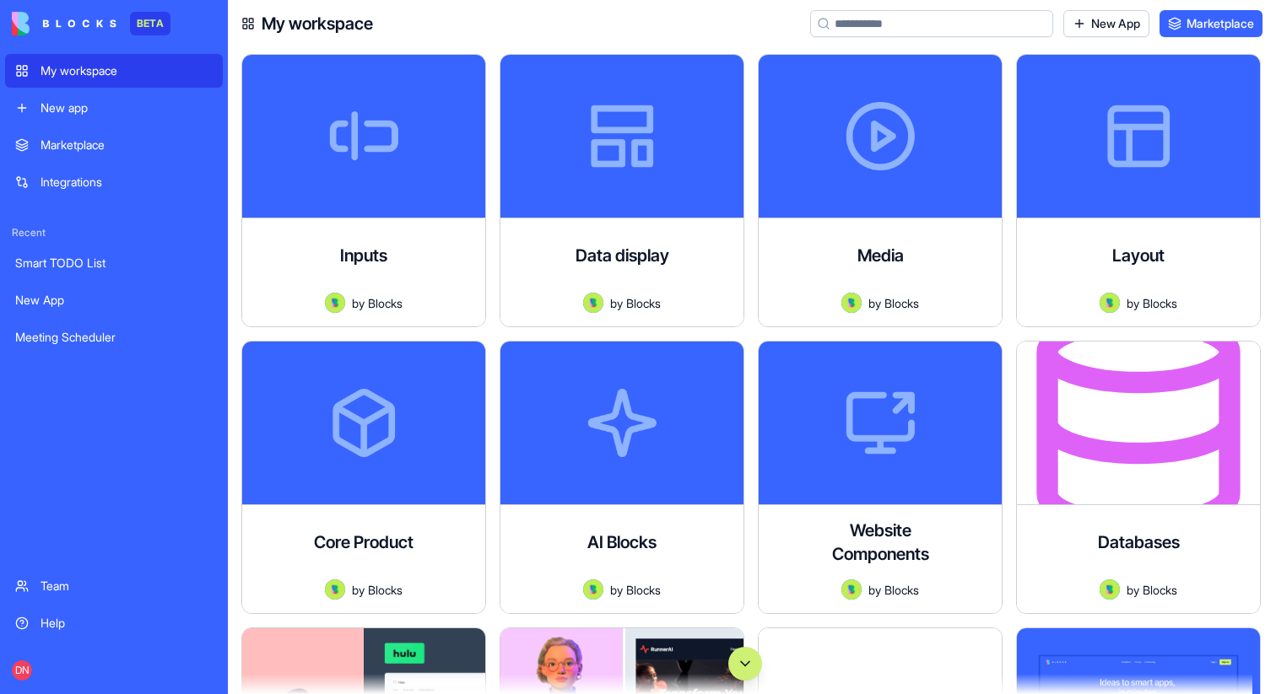
click at [755, 672] on button "Scroll to bottom" at bounding box center [745, 664] width 34 height 34
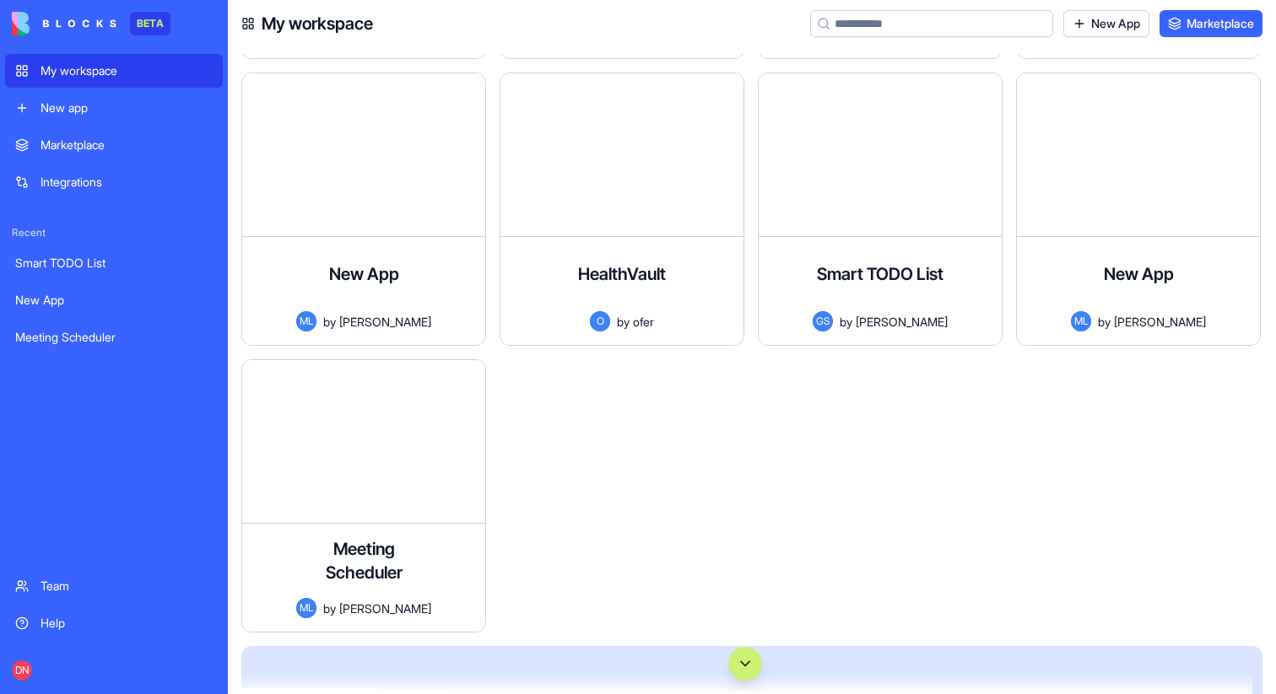
scroll to position [118142, 0]
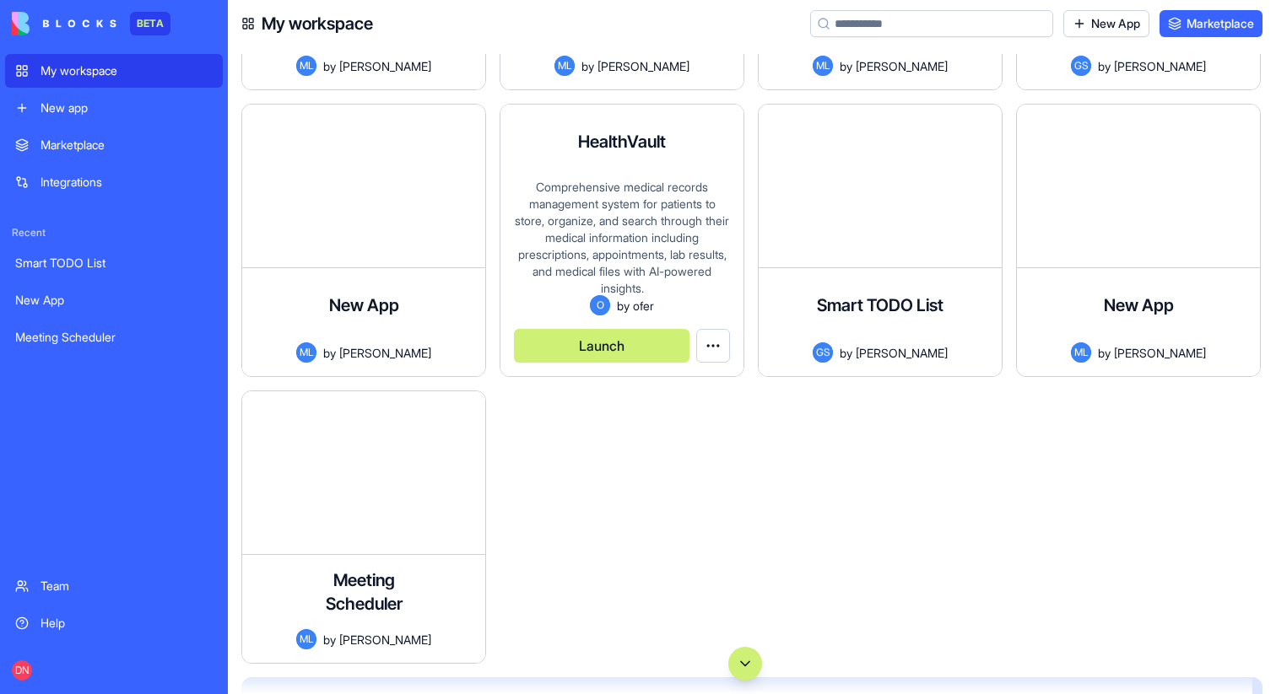
click at [577, 348] on button "Launch" at bounding box center [601, 346] width 175 height 34
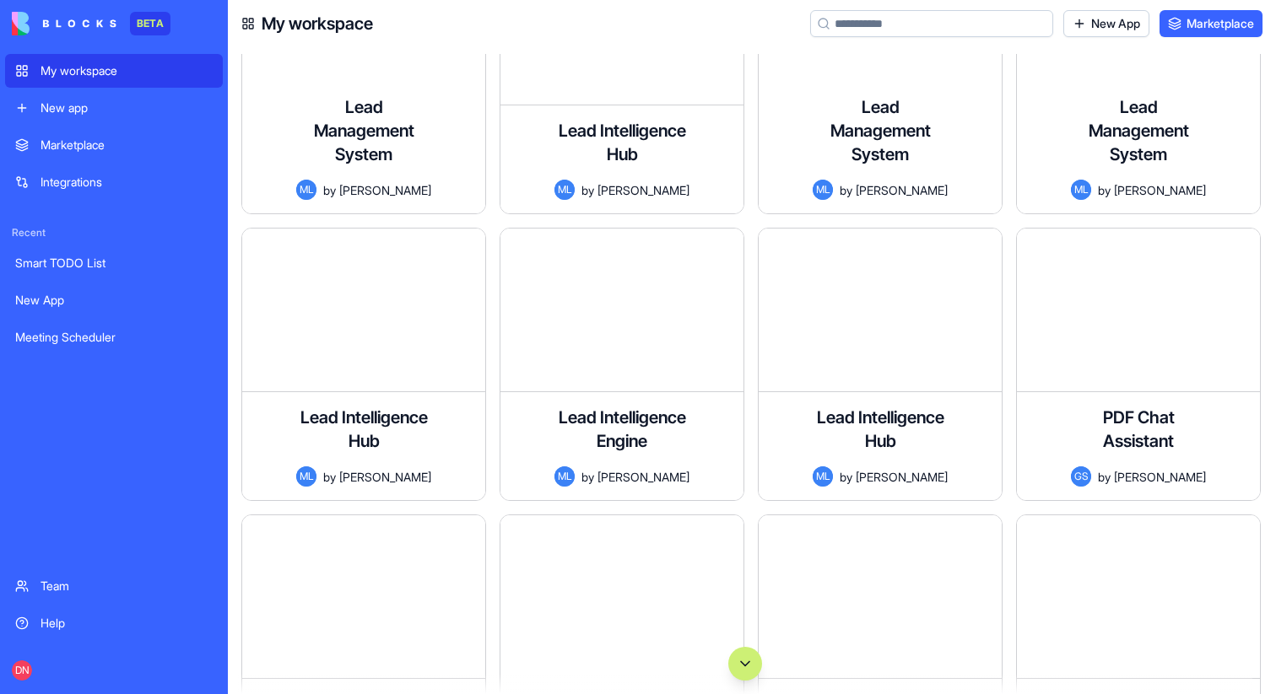
scroll to position [117697, 0]
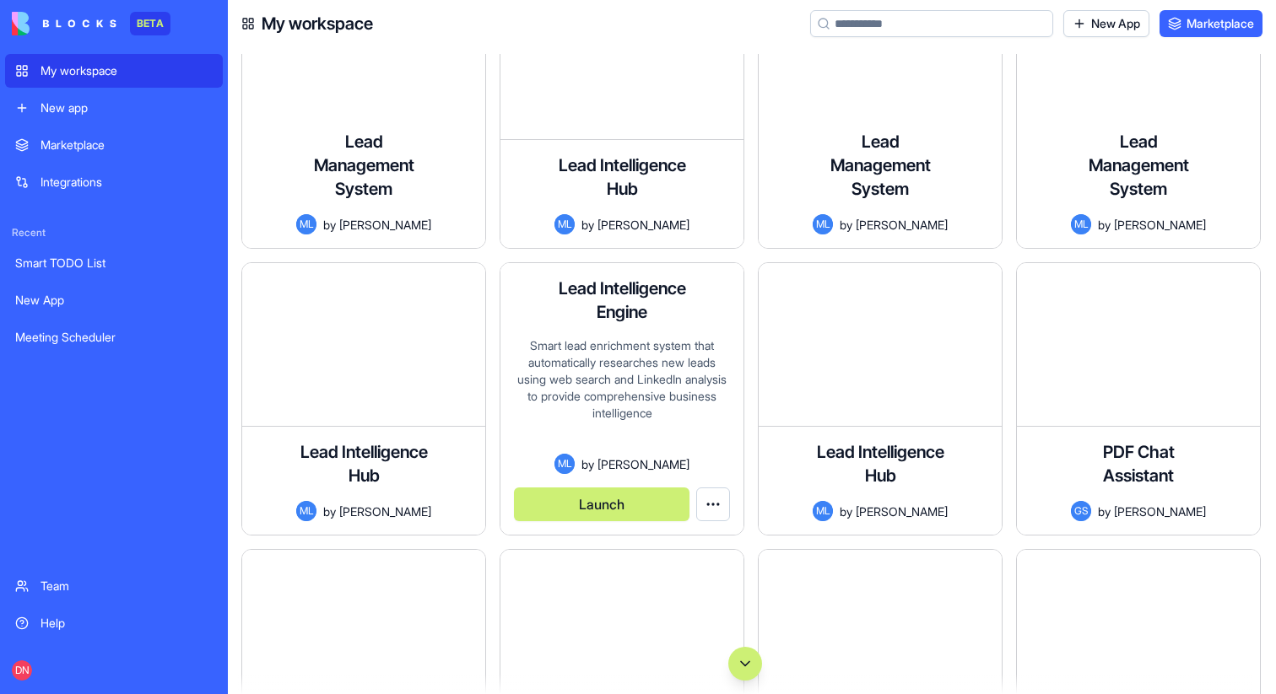
click at [619, 500] on button "Launch" at bounding box center [601, 505] width 175 height 34
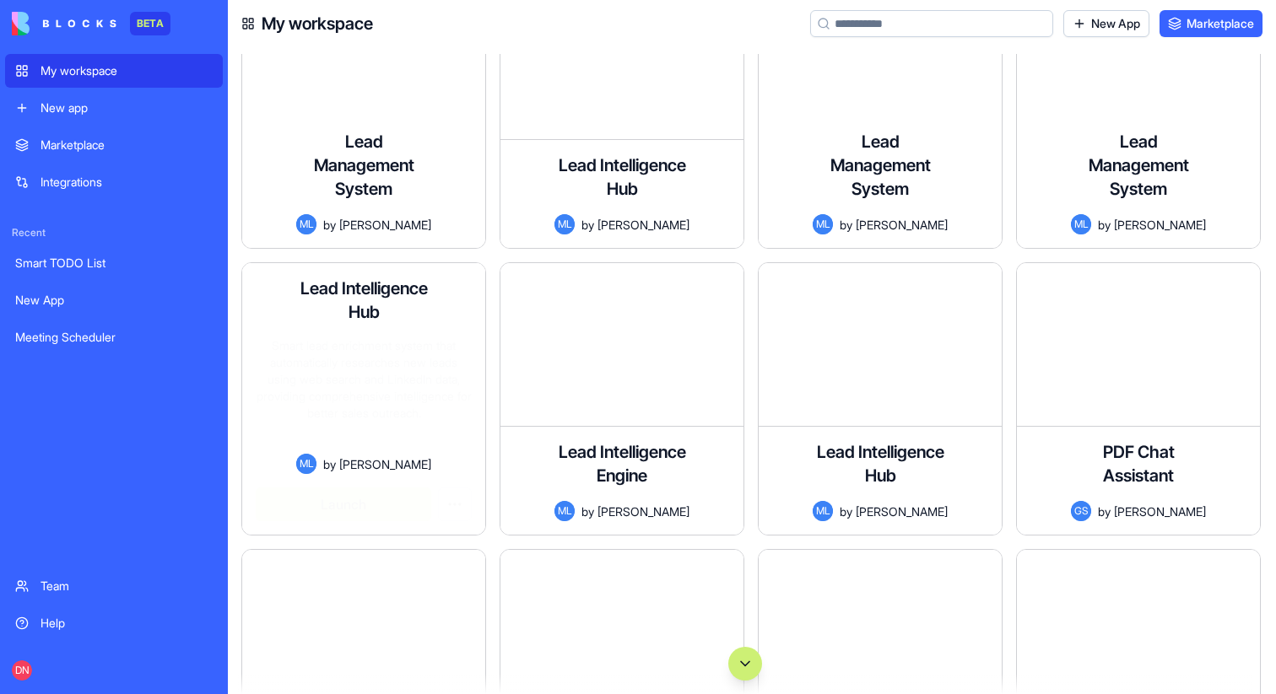
click at [370, 511] on button "Launch" at bounding box center [343, 505] width 175 height 34
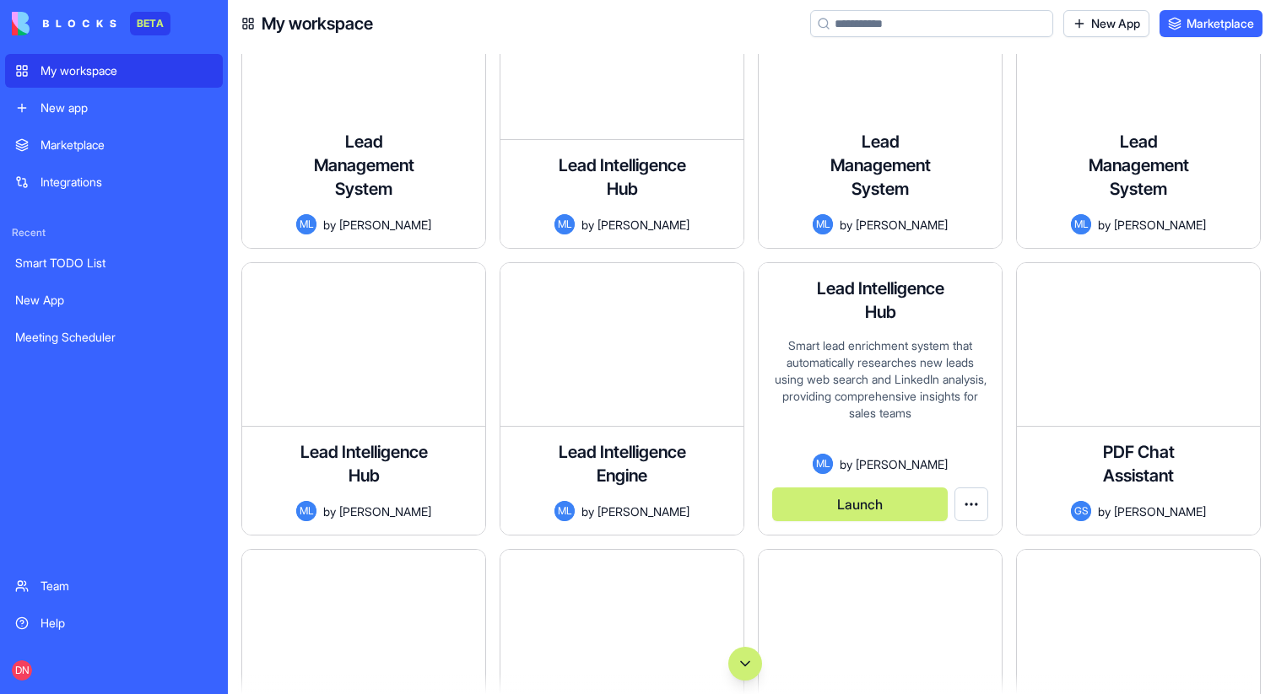
click at [874, 502] on button "Launch" at bounding box center [859, 505] width 175 height 34
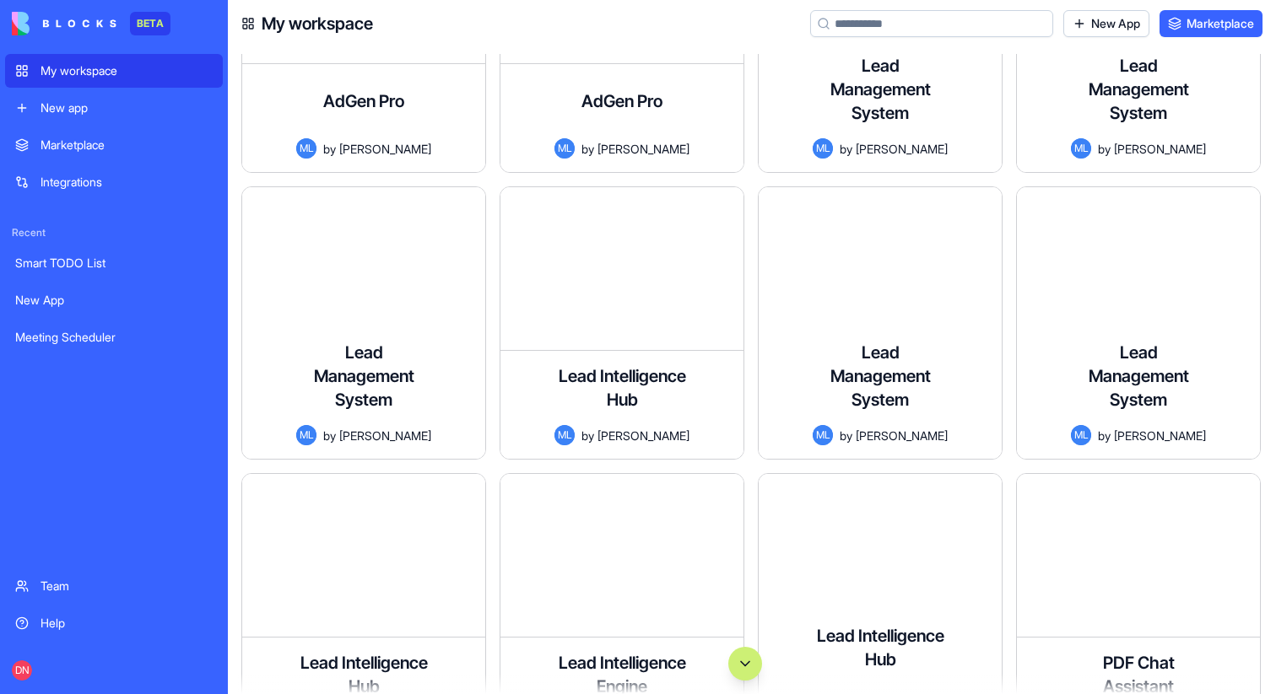
scroll to position [117467, 0]
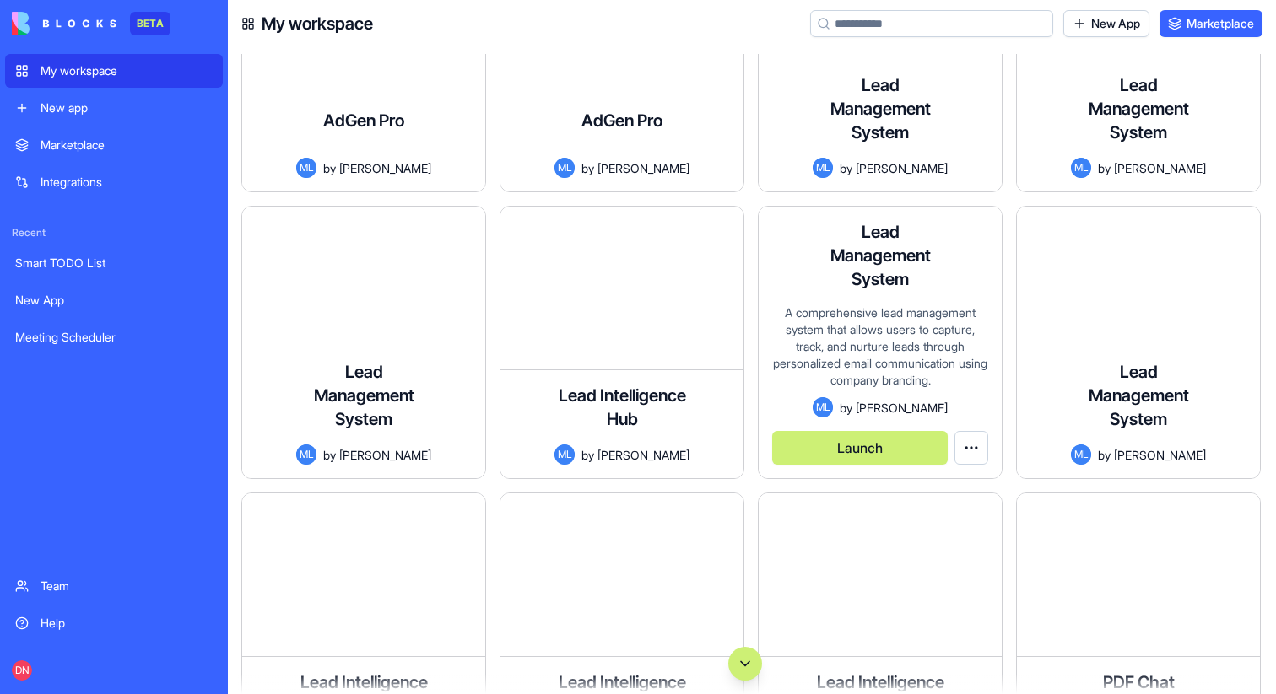
click at [886, 440] on button "Launch" at bounding box center [859, 448] width 175 height 34
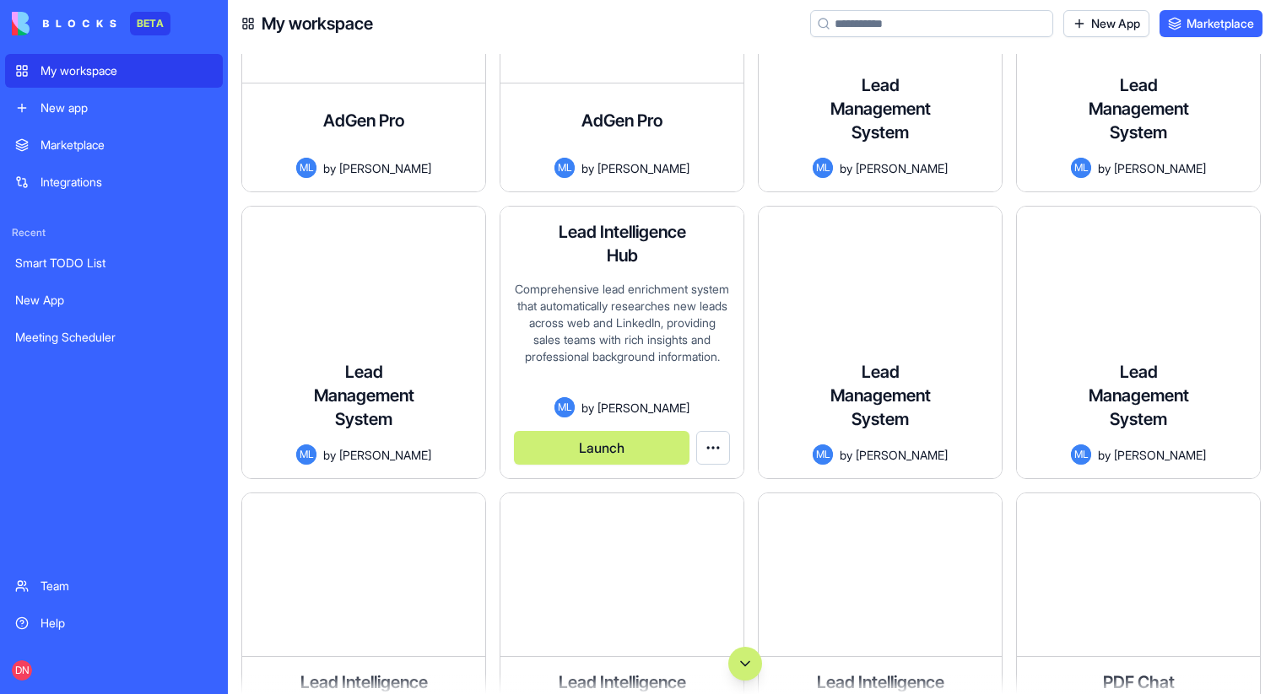
click at [581, 441] on button "Launch" at bounding box center [601, 448] width 175 height 34
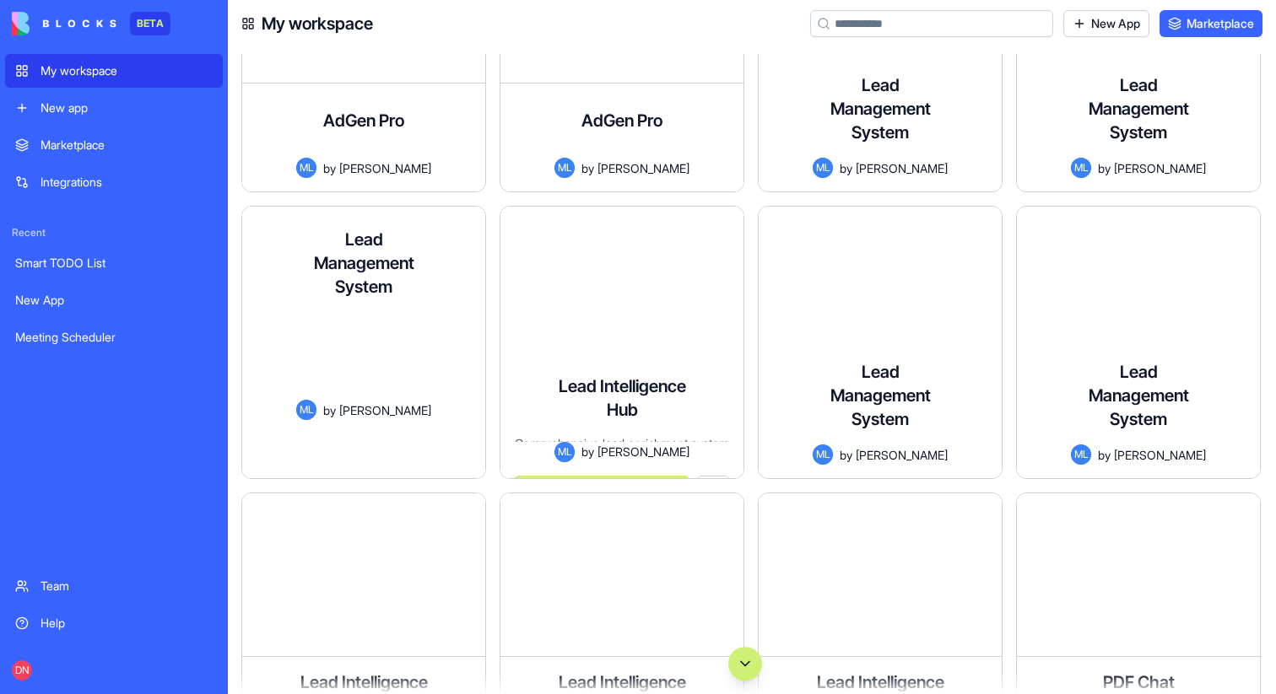
click at [351, 447] on button "Launch" at bounding box center [343, 451] width 175 height 34
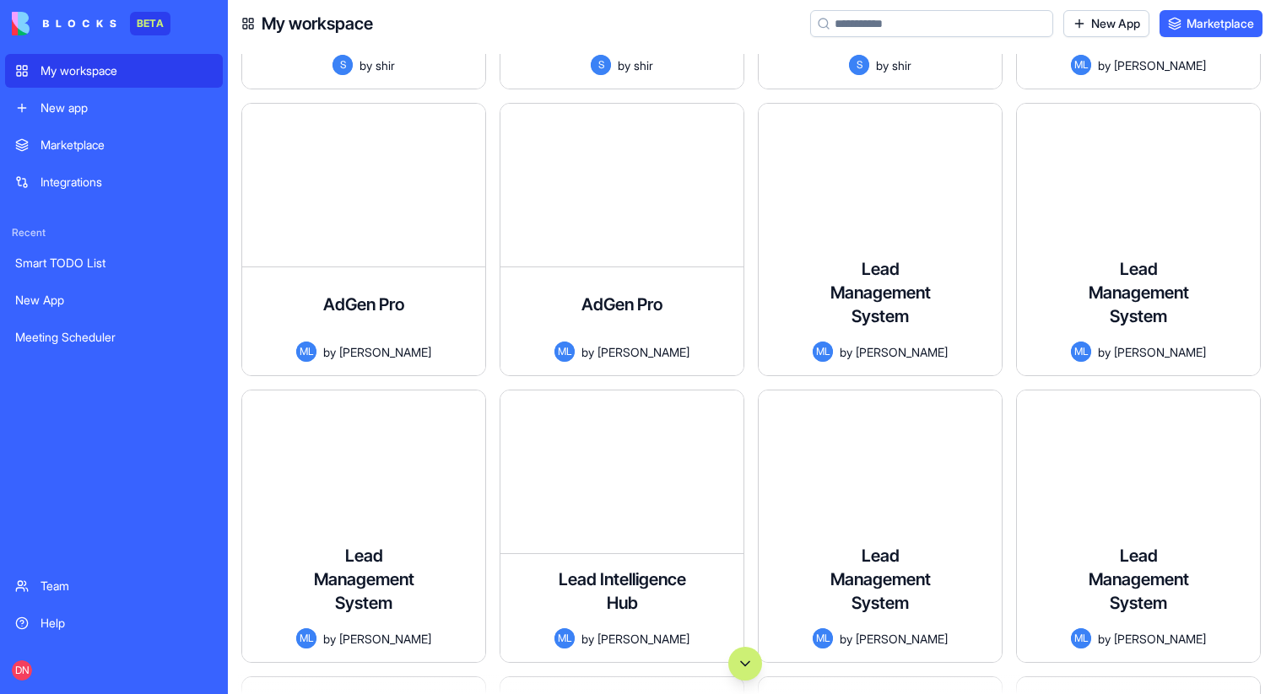
scroll to position [117265, 0]
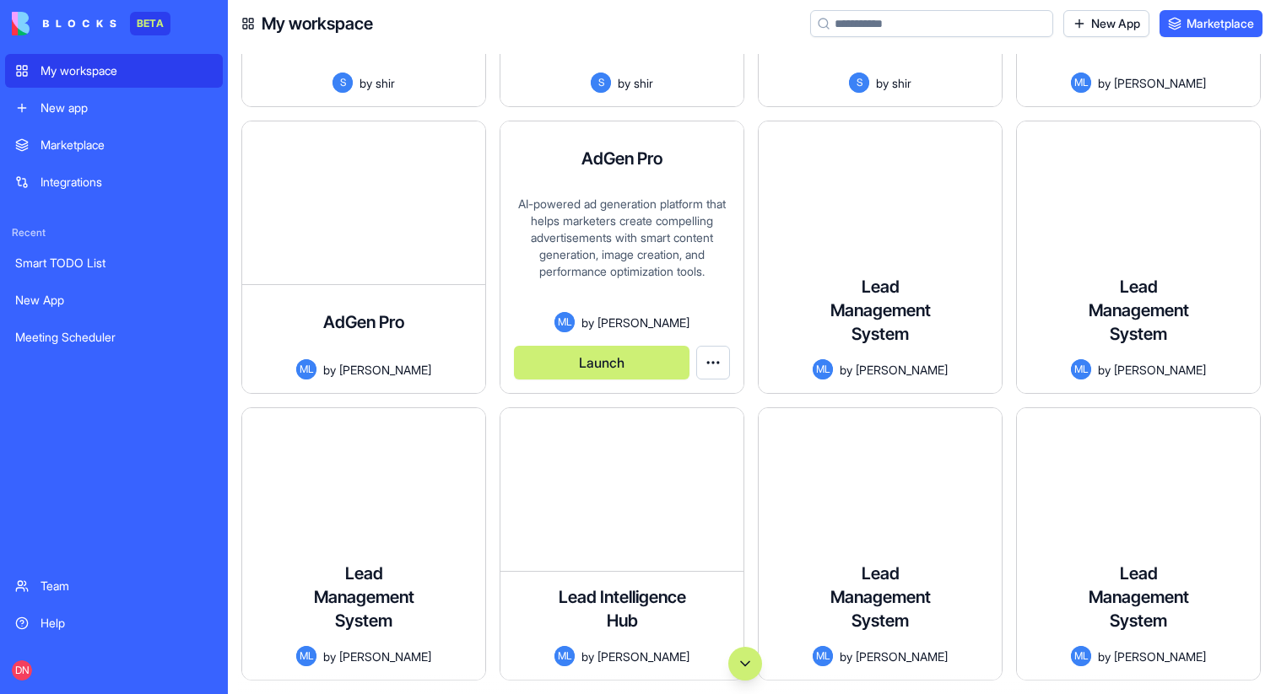
click at [616, 354] on button "Launch" at bounding box center [601, 363] width 175 height 34
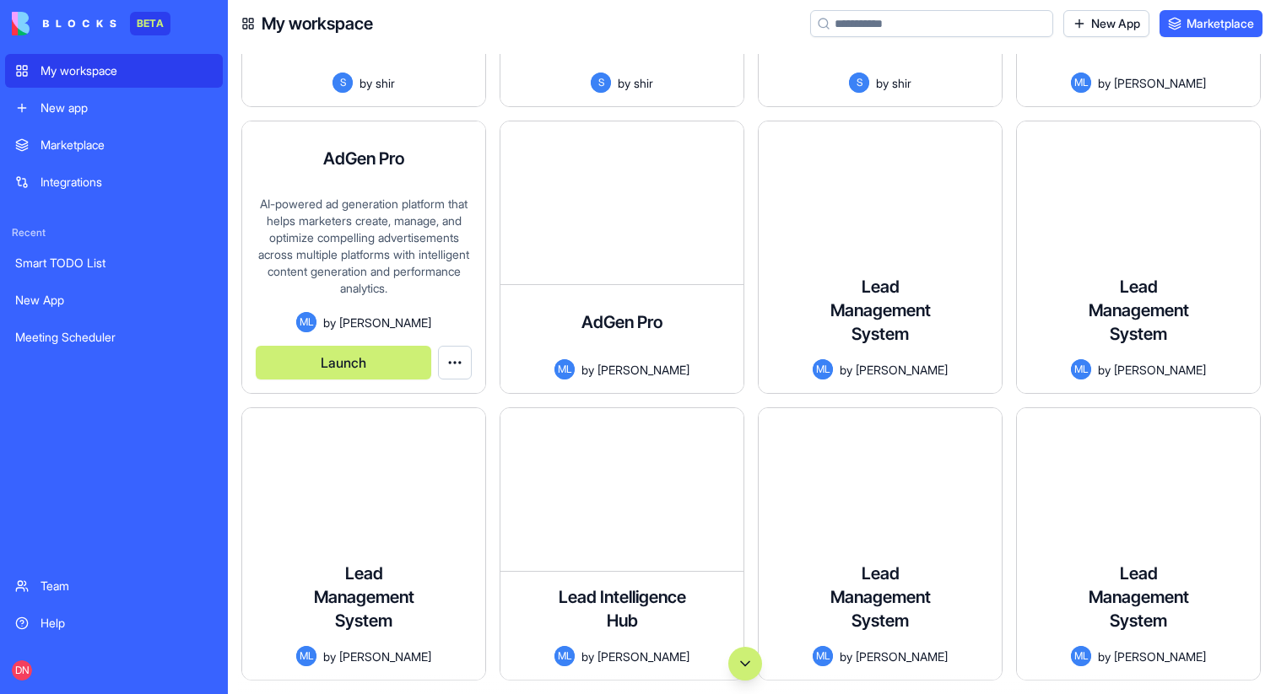
click at [399, 370] on button "Launch" at bounding box center [343, 363] width 175 height 34
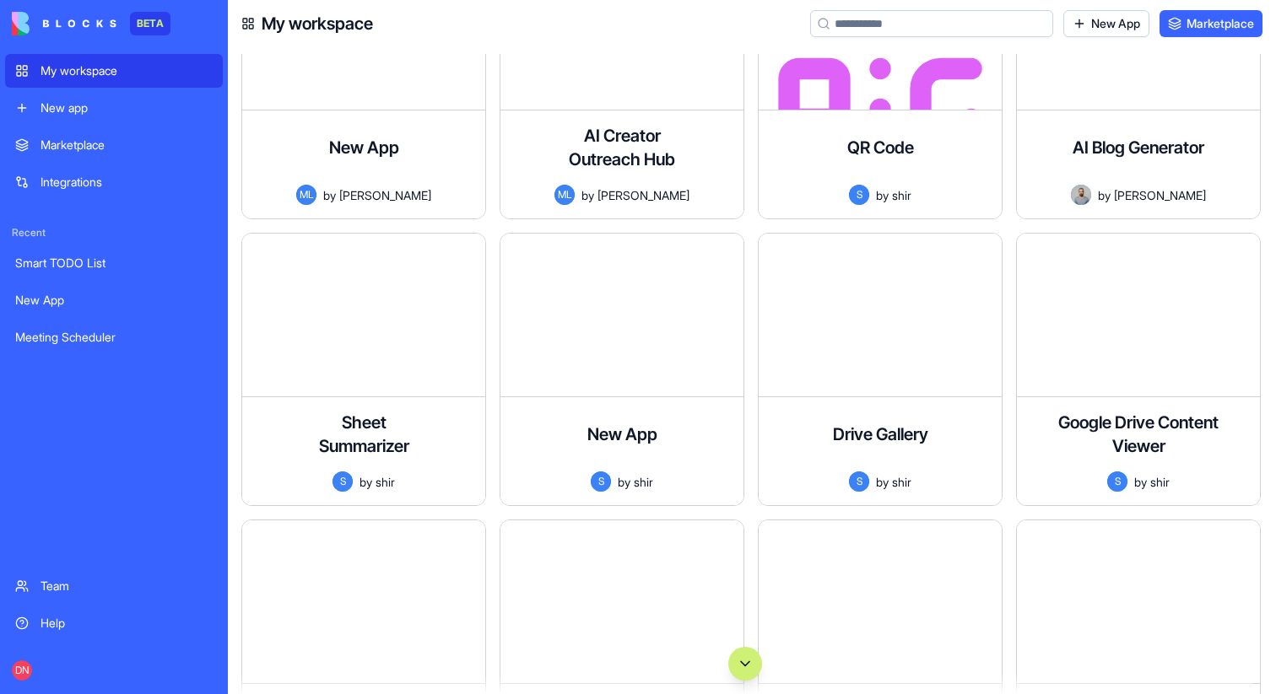
scroll to position [116556, 0]
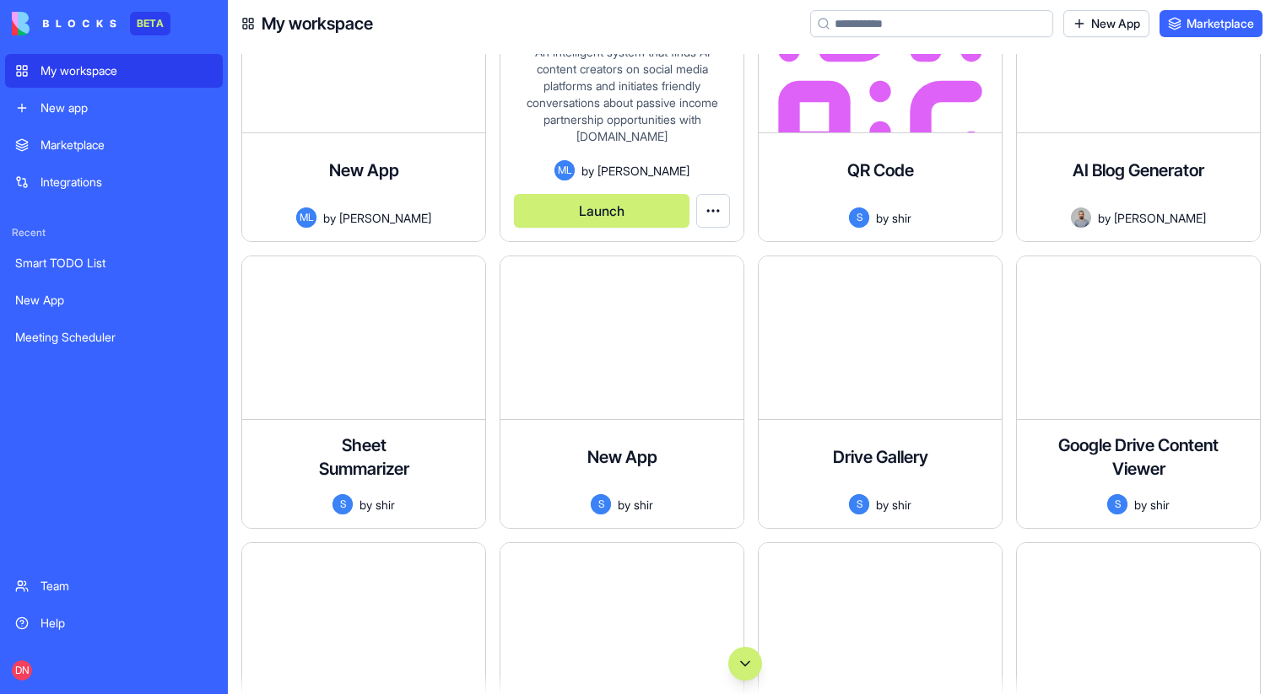
click at [604, 202] on button "Launch" at bounding box center [601, 211] width 175 height 34
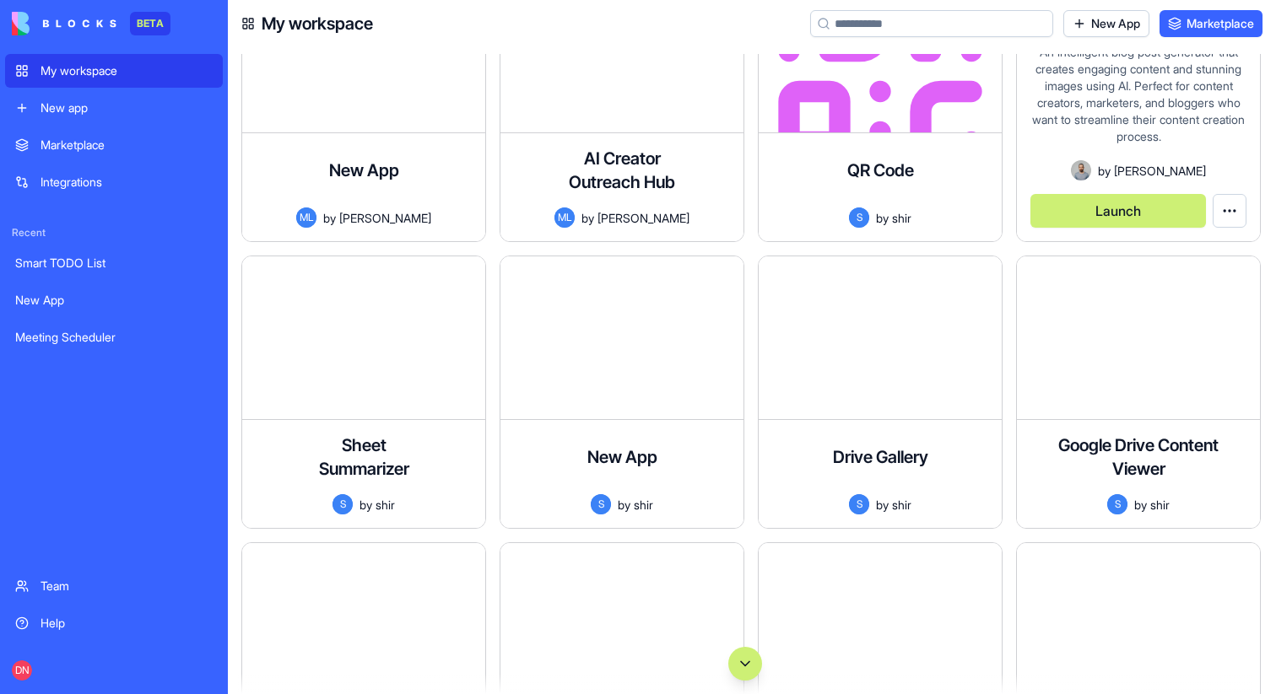
click at [1085, 207] on button "Launch" at bounding box center [1117, 211] width 175 height 34
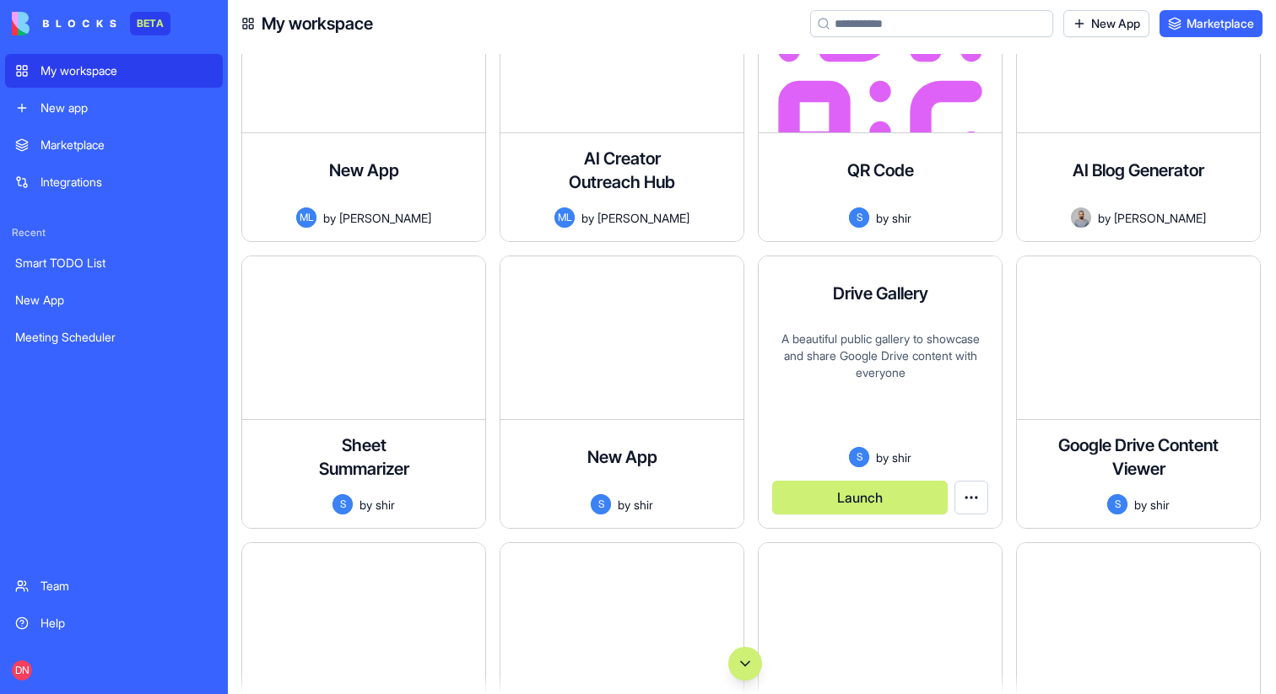
click at [856, 494] on button "Launch" at bounding box center [859, 498] width 175 height 34
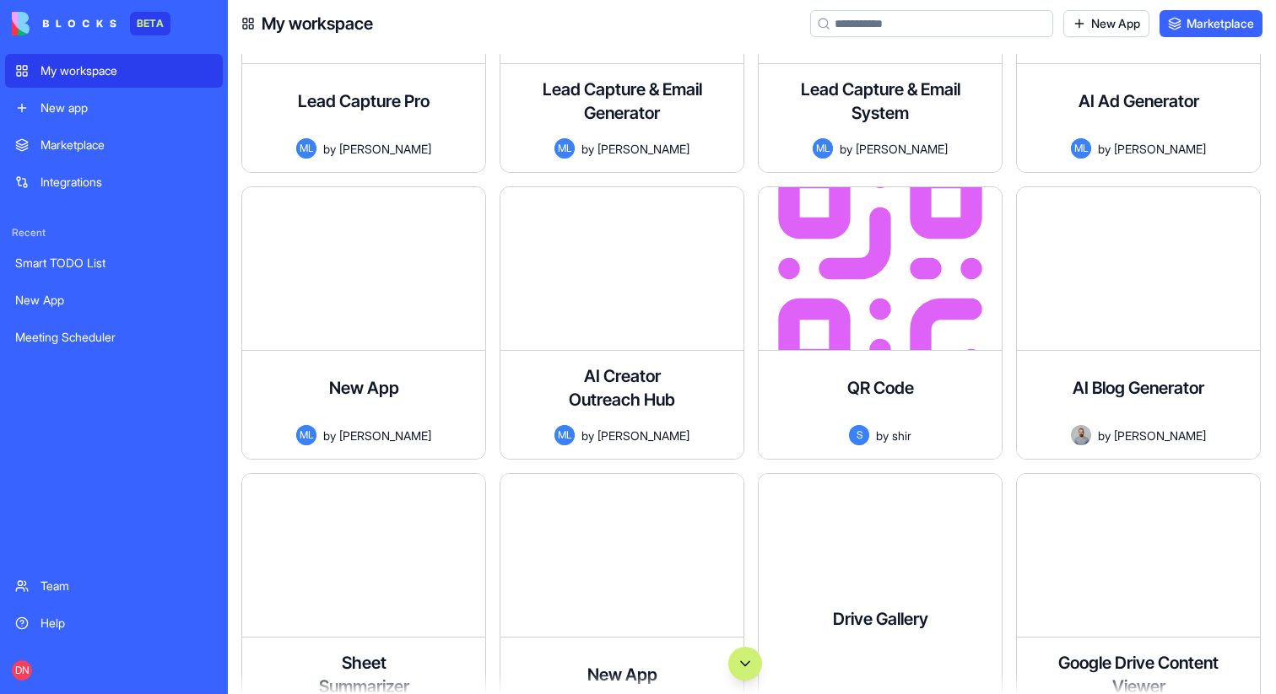
scroll to position [116252, 0]
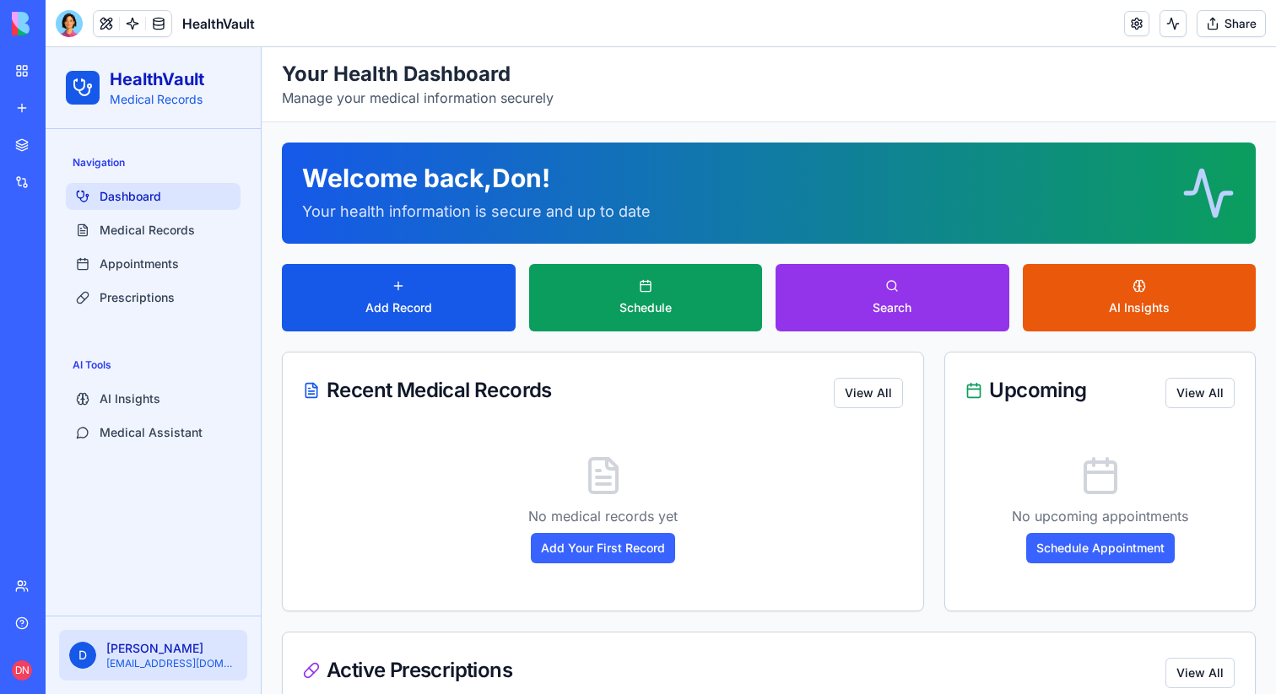
click at [1214, 24] on button "Share" at bounding box center [1230, 23] width 69 height 27
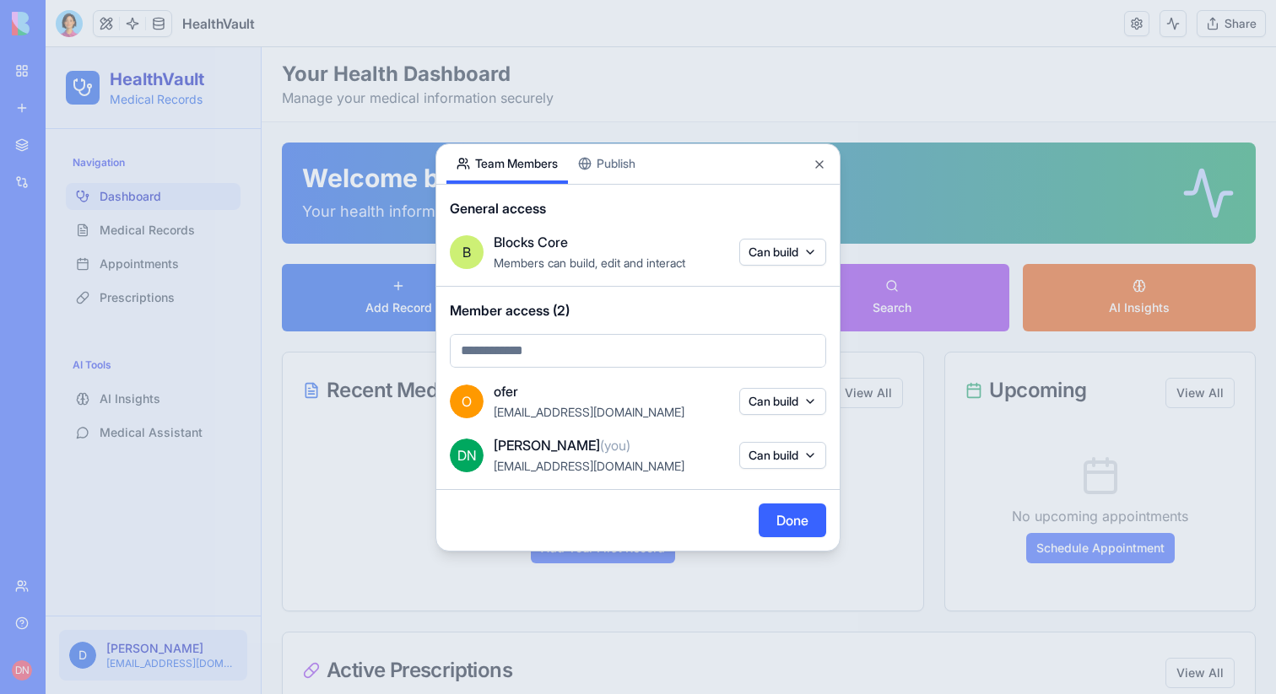
click at [774, 457] on button "Can build" at bounding box center [782, 455] width 87 height 27
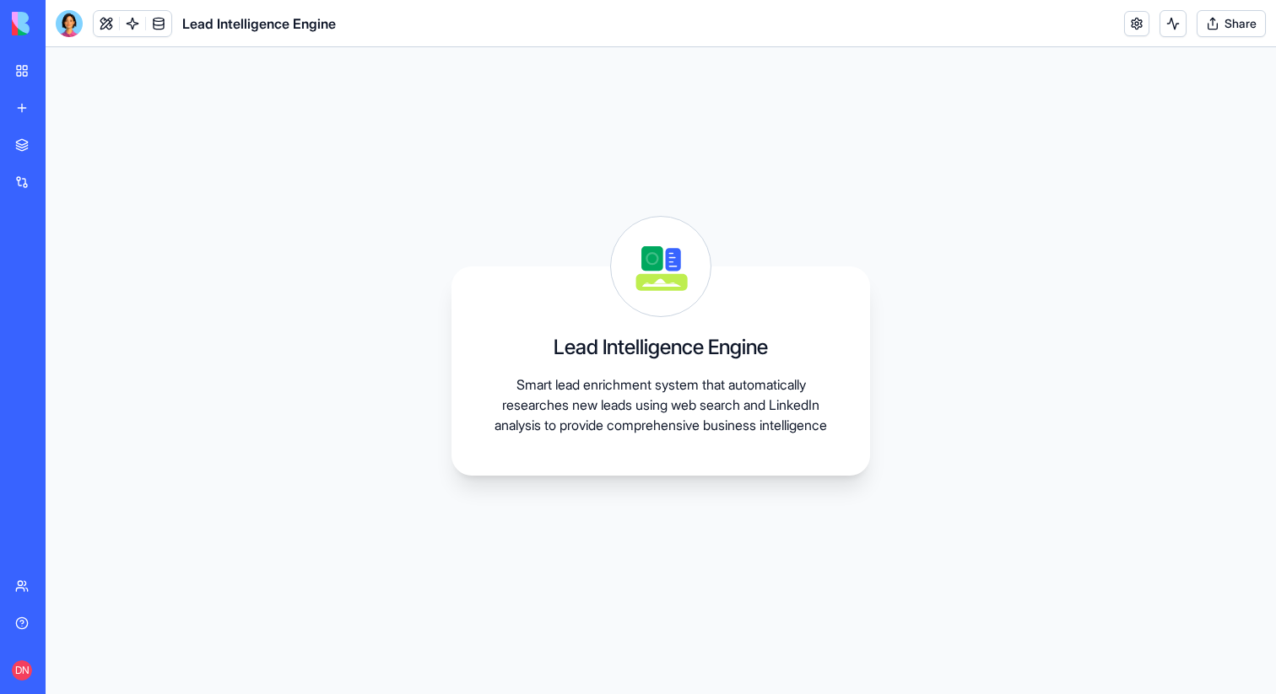
click at [1239, 19] on button "Share" at bounding box center [1230, 23] width 69 height 27
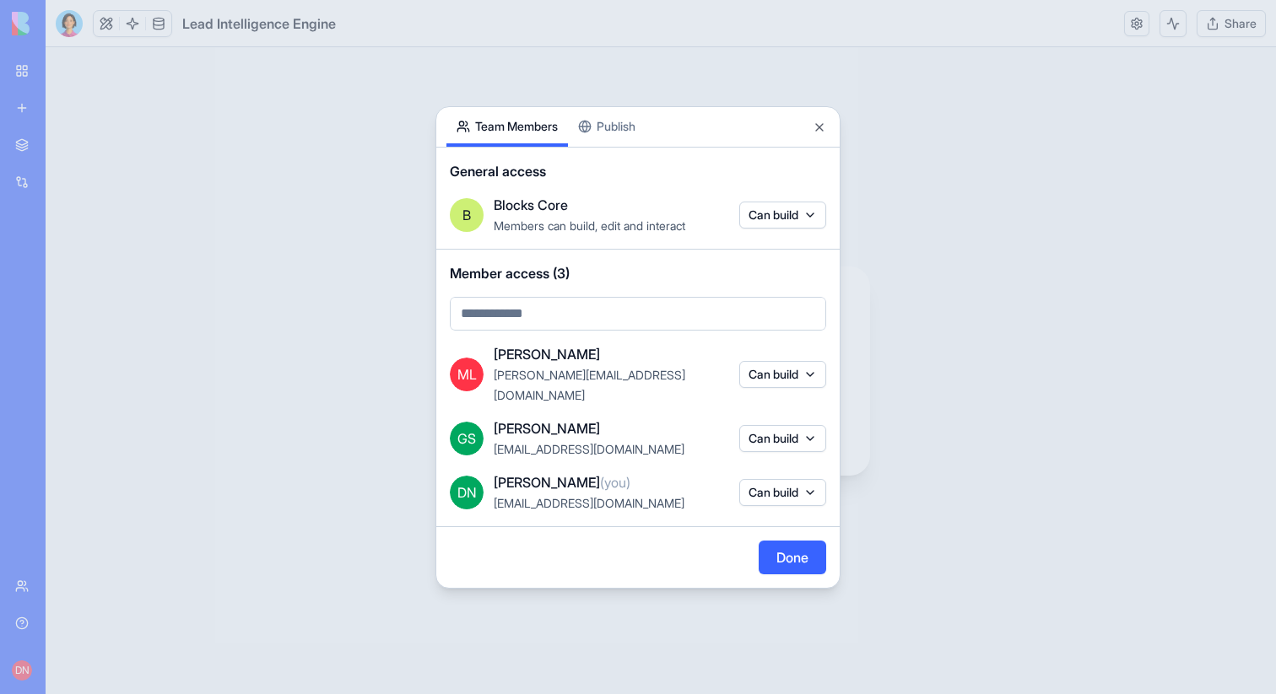
click at [786, 441] on div "GS Gilad Sherry-Musafi gilad@blocks.diy Can build" at bounding box center [638, 438] width 376 height 40
click at [786, 439] on button "Can build" at bounding box center [782, 438] width 87 height 27
click at [904, 350] on div at bounding box center [638, 347] width 1276 height 694
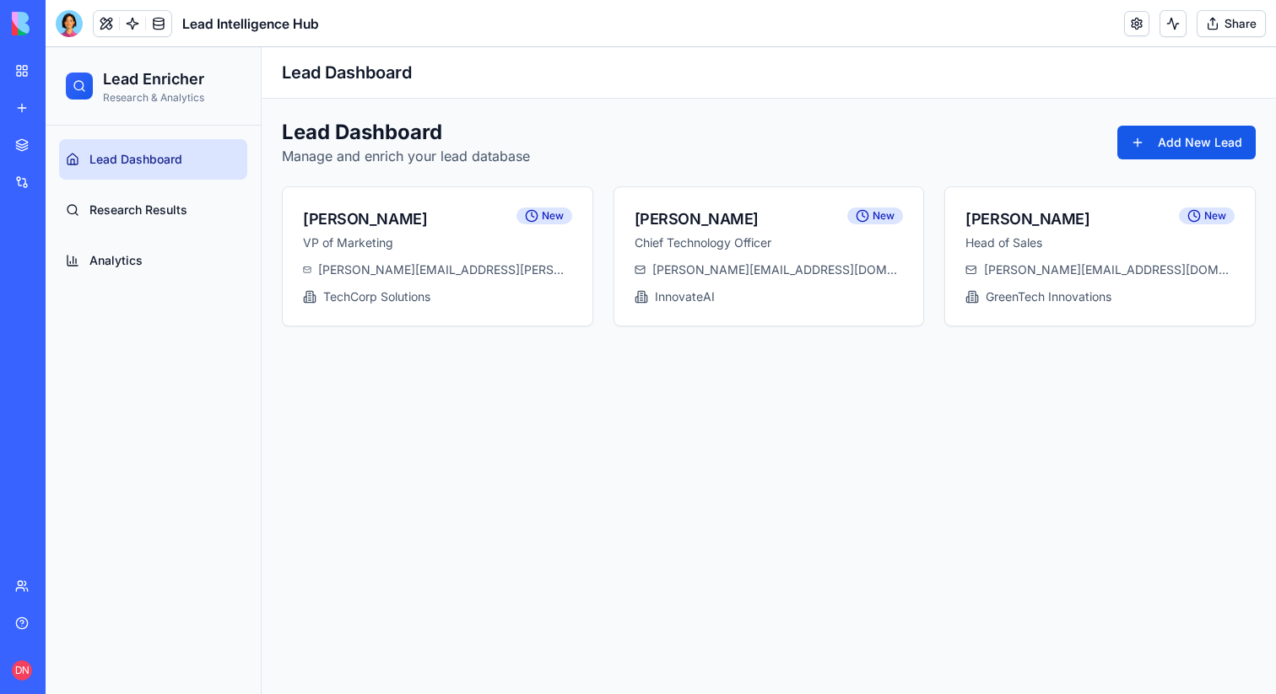
click at [1234, 16] on button "Share" at bounding box center [1230, 23] width 69 height 27
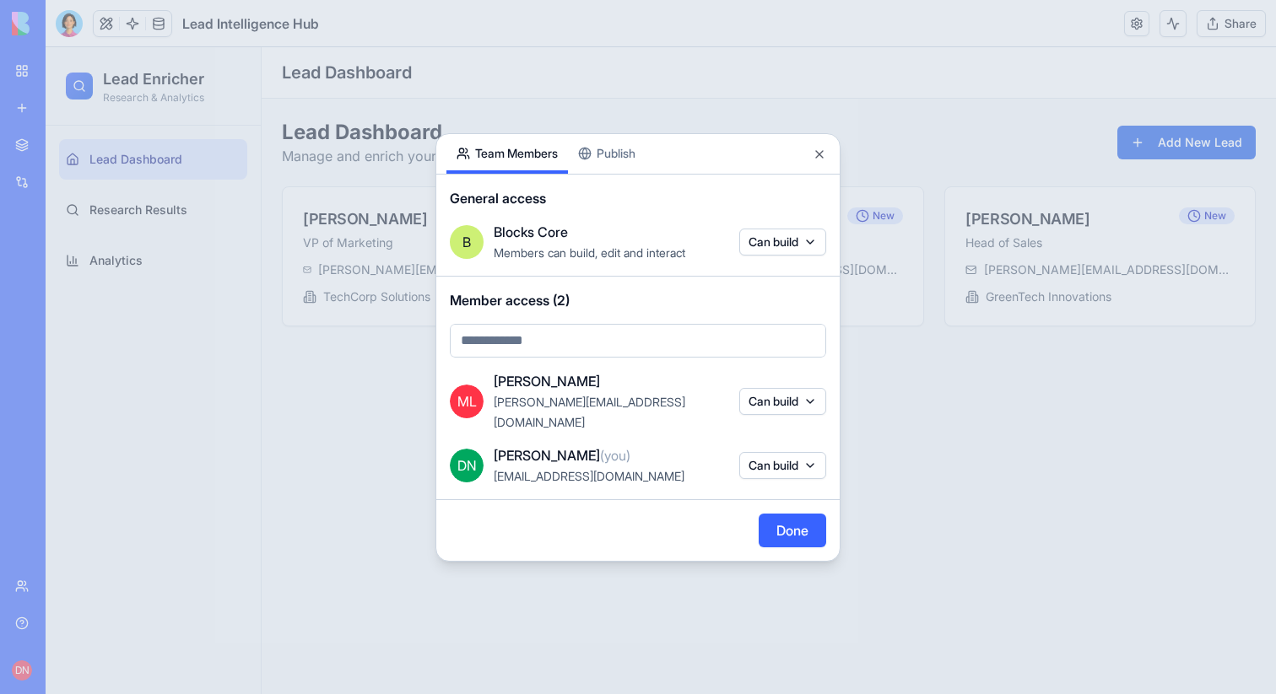
click at [776, 455] on button "Can build" at bounding box center [782, 465] width 87 height 27
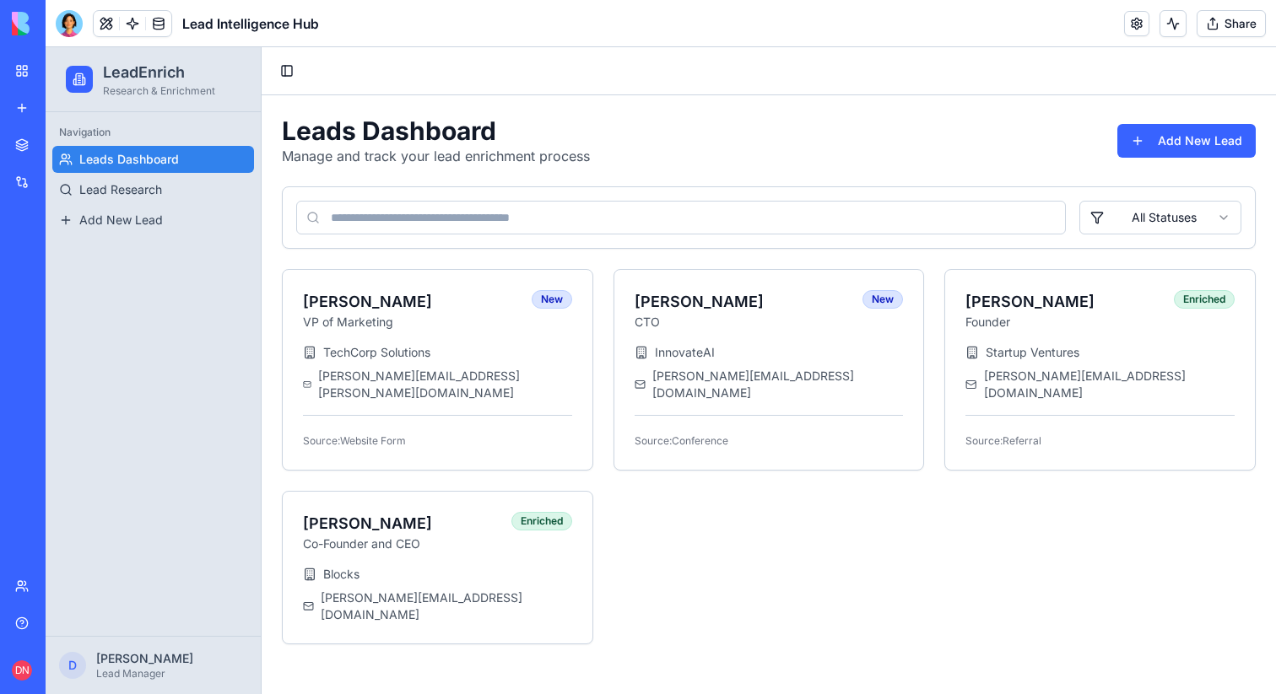
click at [1226, 19] on button "Share" at bounding box center [1230, 23] width 69 height 27
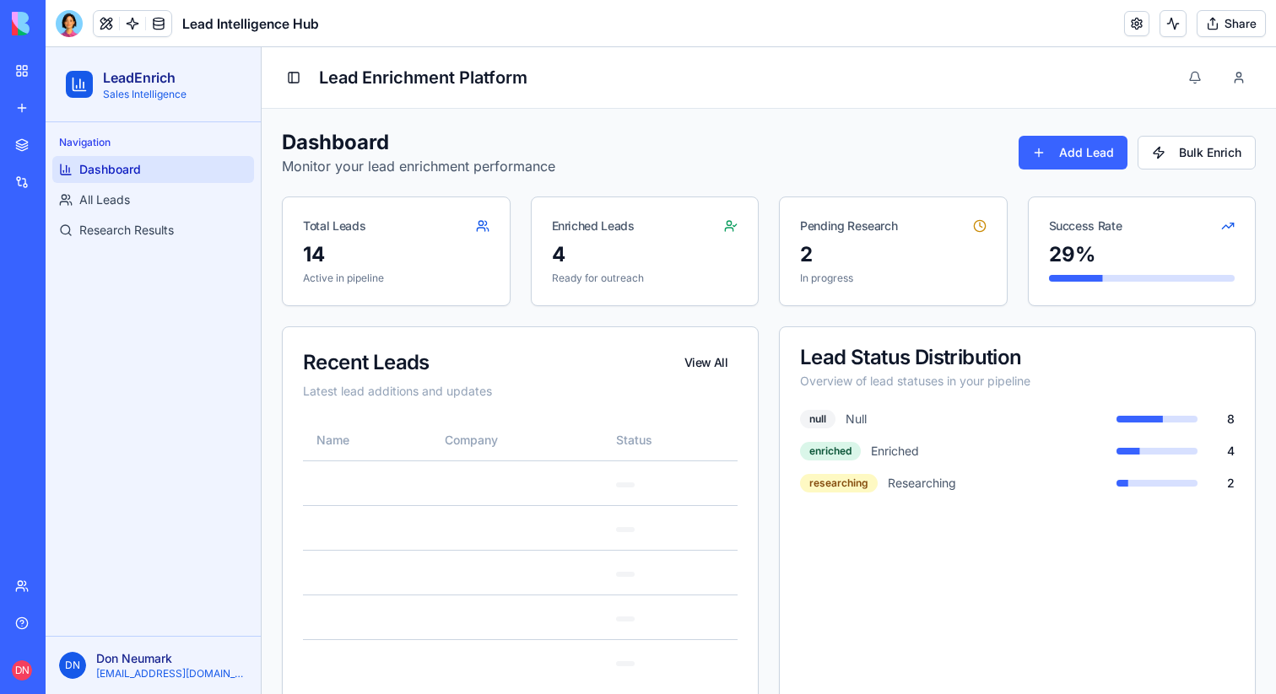
click at [1245, 29] on button "Share" at bounding box center [1230, 23] width 69 height 27
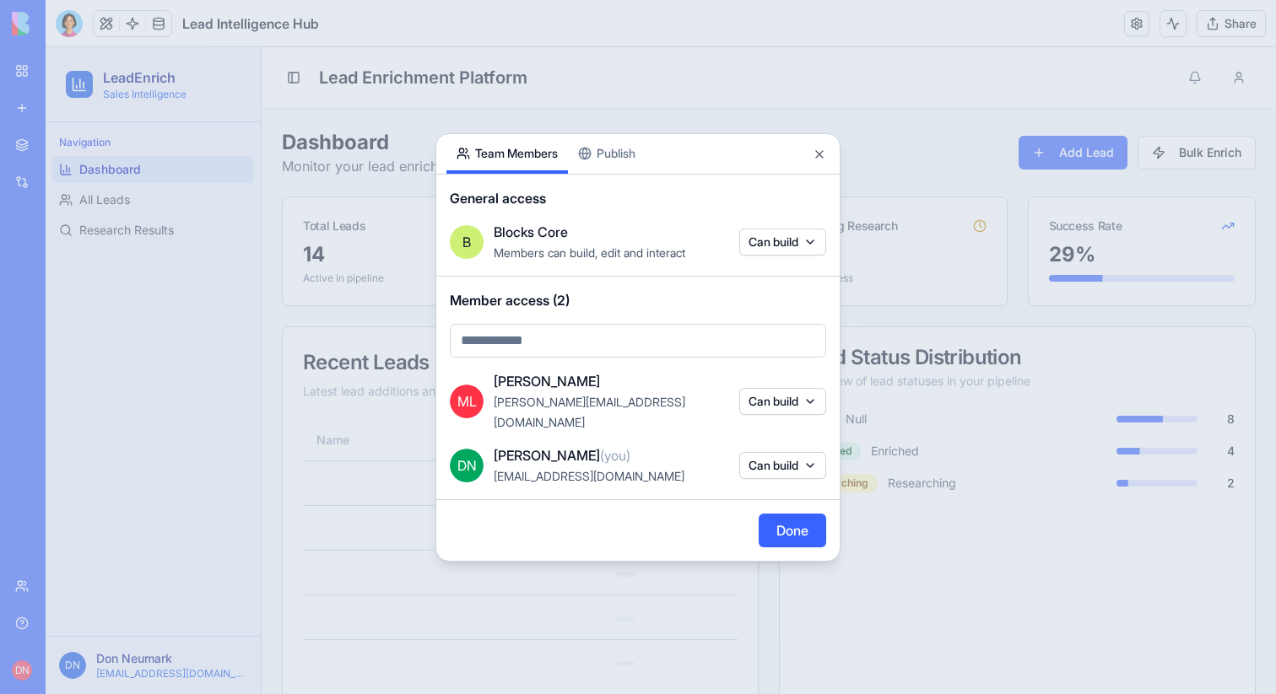
click at [796, 407] on button "Can build" at bounding box center [782, 401] width 87 height 27
click at [1004, 379] on div at bounding box center [638, 347] width 1276 height 694
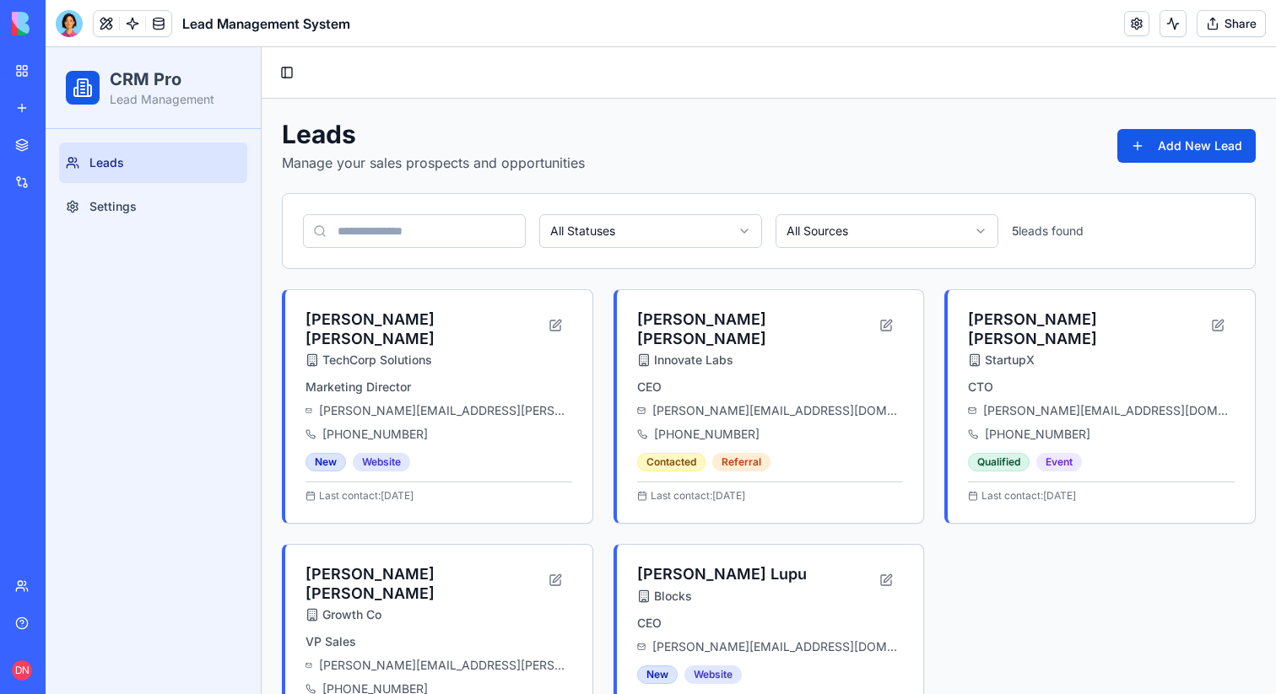
click at [1215, 13] on button "Share" at bounding box center [1230, 23] width 69 height 27
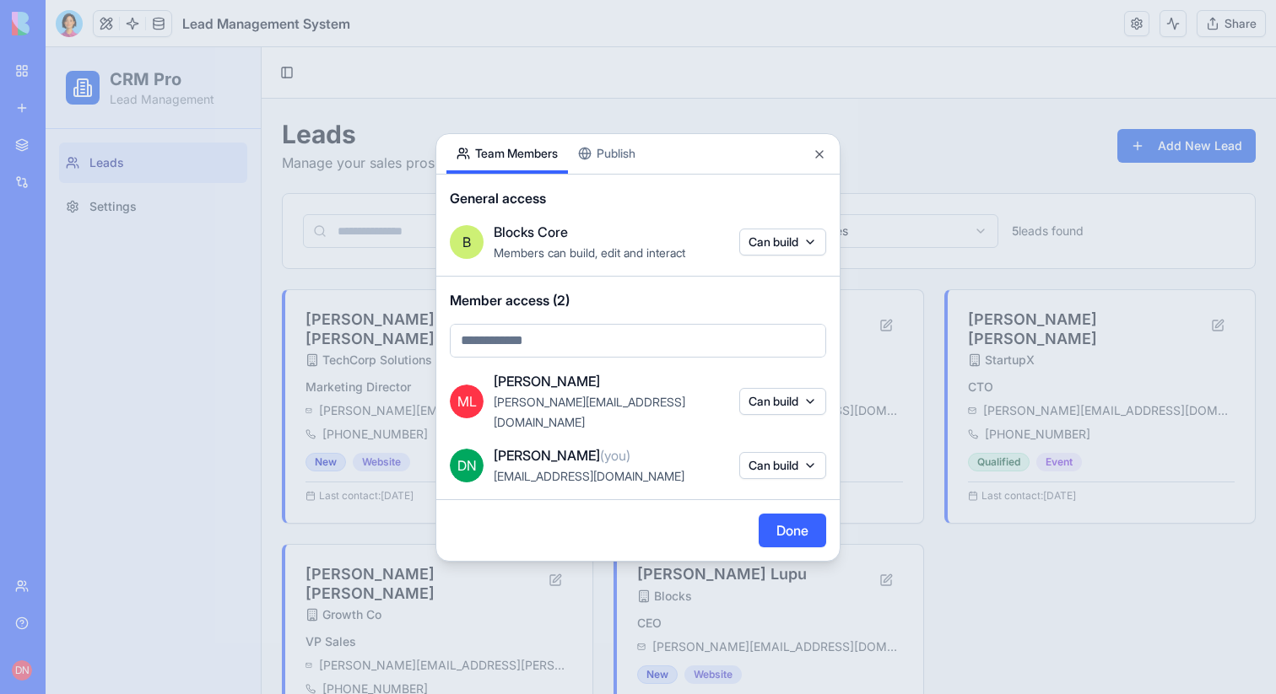
click at [793, 452] on button "Can build" at bounding box center [782, 465] width 87 height 27
click at [974, 380] on div at bounding box center [638, 347] width 1276 height 694
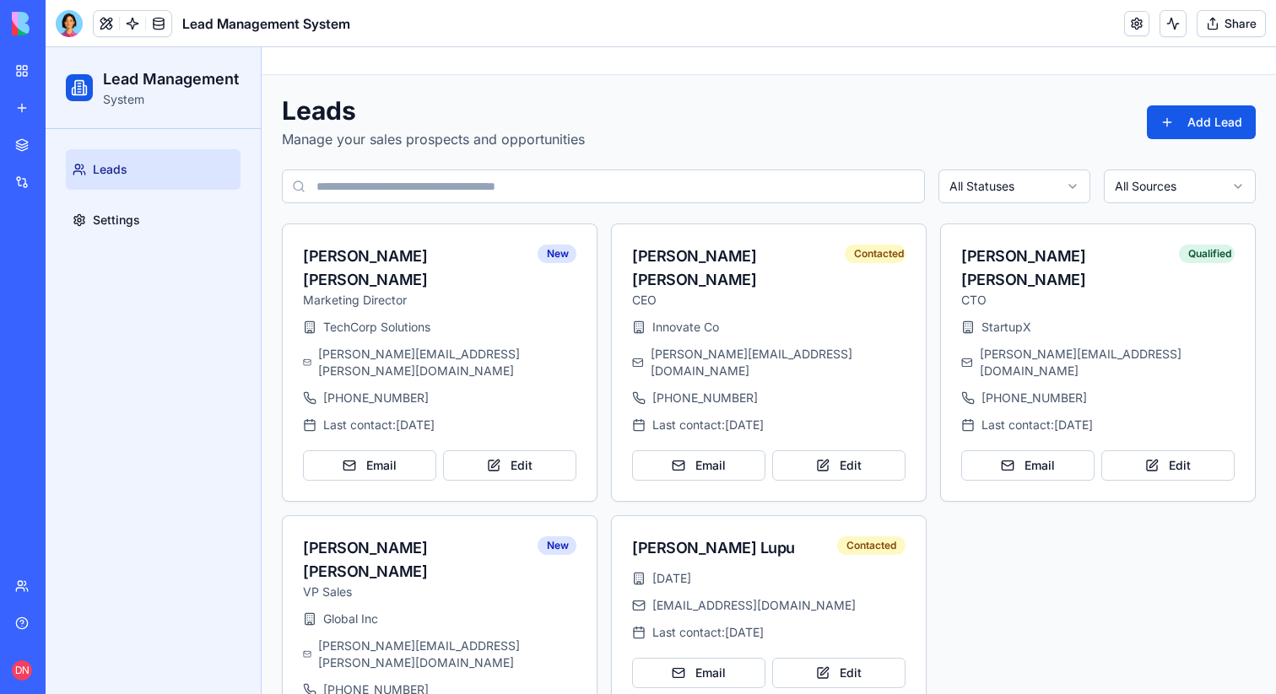
click at [1215, 5] on header "Lead Management System Share" at bounding box center [661, 23] width 1230 height 47
click at [1215, 14] on button "Share" at bounding box center [1230, 23] width 69 height 27
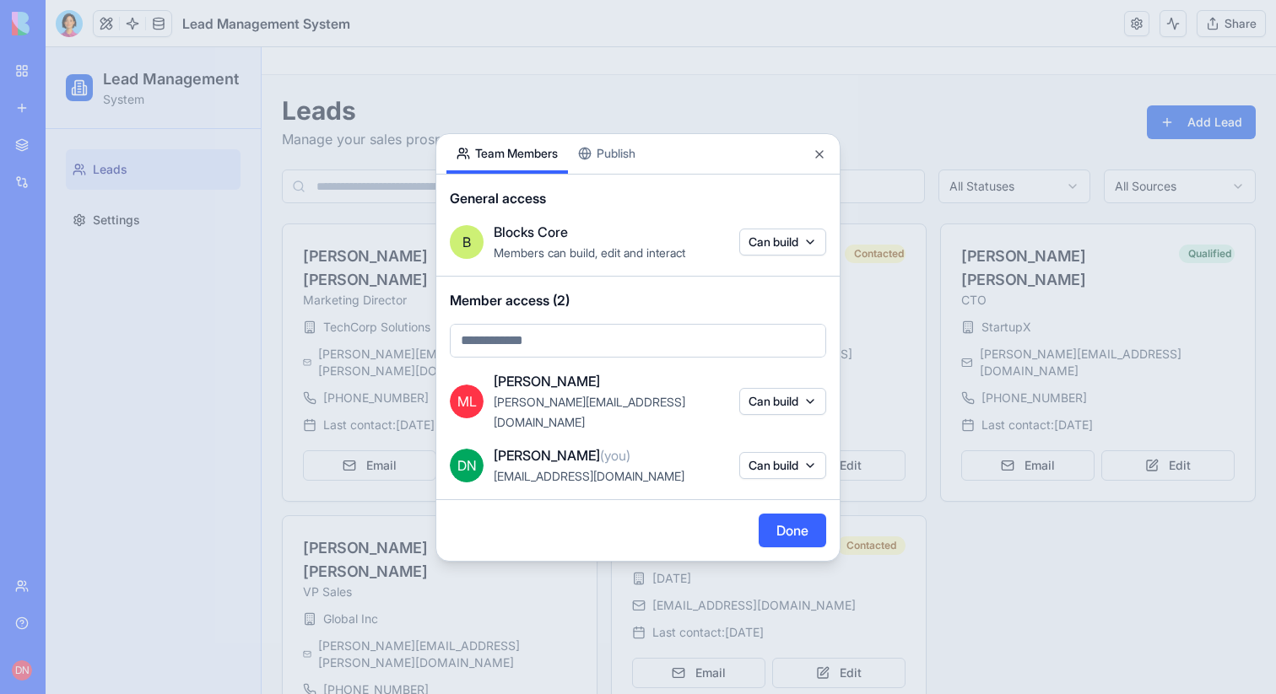
click at [796, 452] on button "Can build" at bounding box center [782, 465] width 87 height 27
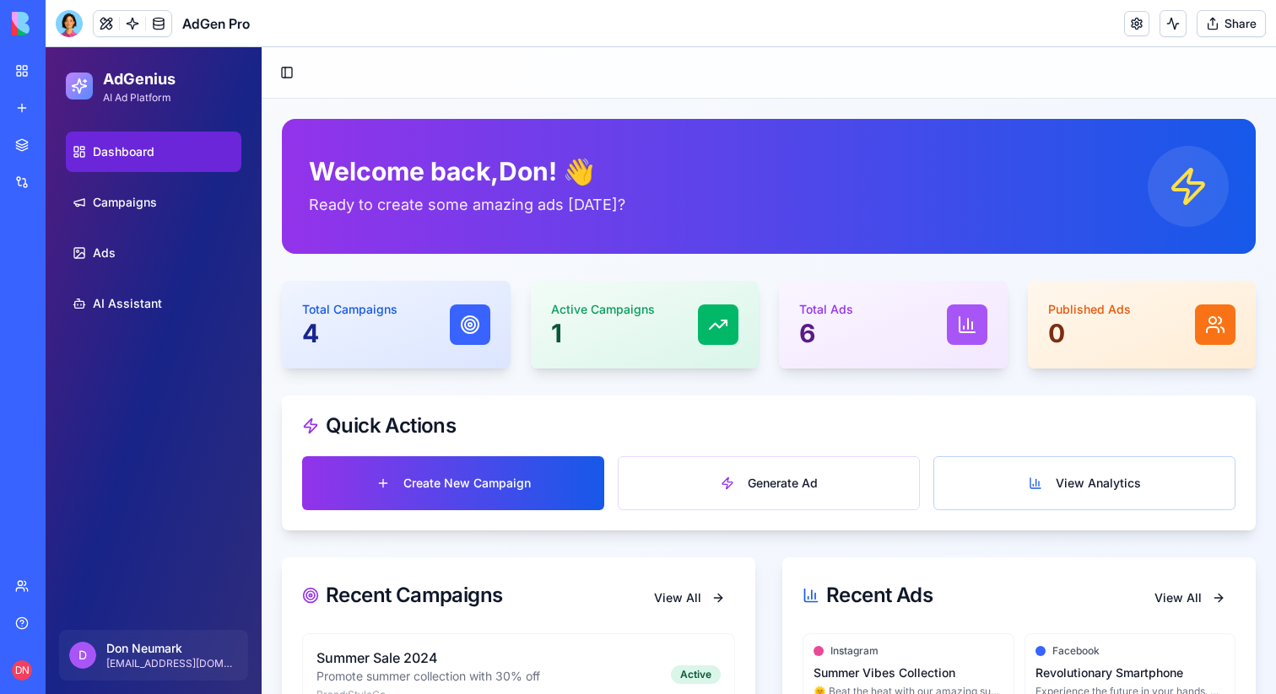
click at [1232, 24] on button "Share" at bounding box center [1230, 23] width 69 height 27
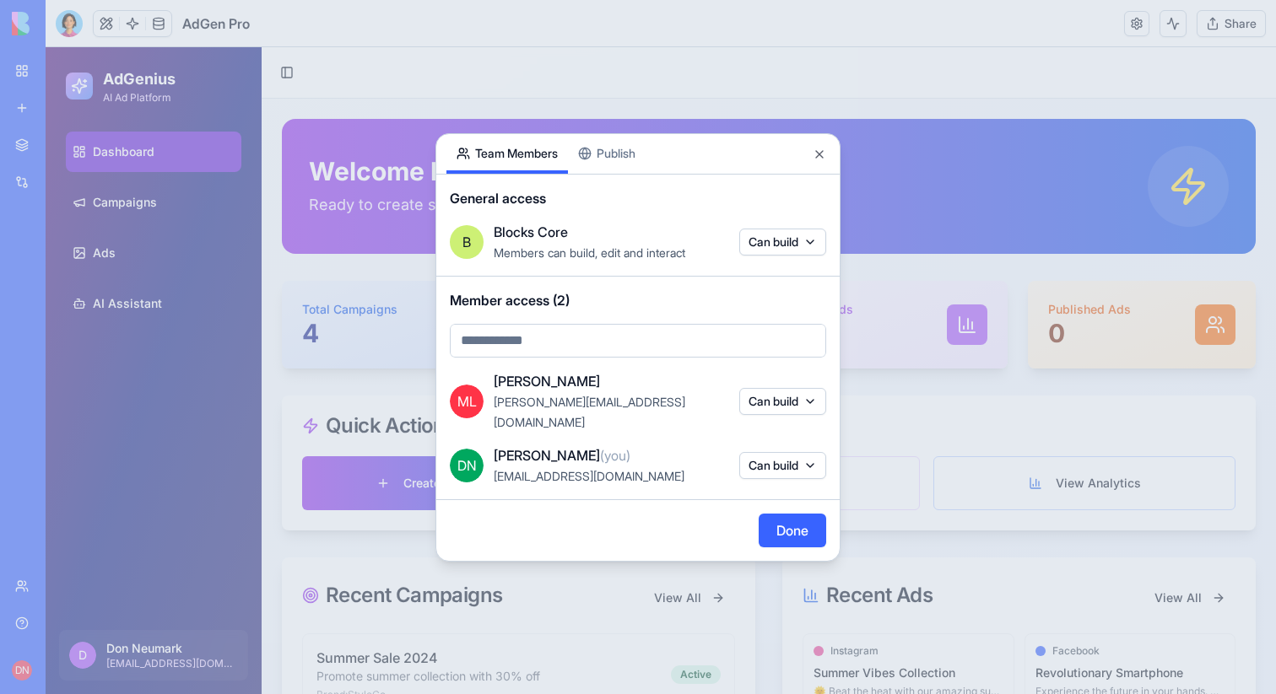
click at [791, 452] on button "Can build" at bounding box center [782, 465] width 87 height 27
click at [1011, 256] on div at bounding box center [638, 347] width 1276 height 694
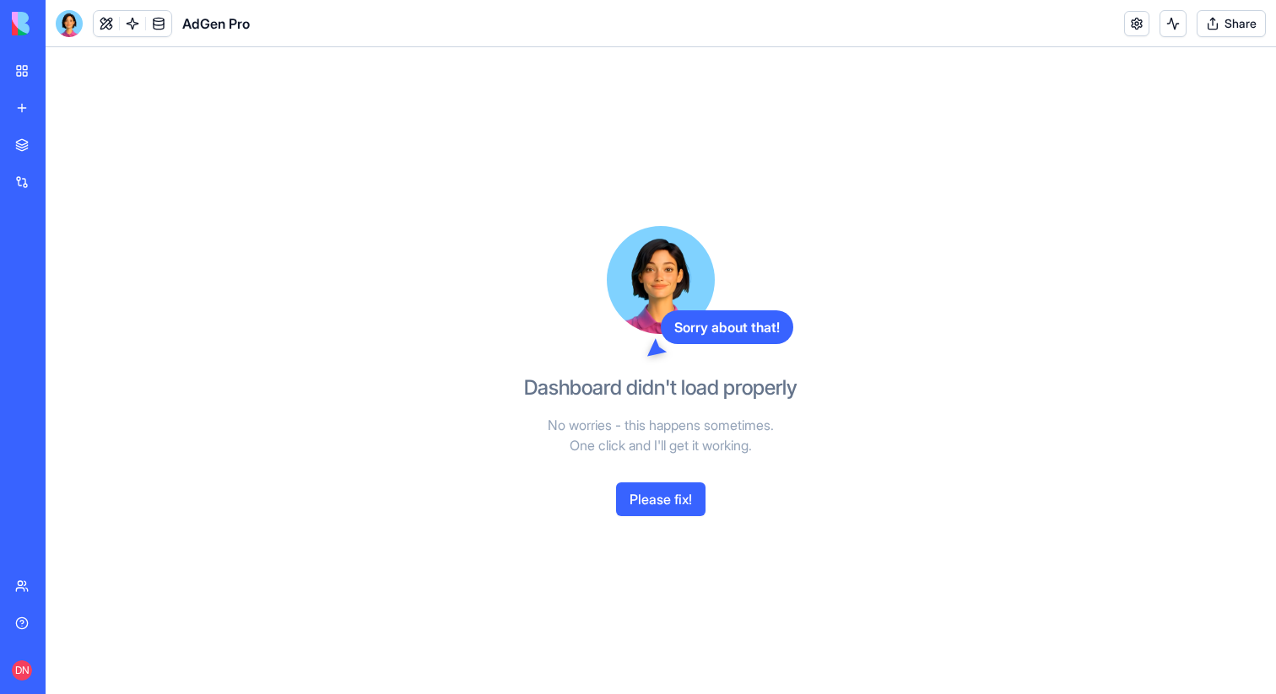
click at [1215, 11] on button "Share" at bounding box center [1230, 23] width 69 height 27
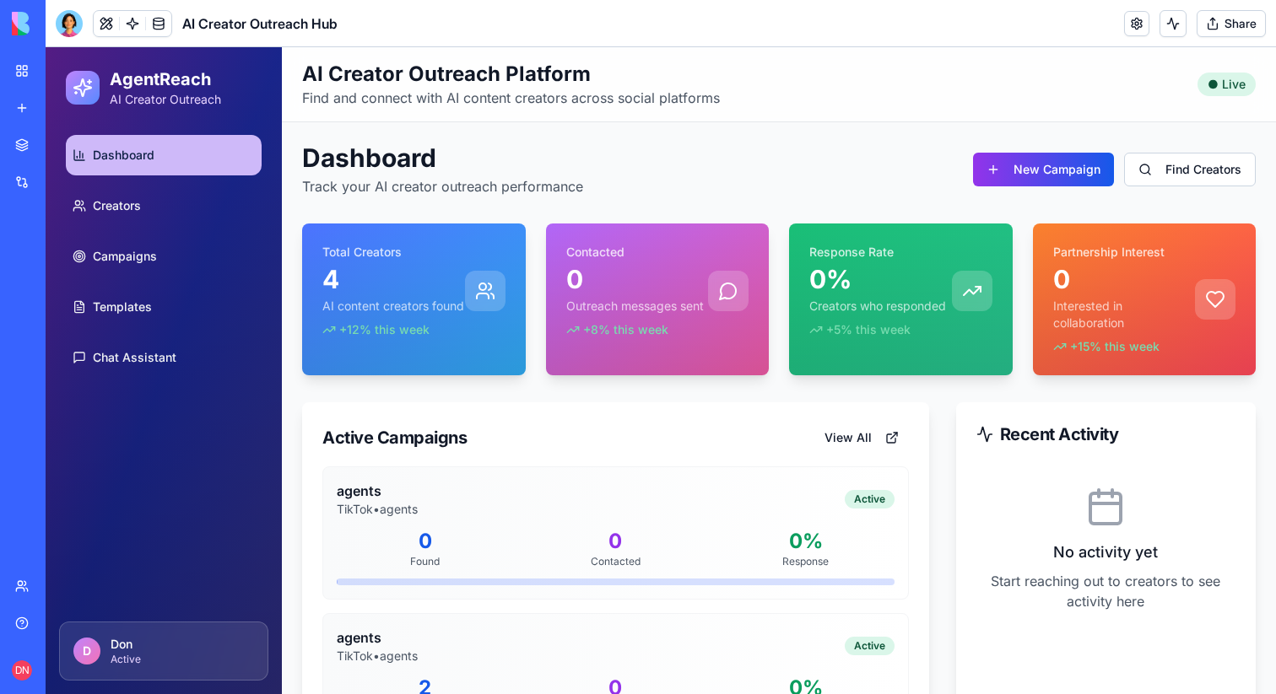
click at [1241, 3] on header "AI Creator Outreach Hub Share" at bounding box center [661, 23] width 1230 height 47
click at [1235, 15] on button "Share" at bounding box center [1230, 23] width 69 height 27
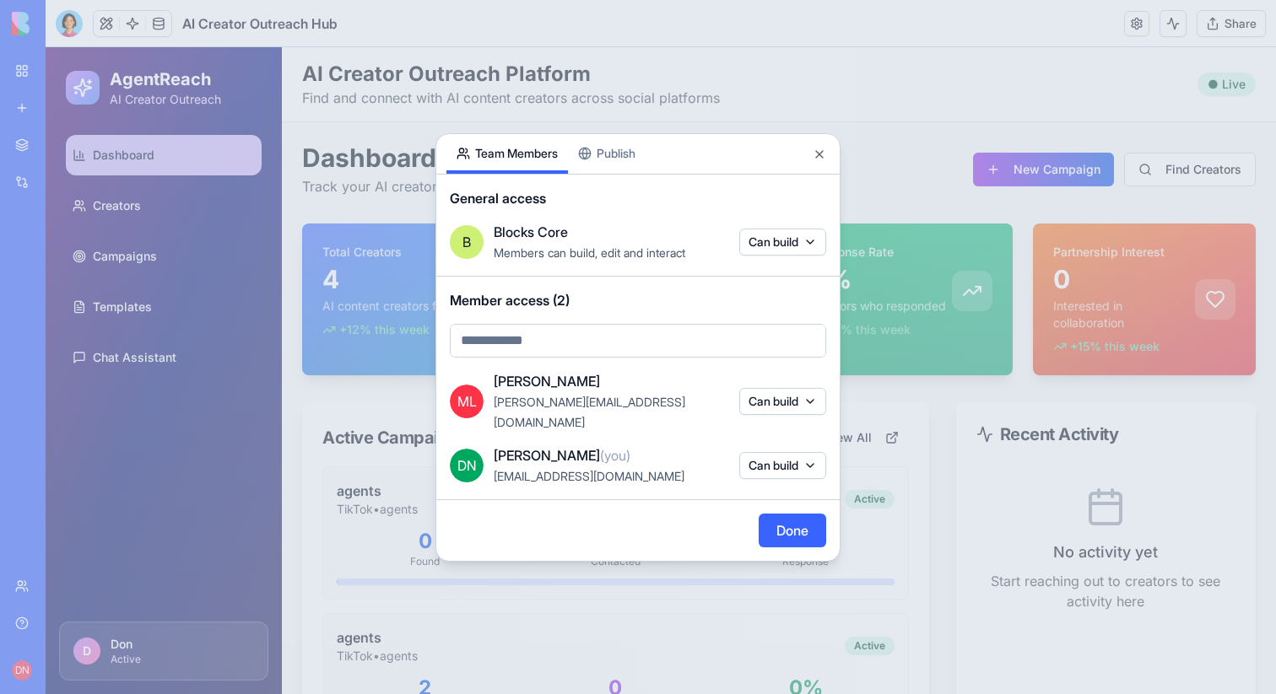
click at [802, 406] on button "Can build" at bounding box center [782, 401] width 87 height 27
click at [883, 334] on div at bounding box center [638, 347] width 1276 height 694
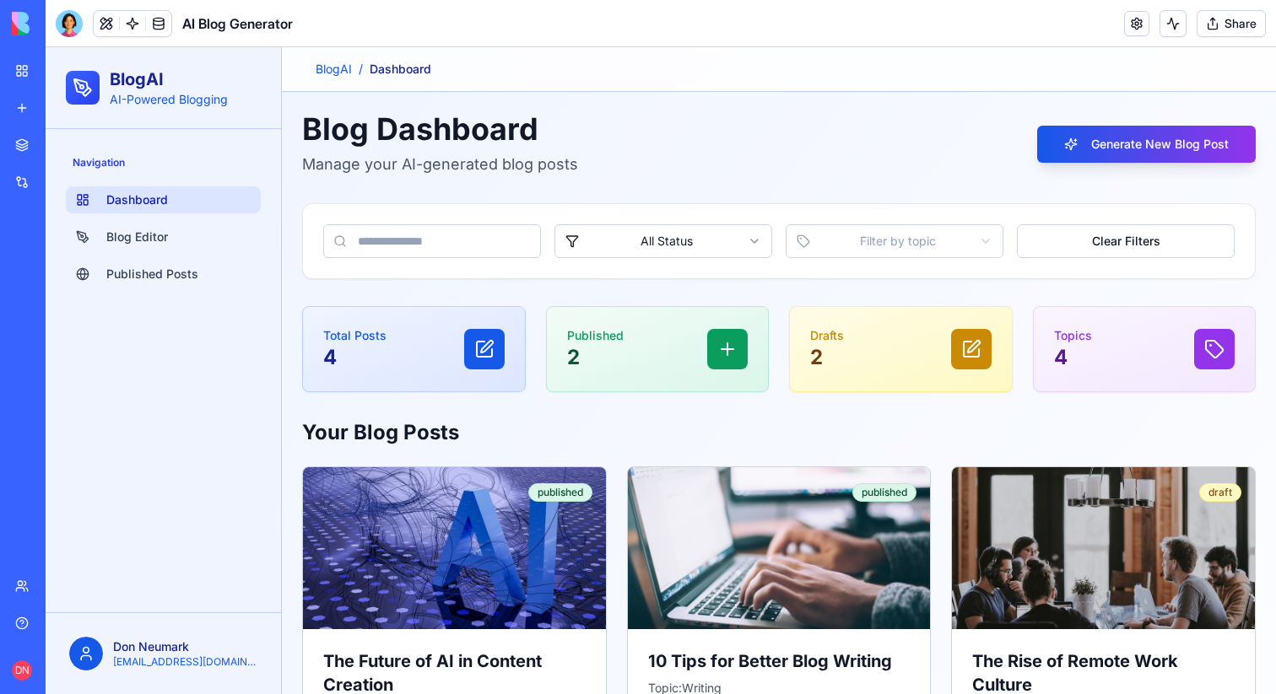
click at [1224, 13] on button "Share" at bounding box center [1230, 23] width 69 height 27
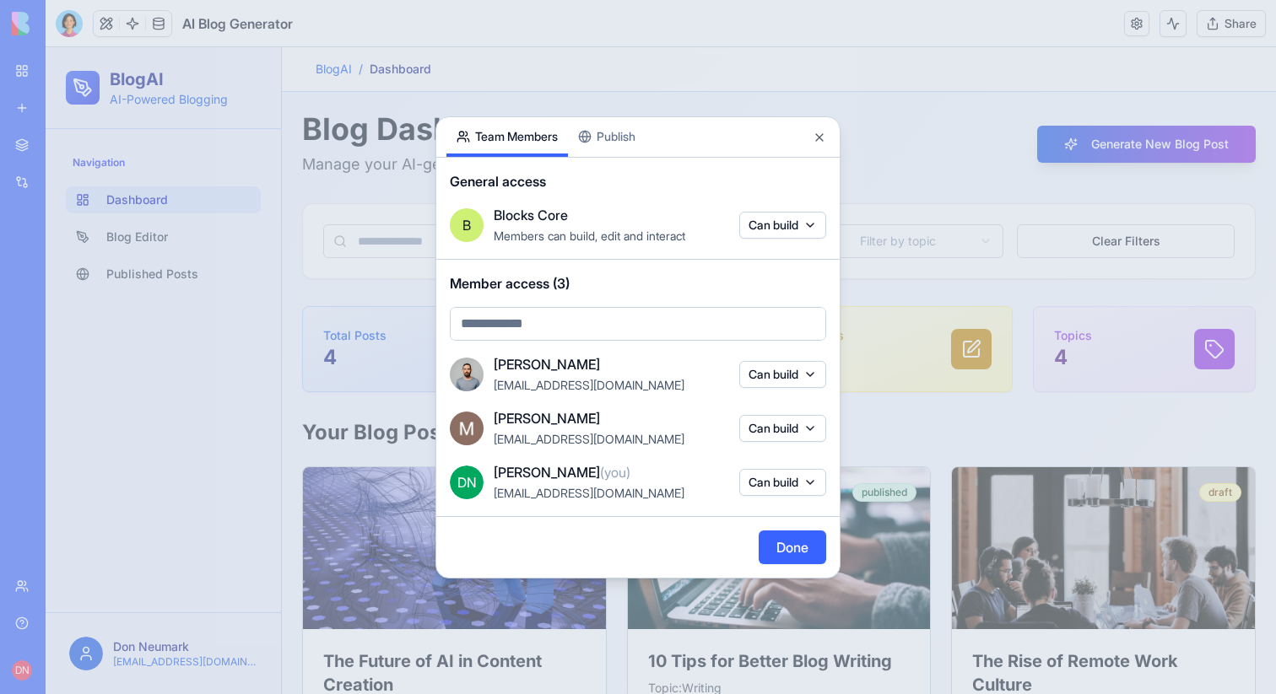
click at [904, 332] on div at bounding box center [638, 347] width 1276 height 694
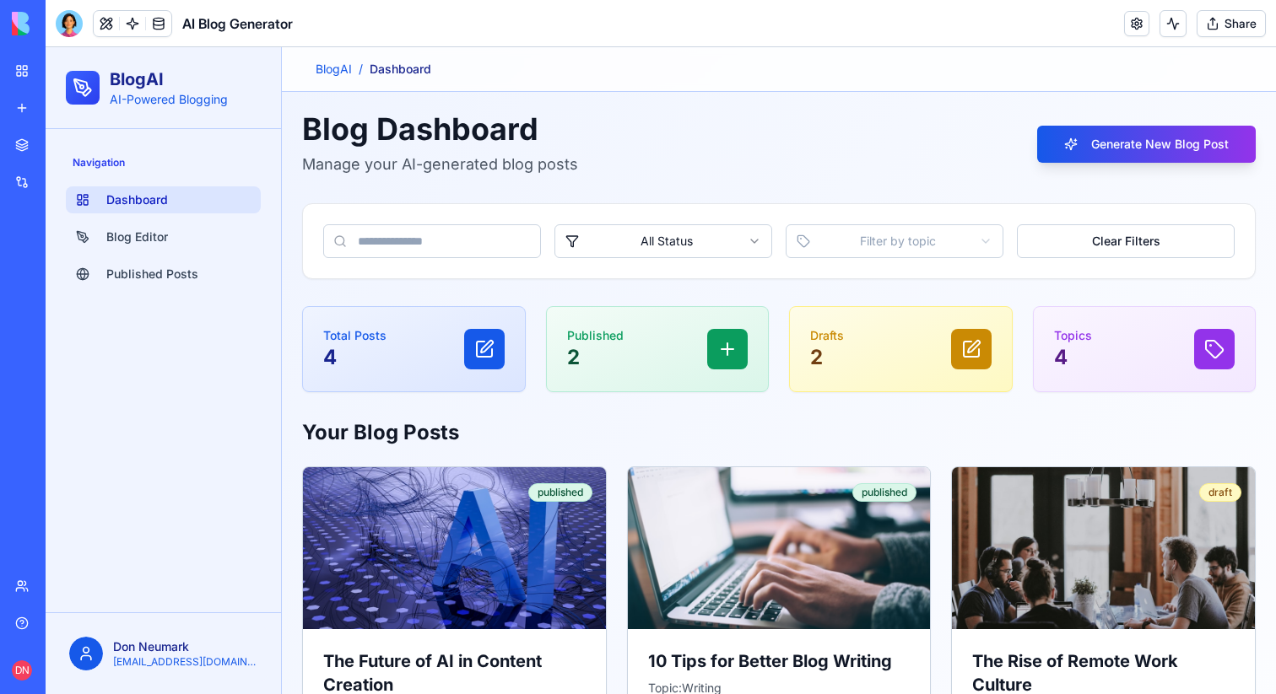
click at [40, 103] on link "New app" at bounding box center [38, 108] width 67 height 34
click at [1212, 23] on button "Share" at bounding box center [1230, 23] width 69 height 27
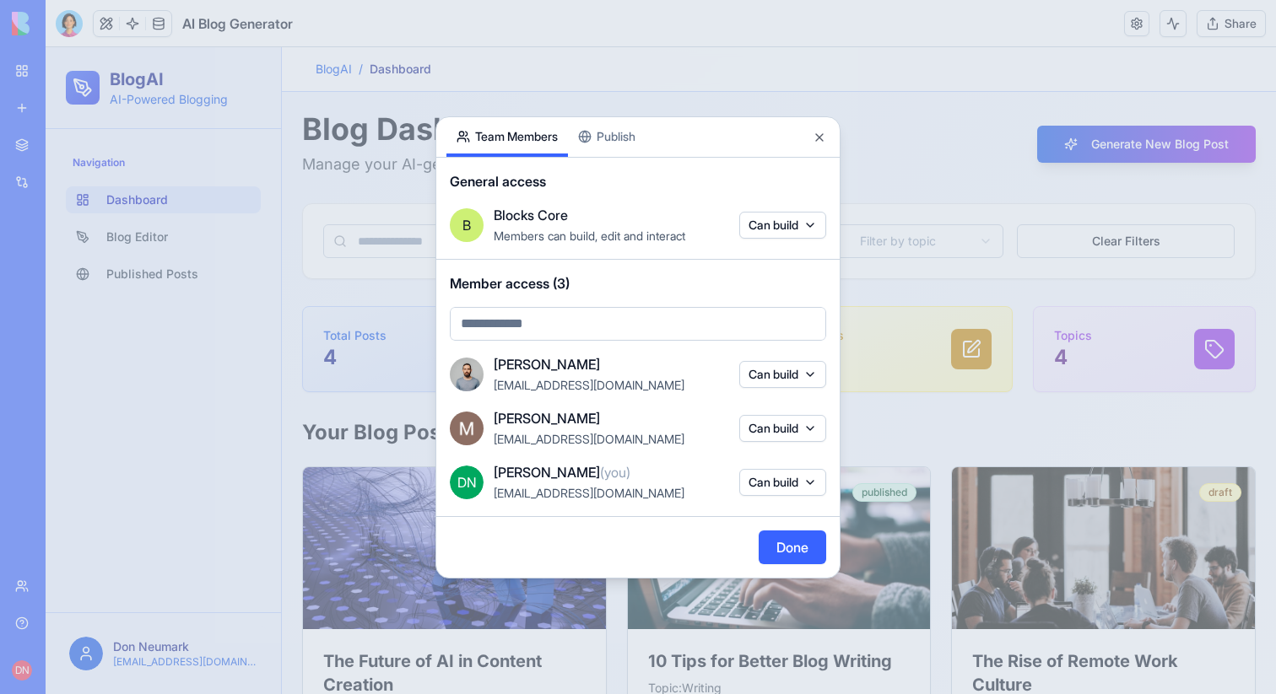
click at [1212, 23] on div at bounding box center [638, 347] width 1276 height 694
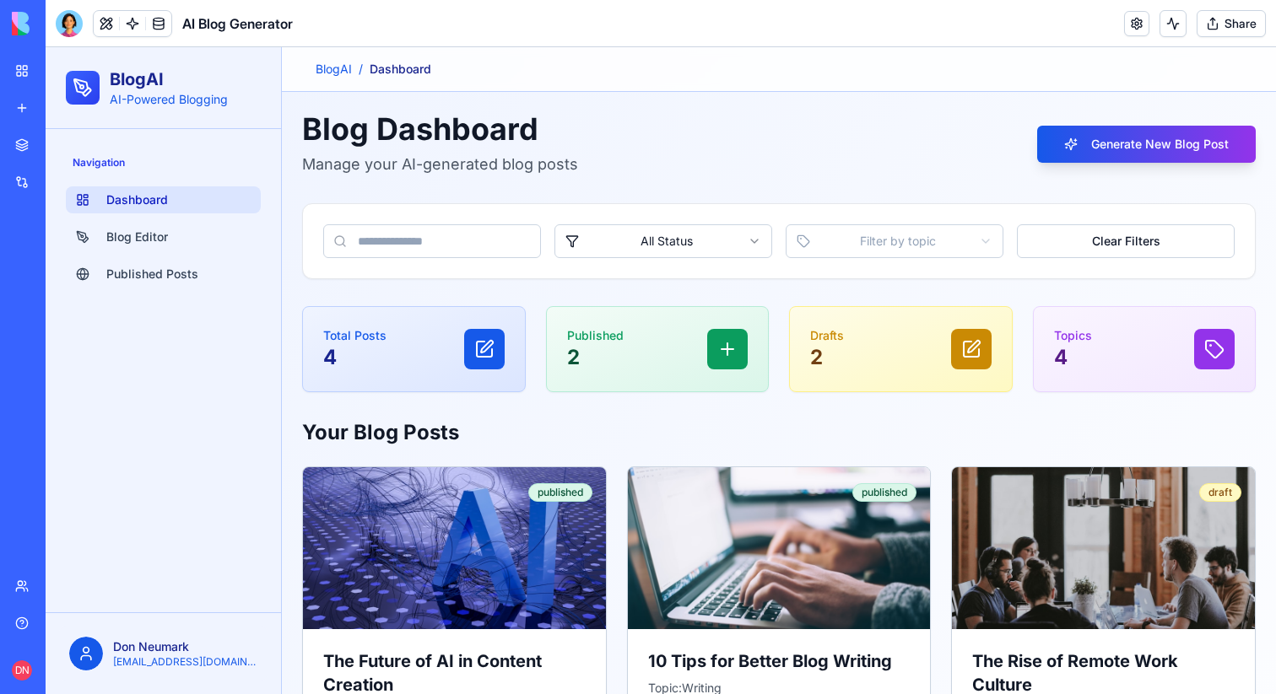
click at [1212, 23] on button "Share" at bounding box center [1230, 23] width 69 height 27
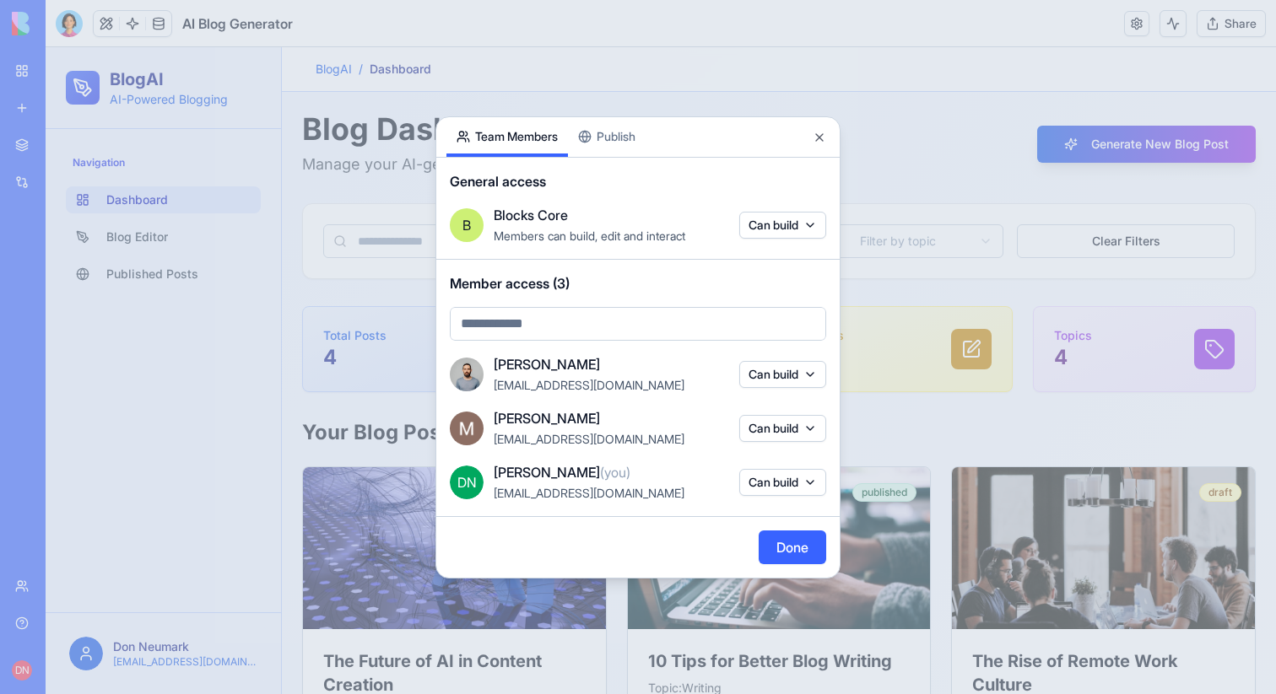
click at [692, 67] on div at bounding box center [638, 347] width 1276 height 694
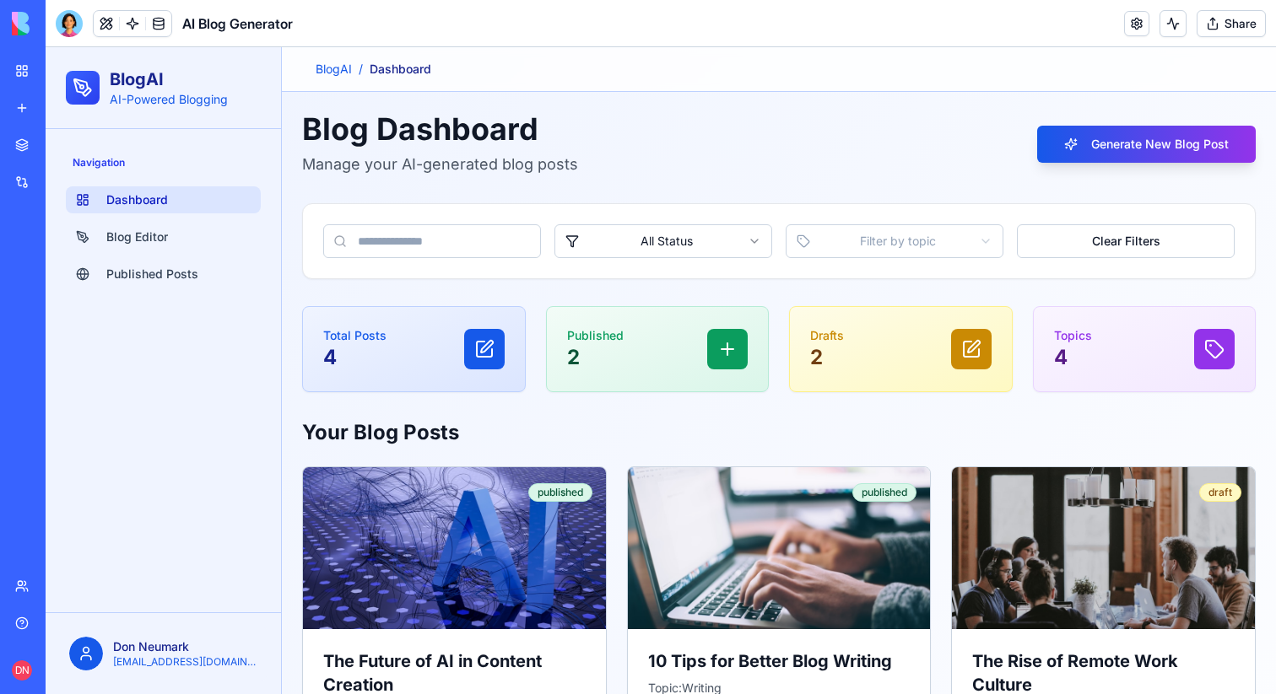
click at [1218, 10] on button "Share" at bounding box center [1230, 23] width 69 height 27
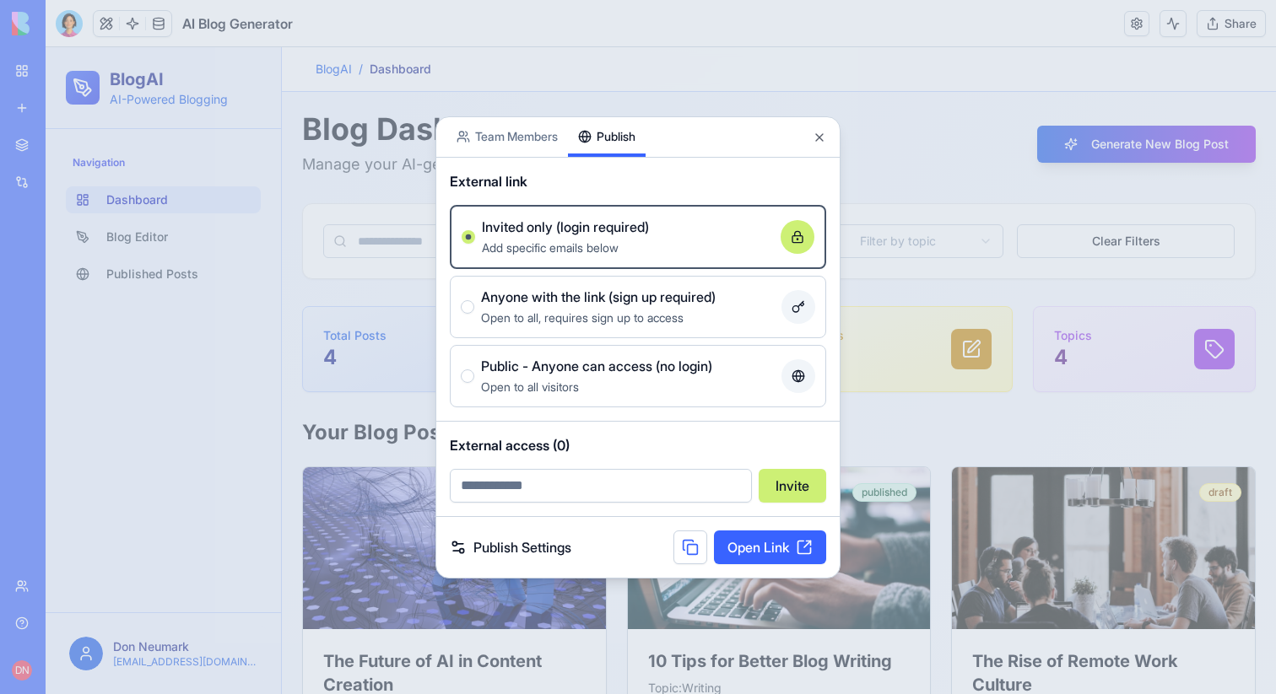
click at [602, 141] on button "Publish" at bounding box center [607, 137] width 78 height 40
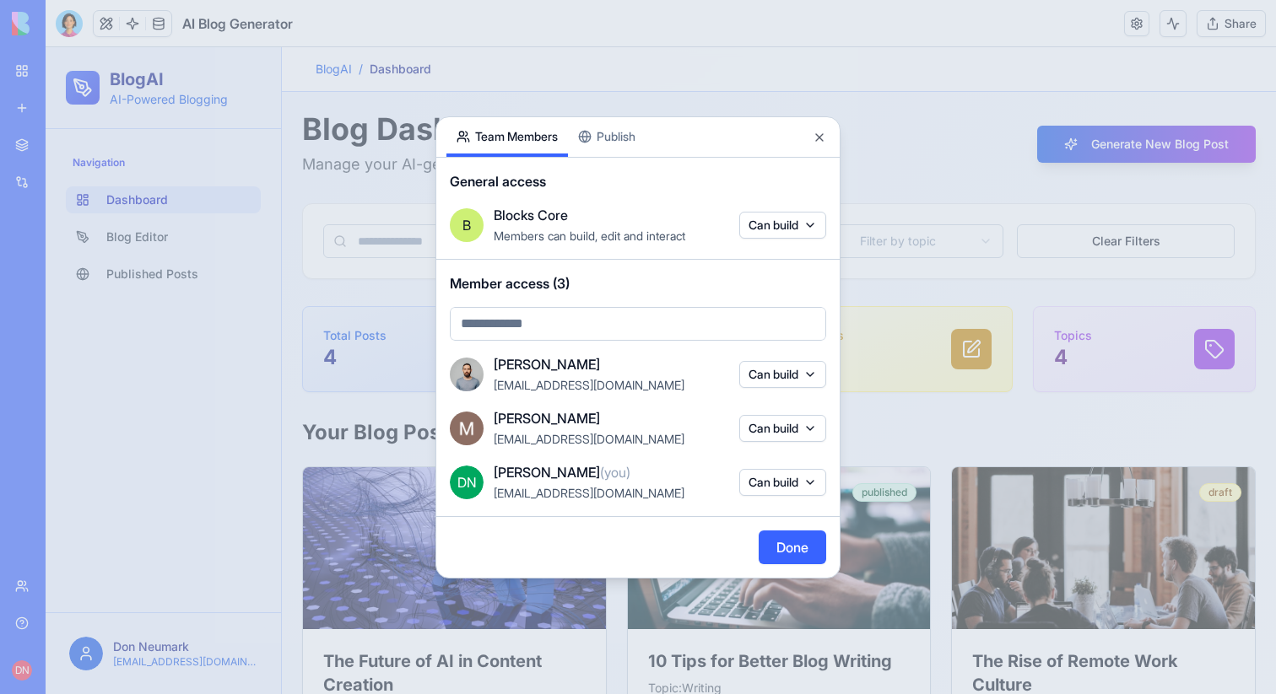
click at [524, 145] on button "Team Members" at bounding box center [506, 137] width 121 height 40
click at [902, 45] on div at bounding box center [638, 347] width 1276 height 694
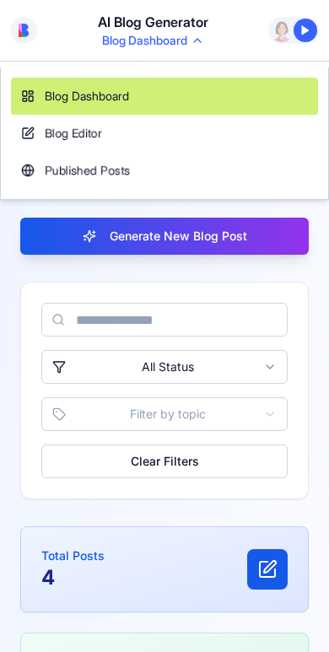
click at [164, 38] on html "AI Blog Generator Blog Dashboard Command Palette Search for a command to run...…" at bounding box center [164, 326] width 329 height 652
click at [175, 42] on html "AI Blog Generator Blog Dashboard Command Palette Search for a command to run...…" at bounding box center [164, 326] width 329 height 652
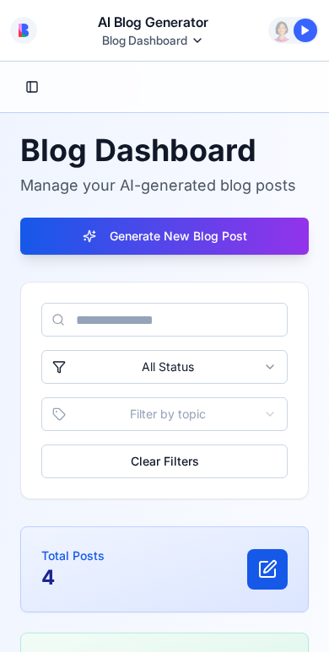
click at [292, 40] on div at bounding box center [293, 31] width 47 height 24
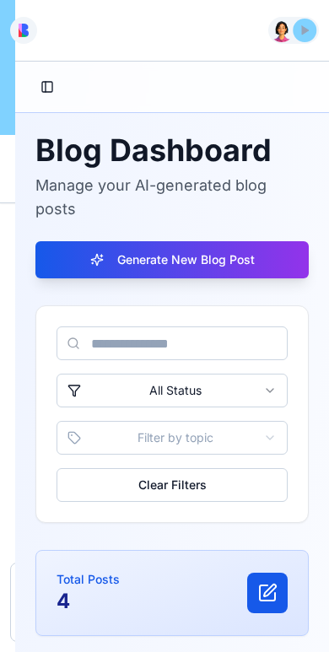
scroll to position [505, 0]
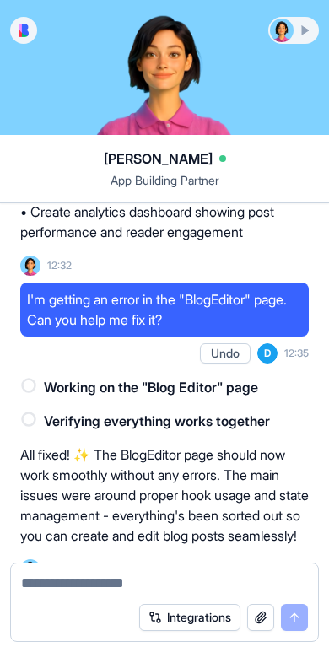
click at [296, 36] on div at bounding box center [293, 31] width 47 height 24
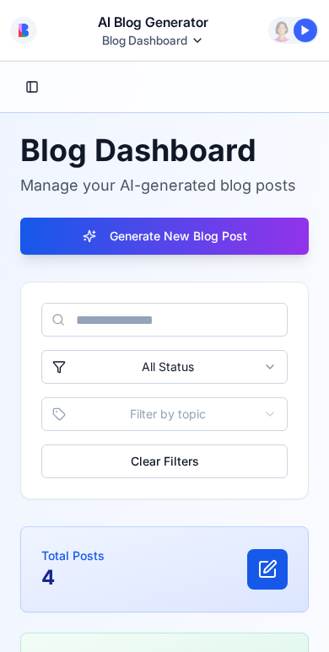
click at [296, 36] on div at bounding box center [306, 31] width 24 height 24
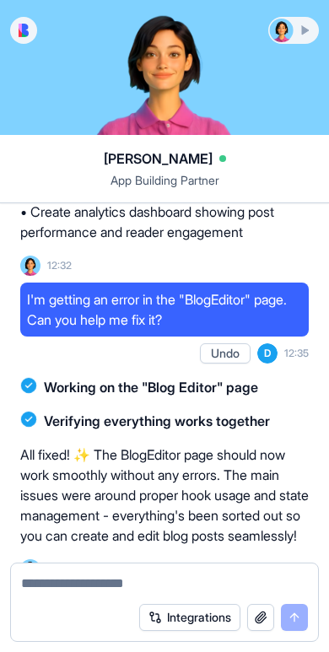
click at [296, 36] on div at bounding box center [293, 31] width 47 height 24
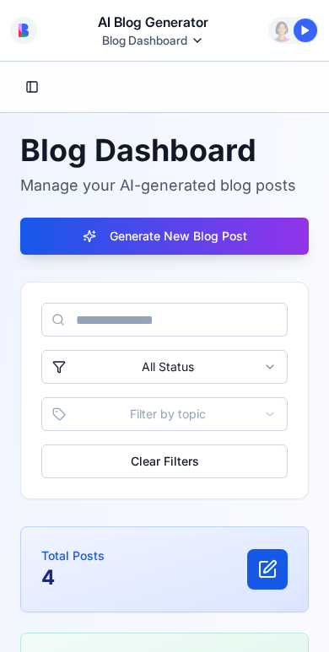
click at [296, 36] on div at bounding box center [306, 31] width 24 height 24
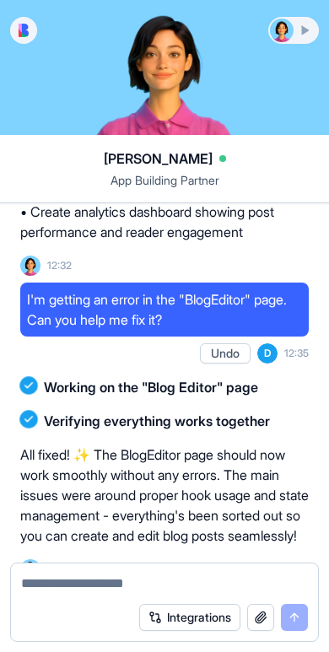
click at [296, 36] on div at bounding box center [293, 31] width 47 height 24
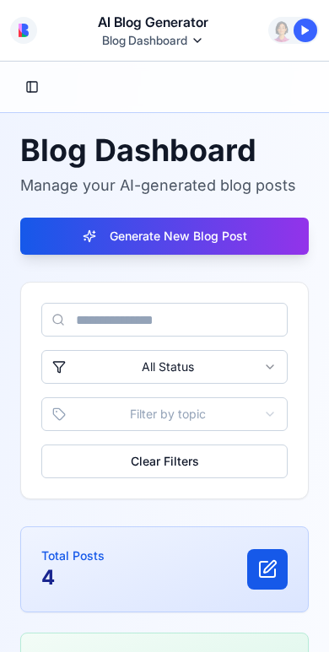
click at [296, 36] on div at bounding box center [306, 31] width 24 height 24
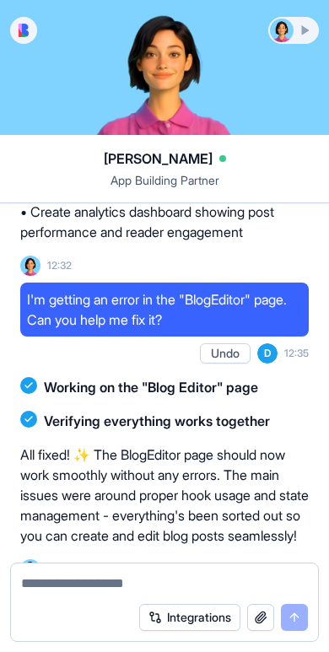
click at [296, 36] on div at bounding box center [293, 31] width 47 height 24
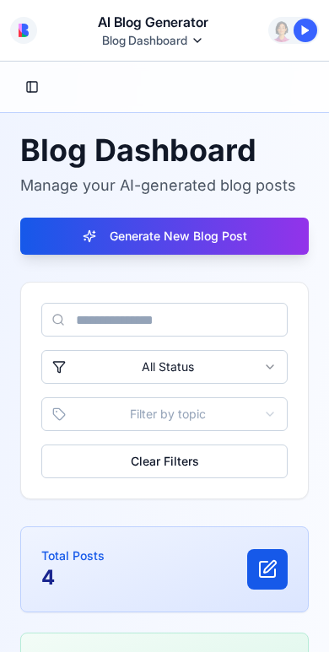
click at [296, 36] on div at bounding box center [306, 31] width 24 height 24
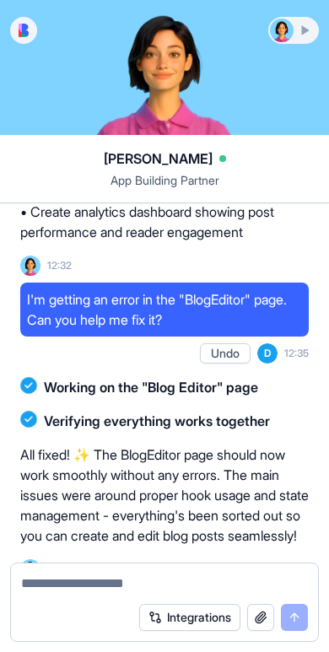
click at [296, 36] on div at bounding box center [293, 31] width 47 height 24
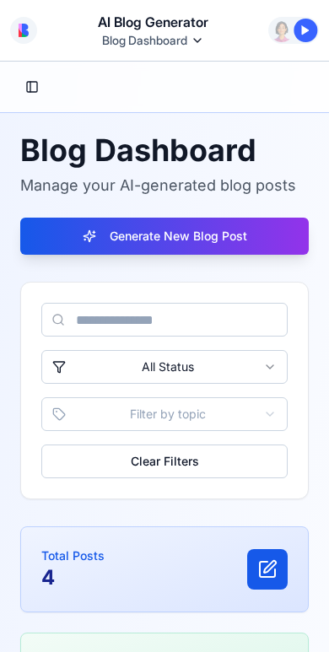
click at [296, 36] on div at bounding box center [306, 31] width 24 height 24
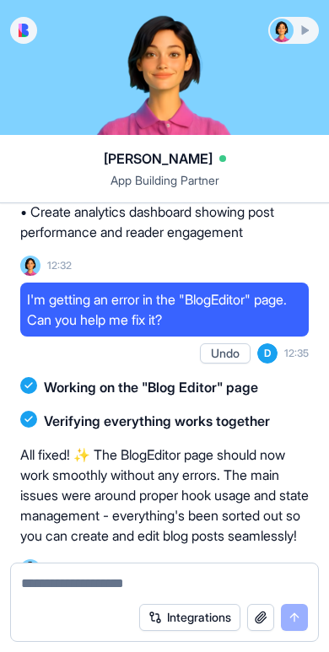
click at [19, 26] on img at bounding box center [24, 30] width 10 height 13
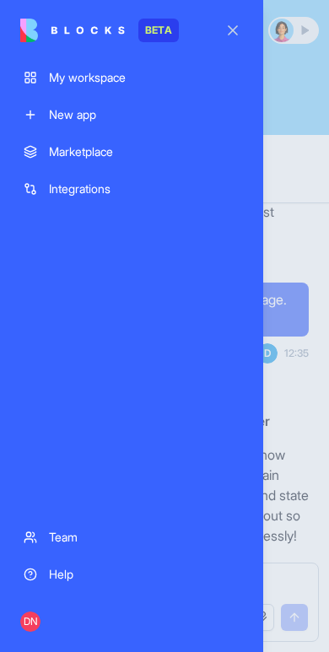
click at [225, 35] on button "button" at bounding box center [232, 30] width 47 height 47
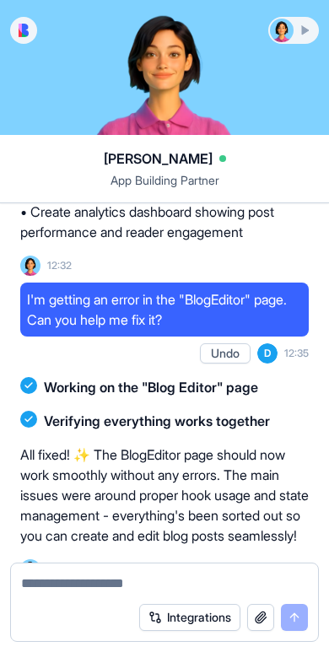
click at [296, 26] on div at bounding box center [293, 31] width 47 height 24
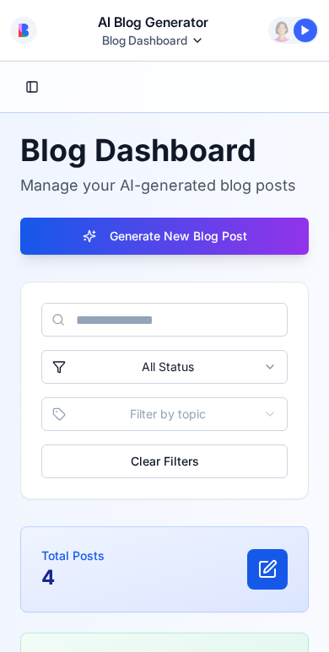
click at [296, 26] on div at bounding box center [306, 31] width 24 height 24
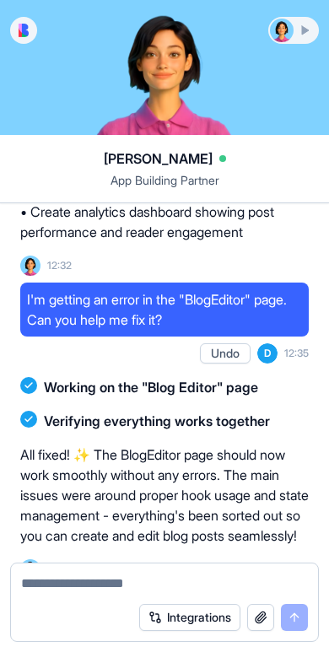
click at [296, 26] on div at bounding box center [293, 31] width 47 height 24
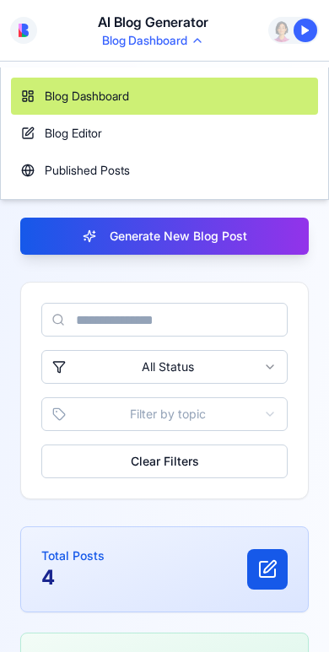
click at [189, 44] on html "AI Blog Generator Blog Dashboard Command Palette Search for a command to run...…" at bounding box center [164, 326] width 329 height 652
click at [199, 40] on html "AI Blog Generator Blog Dashboard Command Palette Search for a command to run...…" at bounding box center [164, 326] width 329 height 652
click at [197, 43] on html "AI Blog Generator Blog Dashboard Command Palette Search for a command to run...…" at bounding box center [164, 326] width 329 height 652
click at [199, 40] on html "AI Blog Generator Blog Dashboard Command Palette Search for a command to run...…" at bounding box center [164, 326] width 329 height 652
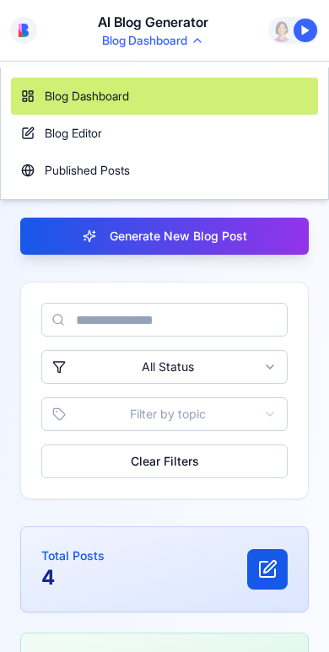
click at [189, 48] on html "AI Blog Generator Blog Dashboard Command Palette Search for a command to run...…" at bounding box center [164, 326] width 329 height 652
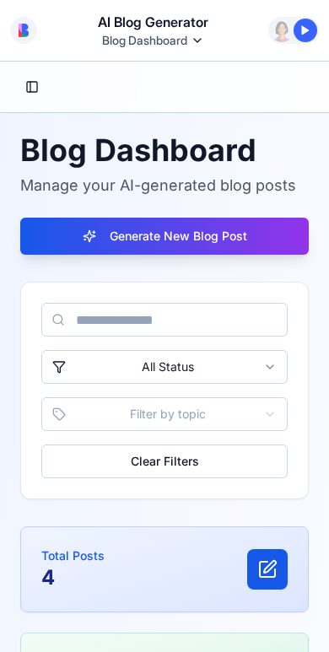
click at [30, 96] on button "Toggle Sidebar" at bounding box center [32, 87] width 24 height 24
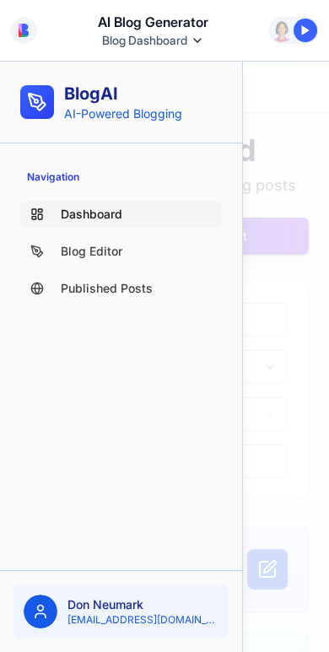
click at [264, 104] on div at bounding box center [164, 357] width 329 height 591
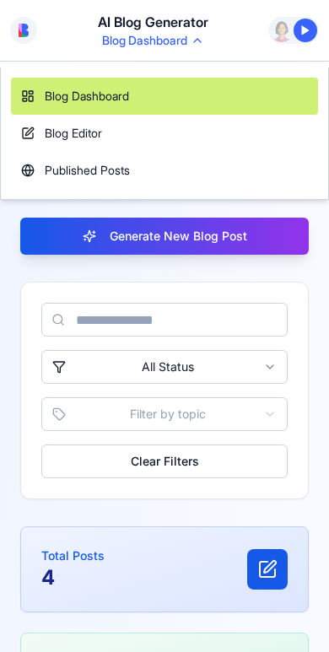
click at [177, 41] on html "AI Blog Generator Blog Dashboard Command Palette Search for a command to run...…" at bounding box center [164, 326] width 329 height 652
click at [221, 57] on html "AI Blog Generator Blog Dashboard Command Palette Search for a command to run...…" at bounding box center [164, 326] width 329 height 652
click at [176, 46] on html "AI Blog Generator Blog Dashboard Command Palette Search for a command to run...…" at bounding box center [164, 326] width 329 height 652
click at [170, 43] on html "AI Blog Generator Blog Dashboard Command Palette Search for a command to run...…" at bounding box center [164, 326] width 329 height 652
click at [180, 41] on html "AI Blog Generator Blog Dashboard Command Palette Search for a command to run...…" at bounding box center [164, 326] width 329 height 652
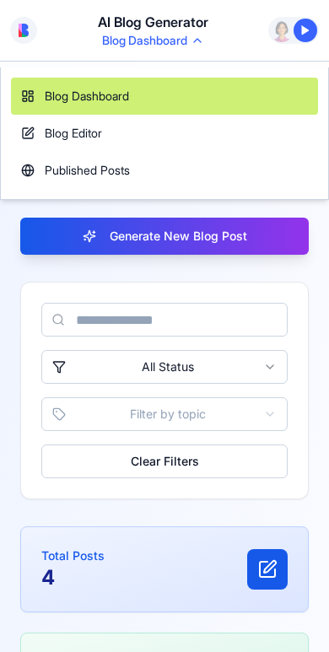
click at [182, 41] on html "AI Blog Generator Blog Dashboard Command Palette Search for a command to run...…" at bounding box center [164, 326] width 329 height 652
click at [190, 41] on div "Blog Dashboard" at bounding box center [153, 40] width 102 height 17
click at [192, 41] on html "AI Blog Generator Blog Dashboard Command Palette Search for a command to run...…" at bounding box center [164, 326] width 329 height 652
click at [153, 43] on html "AI Blog Generator Blog Dashboard Command Palette Search for a command to run...…" at bounding box center [164, 326] width 329 height 652
click at [181, 46] on html "AI Blog Generator Blog Dashboard Command Palette Search for a command to run...…" at bounding box center [164, 326] width 329 height 652
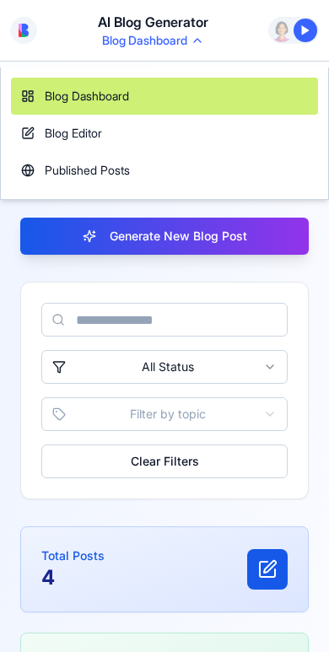
click at [181, 46] on html "AI Blog Generator Blog Dashboard Command Palette Search for a command to run...…" at bounding box center [164, 326] width 329 height 652
click at [194, 40] on html "AI Blog Generator Blog Dashboard Command Palette Search for a command to run...…" at bounding box center [164, 326] width 329 height 652
click at [189, 43] on html "AI Blog Generator Blog Dashboard Command Palette Search for a command to run...…" at bounding box center [164, 326] width 329 height 652
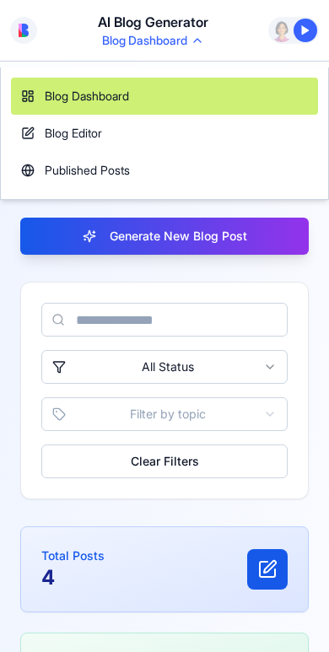
click at [187, 43] on span "Blog Dashboard" at bounding box center [144, 40] width 85 height 17
click at [178, 49] on html "AI Blog Generator Blog Dashboard Command Palette Search for a command to run...…" at bounding box center [164, 326] width 329 height 652
click at [183, 46] on html "AI Blog Generator Blog Dashboard Command Palette Search for a command to run...…" at bounding box center [164, 326] width 329 height 652
click at [181, 46] on html "AI Blog Generator Blog Dashboard Command Palette Search for a command to run...…" at bounding box center [164, 326] width 329 height 652
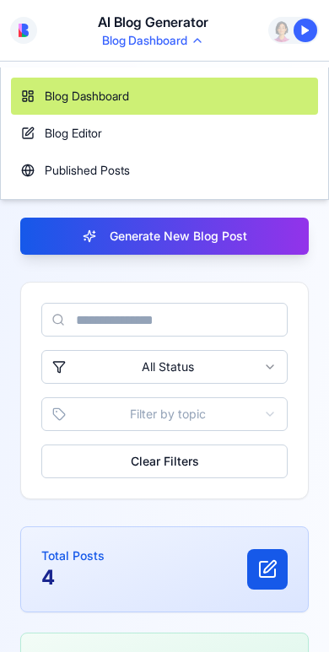
click at [186, 44] on html "AI Blog Generator Blog Dashboard Command Palette Search for a command to run...…" at bounding box center [164, 326] width 329 height 652
click at [176, 52] on html "AI Blog Generator Blog Dashboard Command Palette Search for a command to run...…" at bounding box center [164, 326] width 329 height 652
click at [182, 46] on html "AI Blog Generator Blog Dashboard Command Palette Search for a command to run...…" at bounding box center [164, 326] width 329 height 652
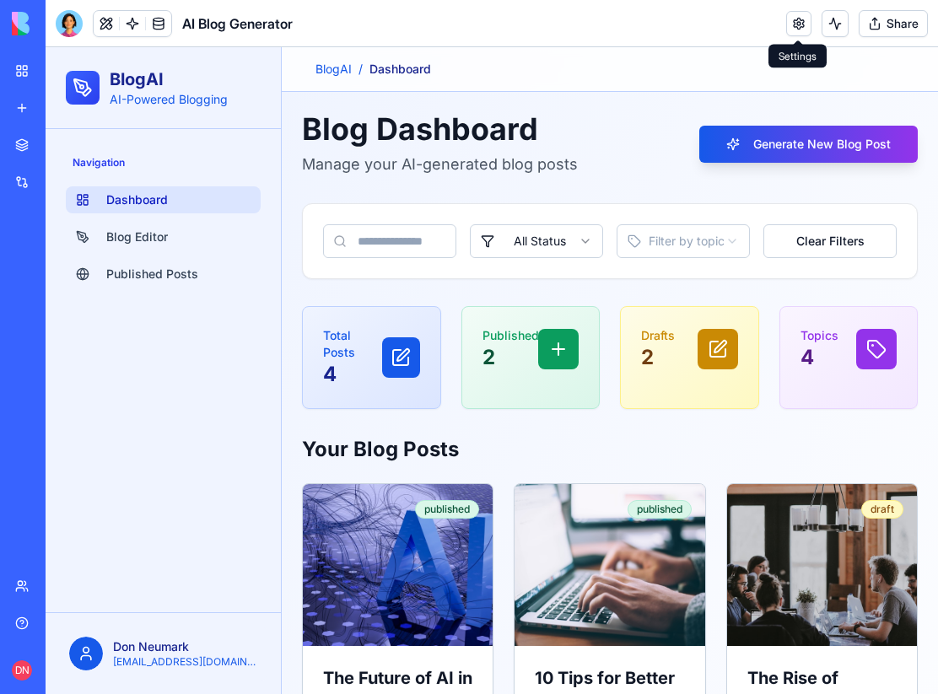
click at [796, 20] on link at bounding box center [798, 23] width 25 height 25
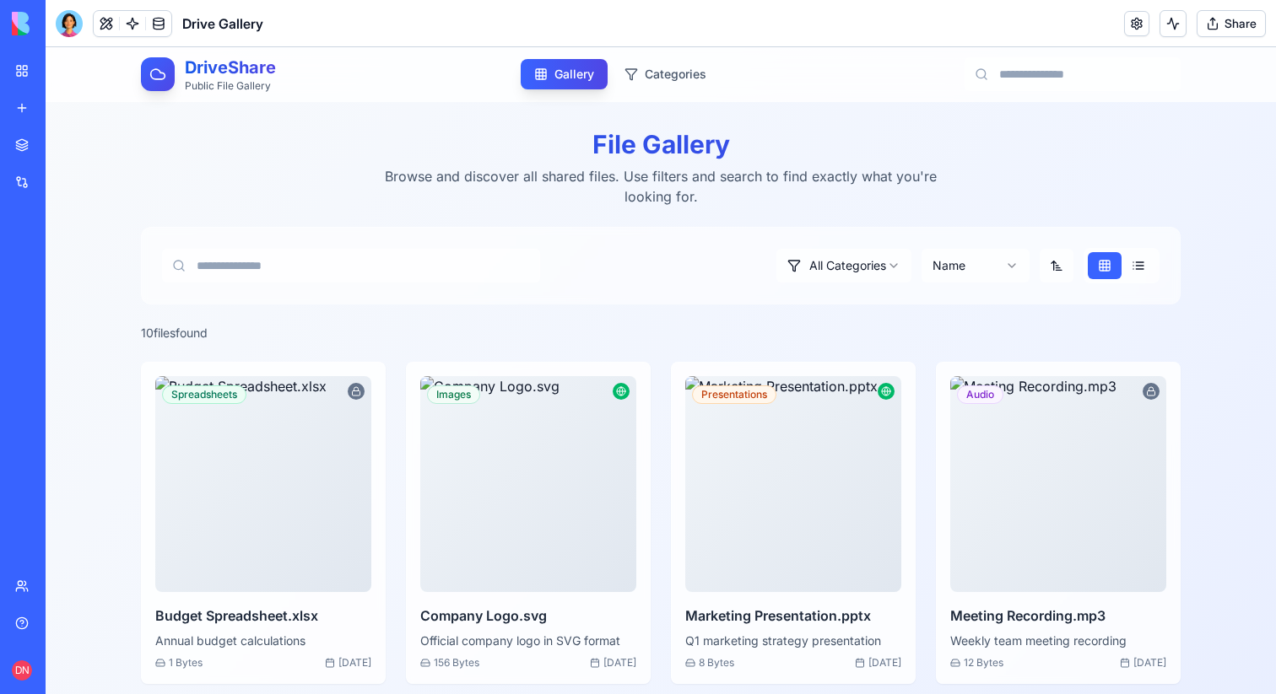
click at [1252, 19] on button "Share" at bounding box center [1230, 23] width 69 height 27
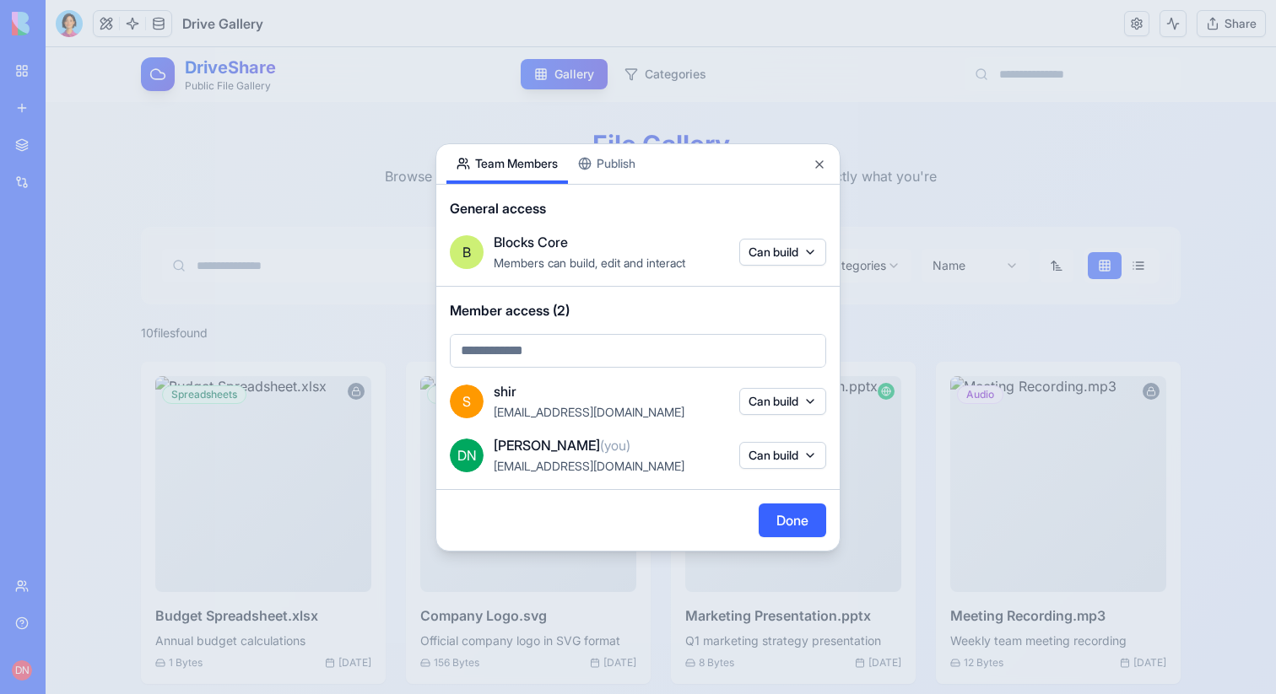
click at [1128, 187] on div at bounding box center [638, 347] width 1276 height 694
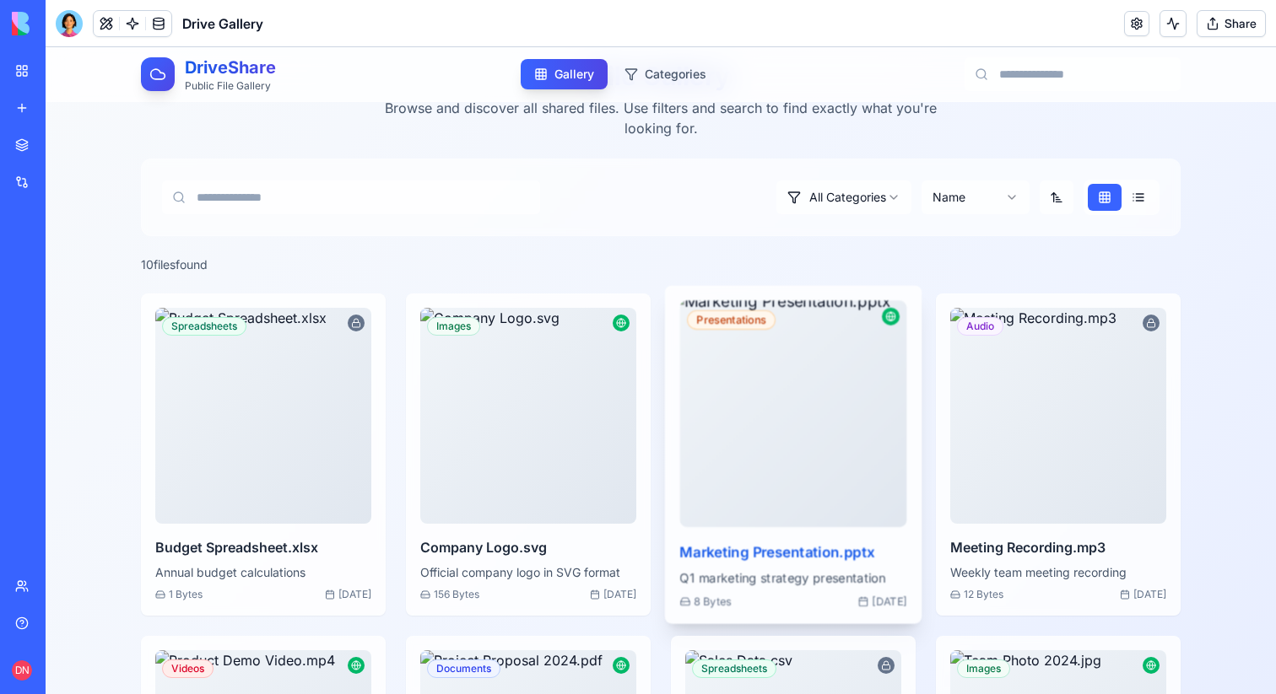
scroll to position [86, 0]
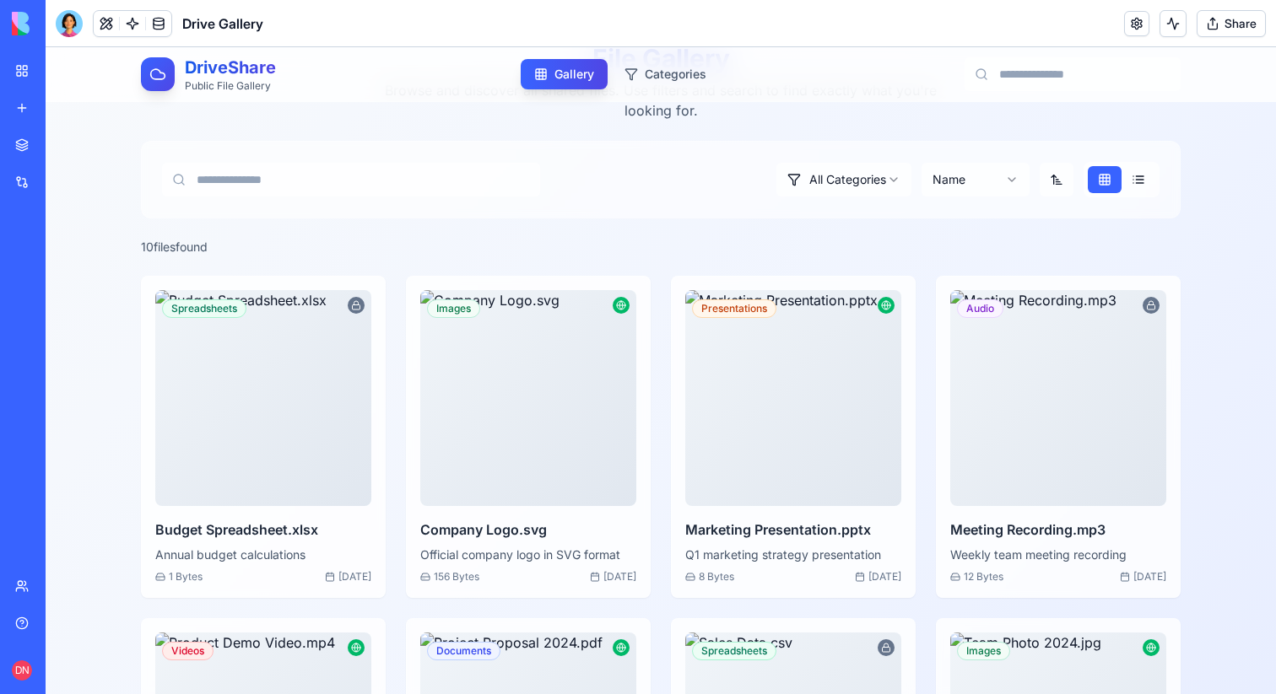
click at [1241, 24] on button "Share" at bounding box center [1230, 23] width 69 height 27
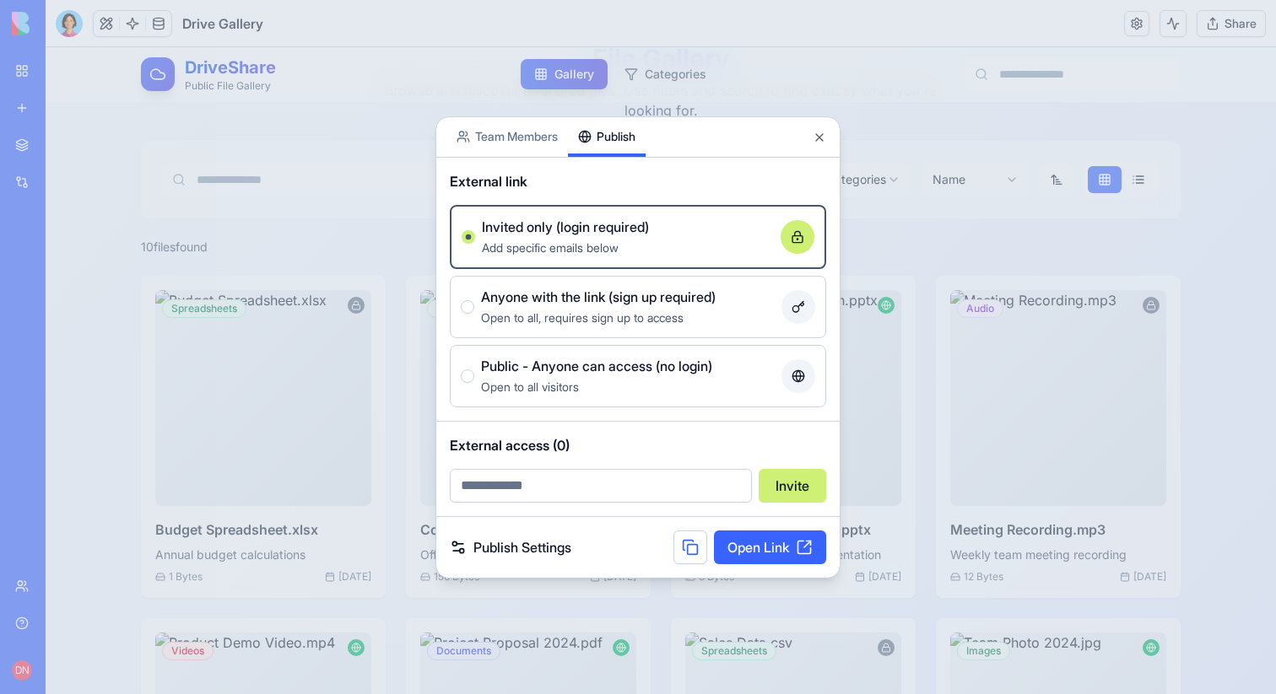
click at [639, 172] on div "Share App Team Members Publish External link Invited only (login required) Add …" at bounding box center [637, 347] width 405 height 462
click at [491, 126] on body "BETA My workspace New app Marketplace Integrations Recent Smart TODO List New A…" at bounding box center [638, 347] width 1276 height 694
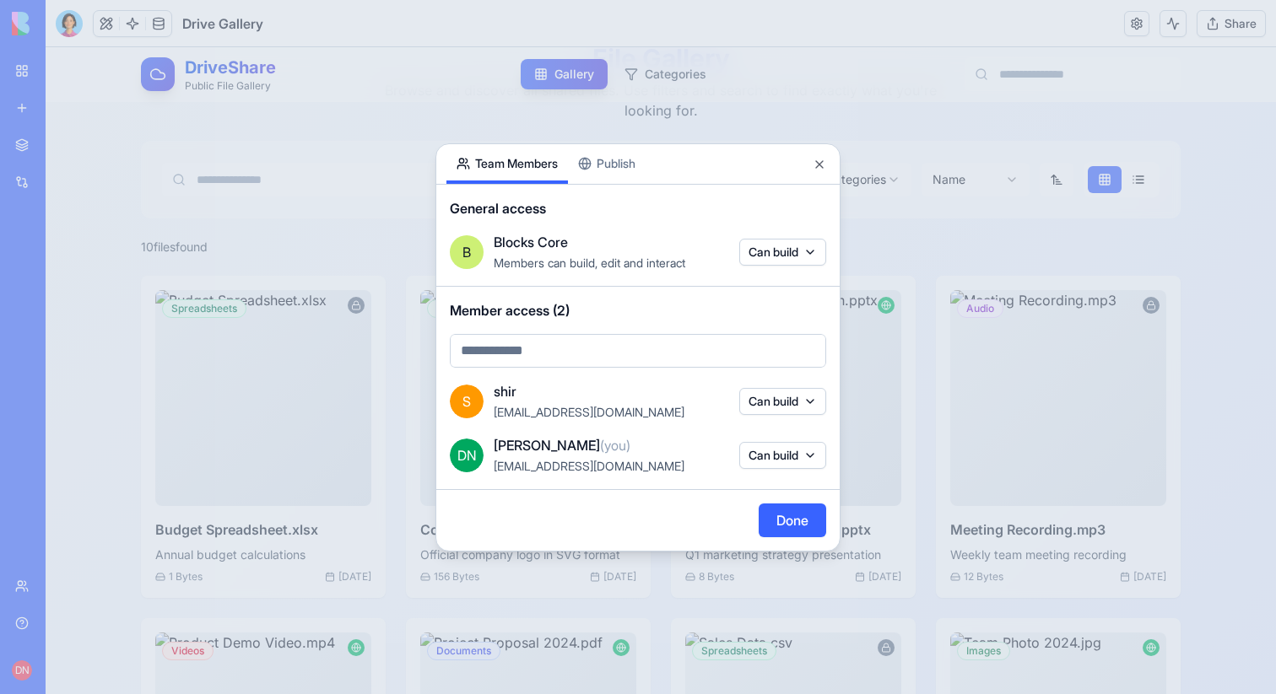
click at [816, 260] on body "BETA My workspace New app Marketplace Integrations Recent Smart TODO List New A…" at bounding box center [638, 347] width 1276 height 694
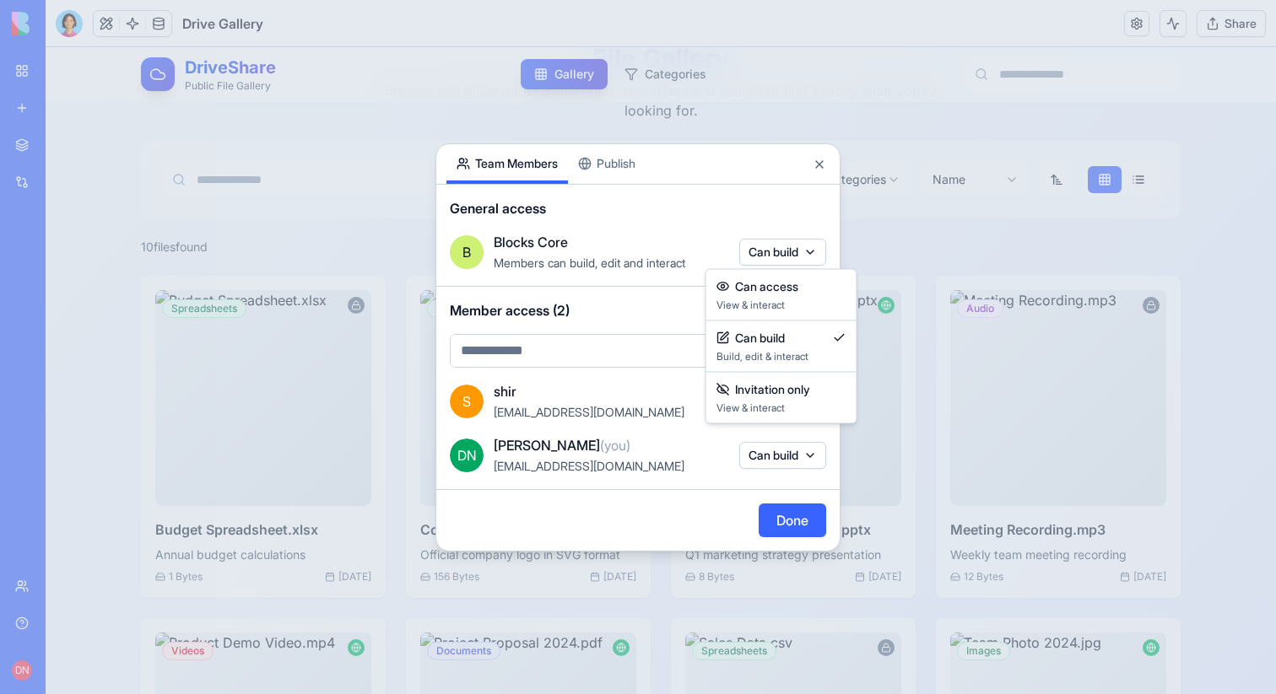
click at [783, 220] on div at bounding box center [638, 347] width 1276 height 694
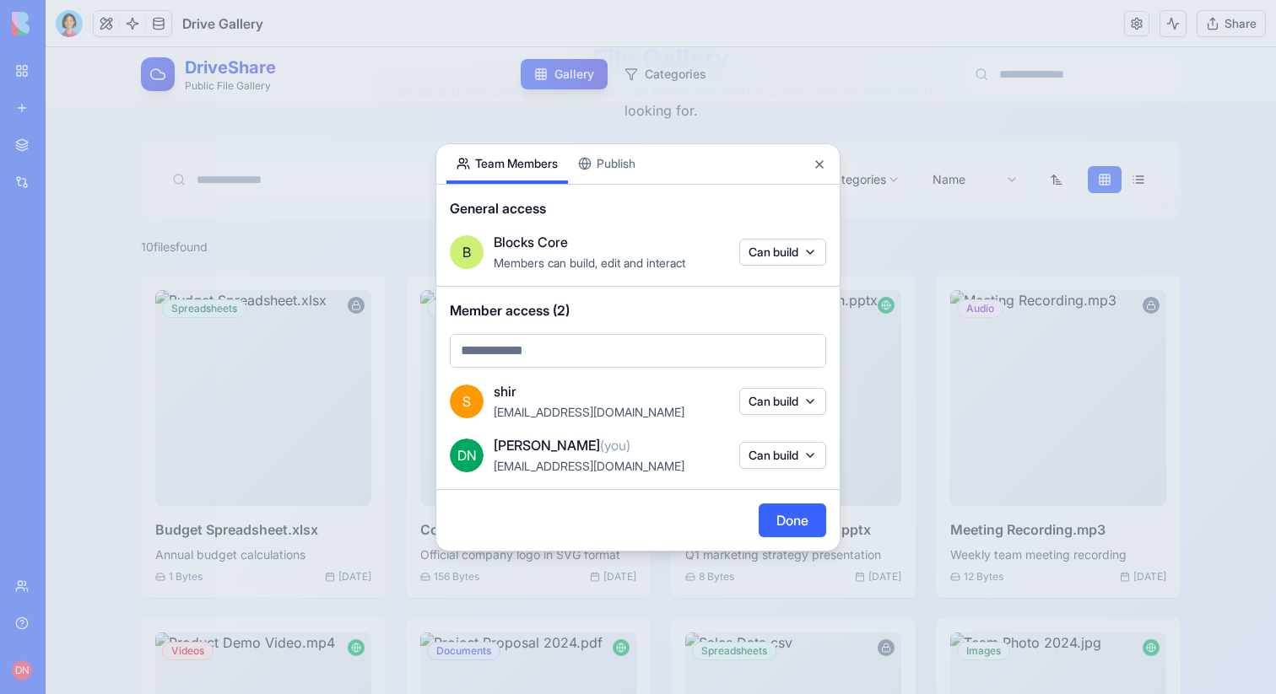
click at [1131, 77] on div at bounding box center [638, 347] width 1276 height 694
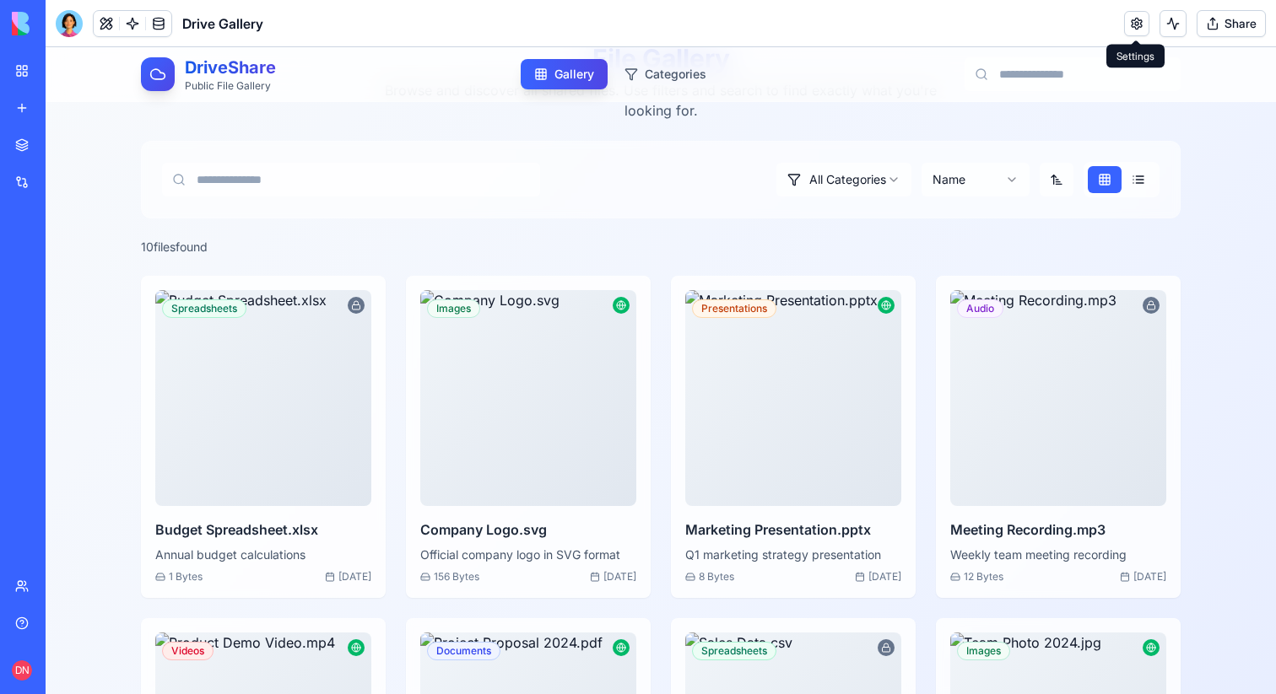
click at [1126, 16] on link at bounding box center [1136, 23] width 25 height 25
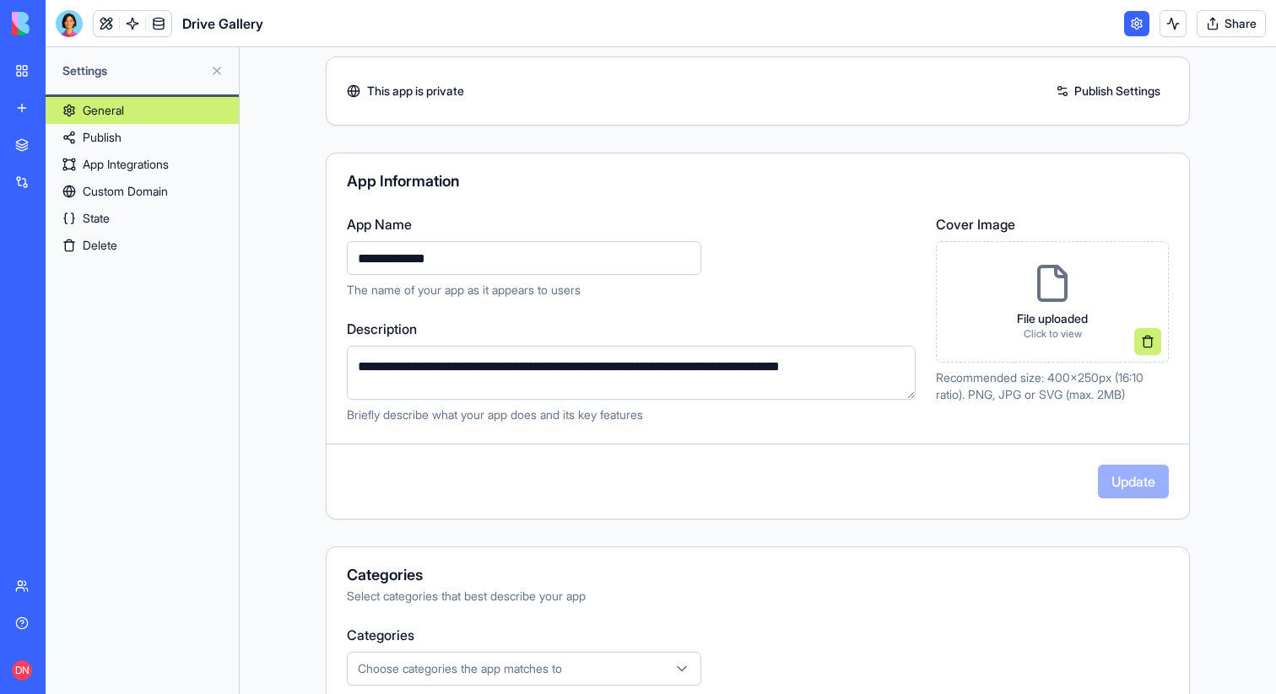
scroll to position [62, 0]
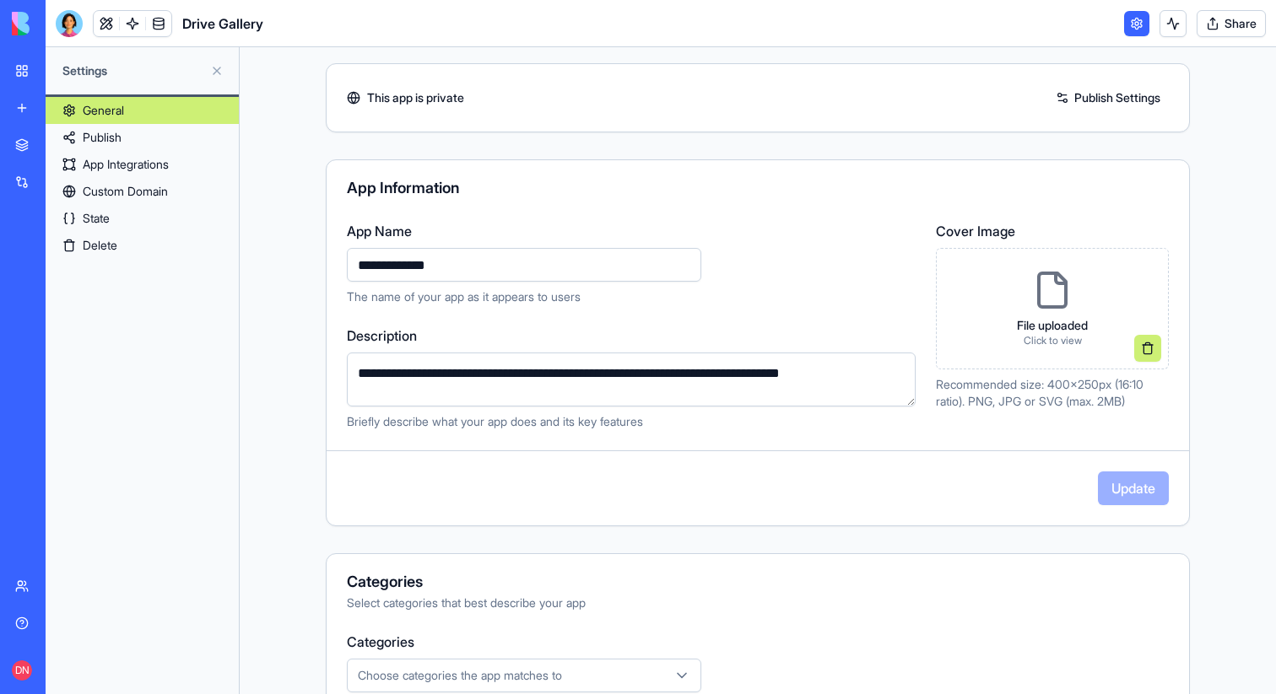
click at [1228, 22] on button "Share" at bounding box center [1230, 23] width 69 height 27
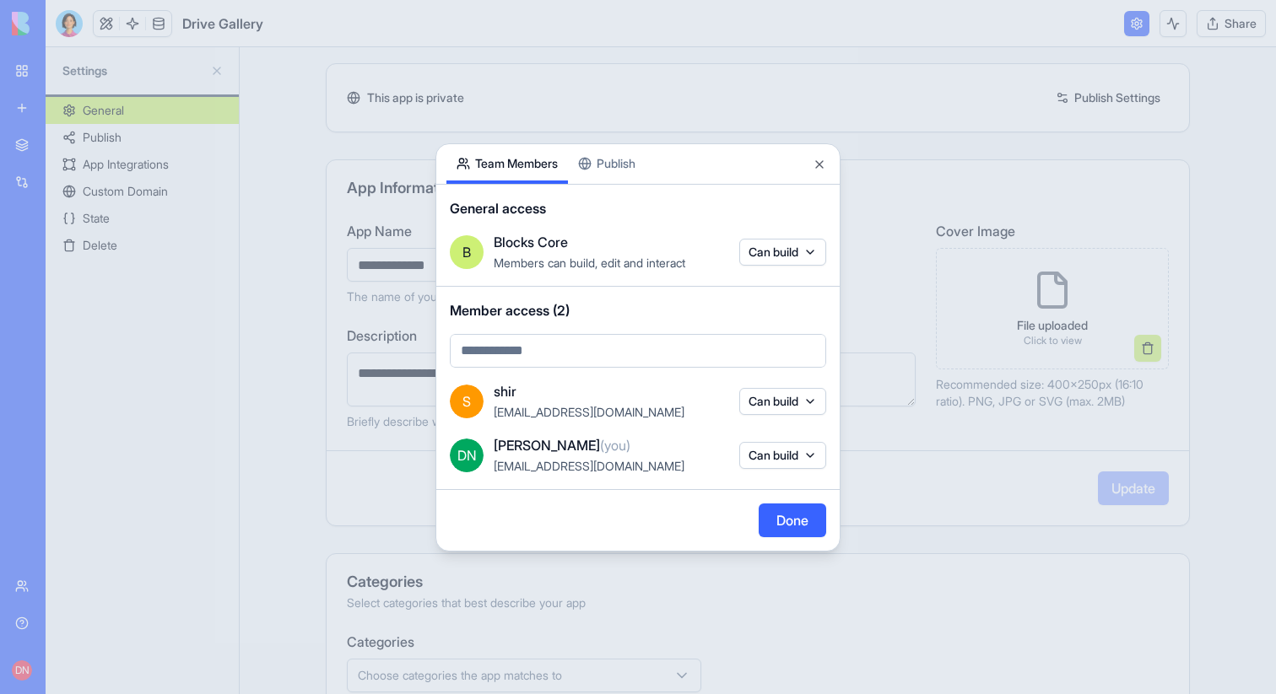
click at [790, 401] on button "Can build" at bounding box center [782, 401] width 87 height 27
click at [699, 310] on div at bounding box center [638, 347] width 1276 height 694
click at [789, 395] on button "Can build" at bounding box center [782, 401] width 87 height 27
click at [683, 294] on div at bounding box center [638, 347] width 1276 height 694
click at [616, 165] on div "Share App Team Members Publish General access B Blocks Core Members can build, …" at bounding box center [637, 347] width 405 height 408
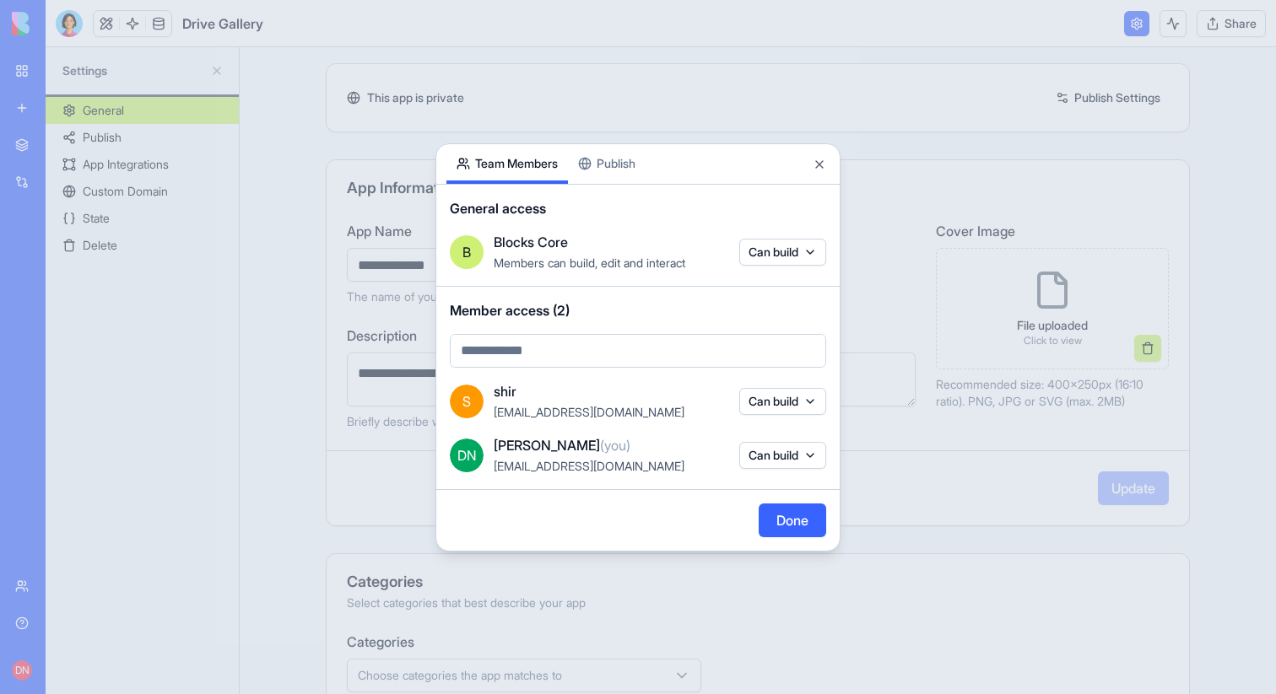
click at [521, 140] on body "**********" at bounding box center [638, 347] width 1276 height 694
click at [1027, 81] on div at bounding box center [638, 347] width 1276 height 694
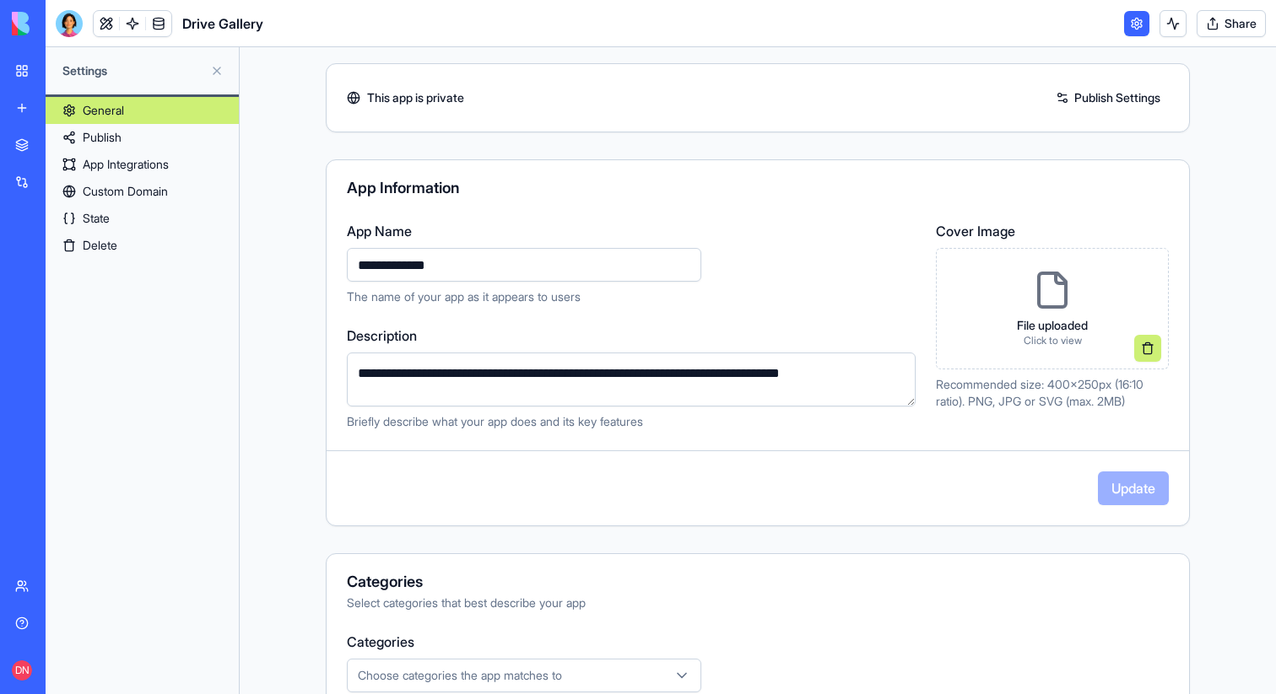
click at [1234, 26] on button "Share" at bounding box center [1230, 23] width 69 height 27
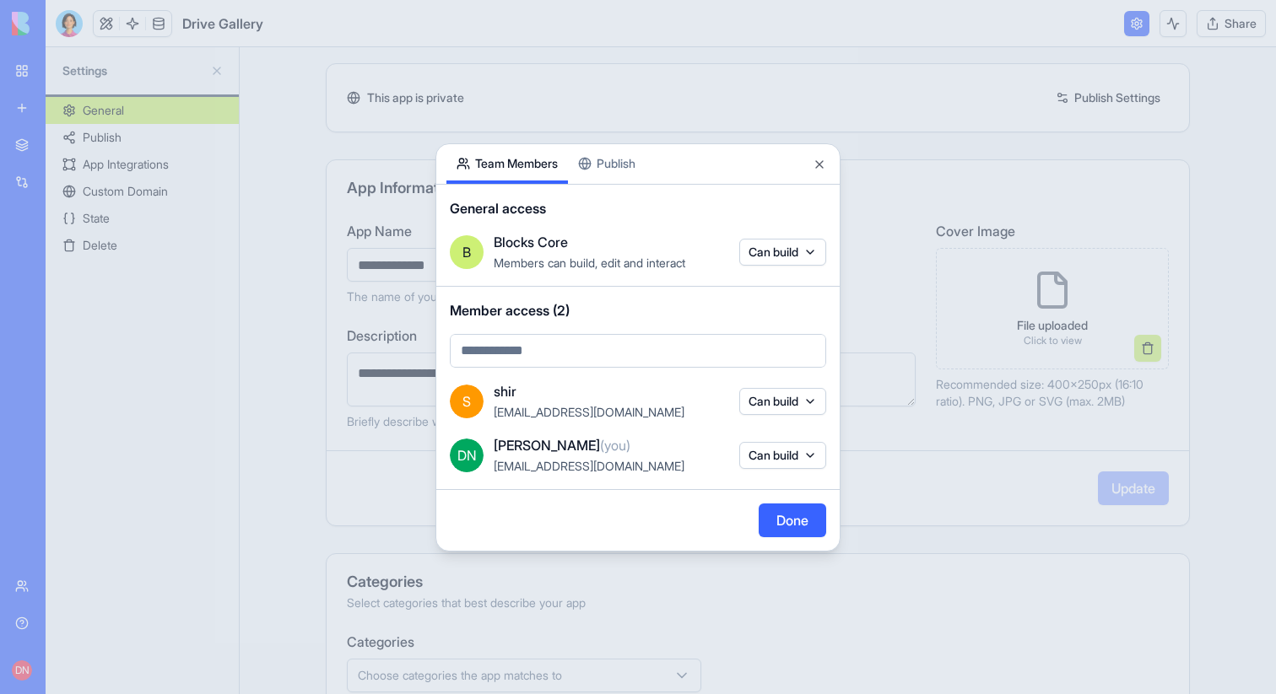
click at [818, 62] on div at bounding box center [638, 347] width 1276 height 694
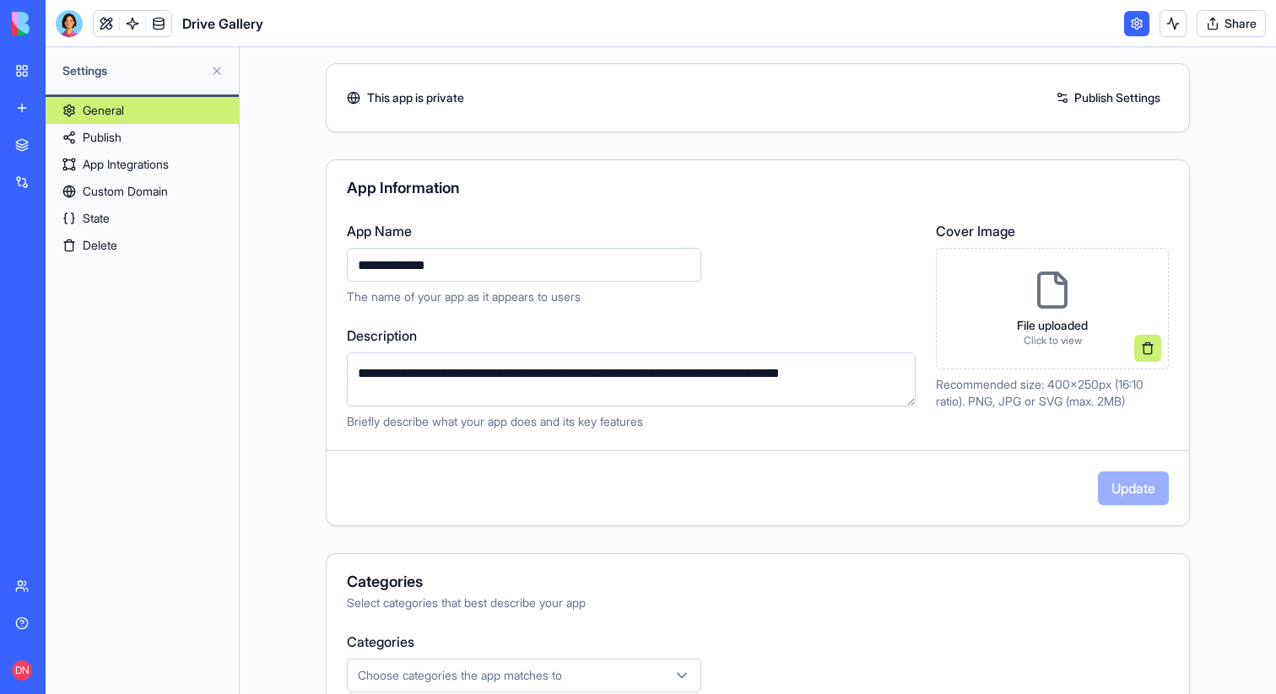
click at [1233, 24] on button "Share" at bounding box center [1230, 23] width 69 height 27
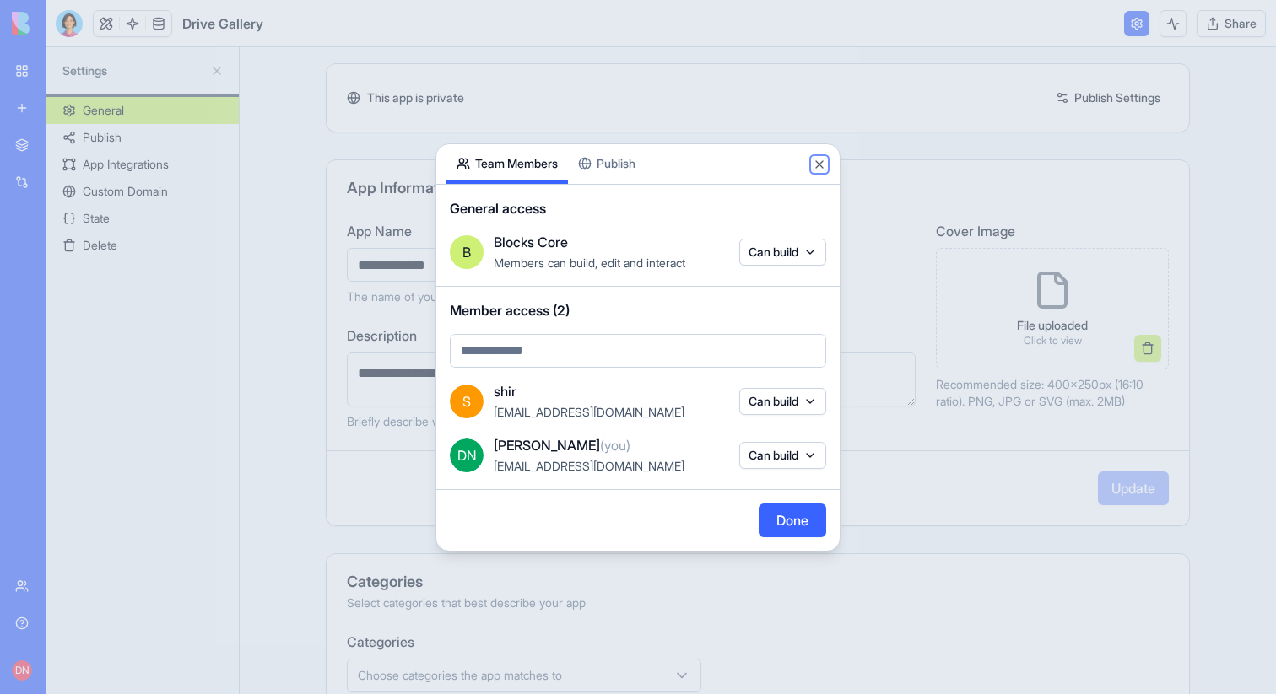
click at [817, 162] on button "Close" at bounding box center [819, 164] width 13 height 13
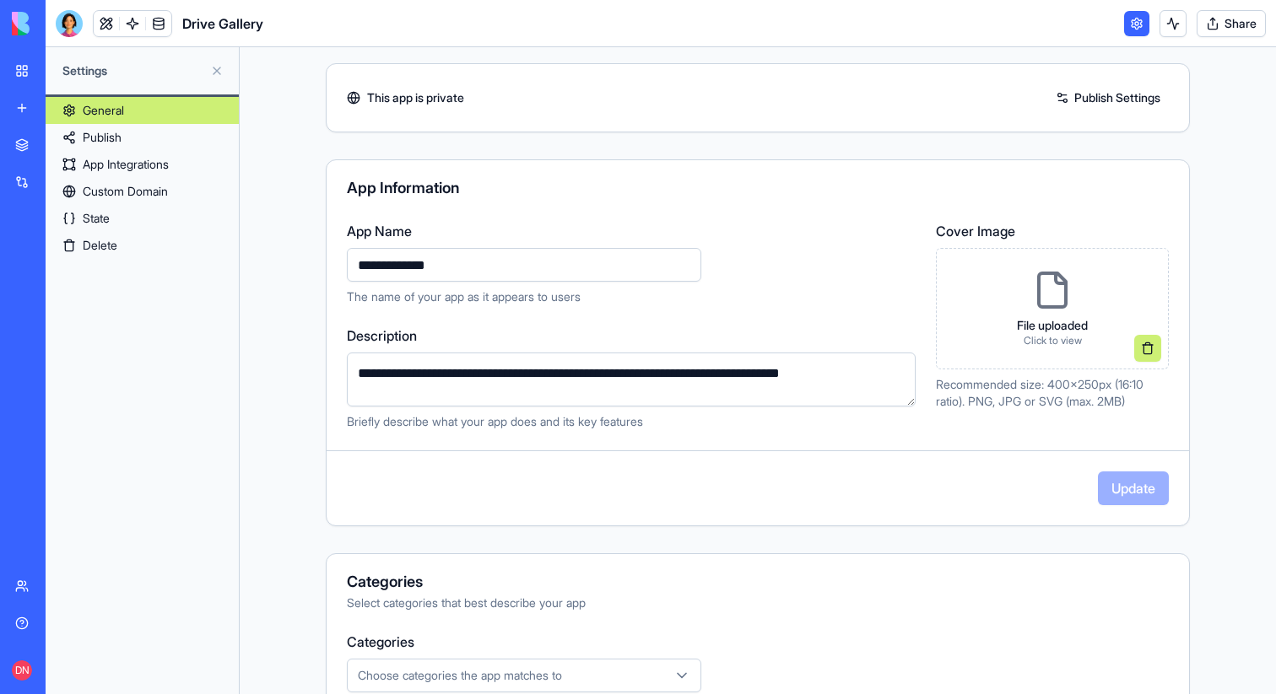
click at [1238, 29] on button "Share" at bounding box center [1230, 23] width 69 height 27
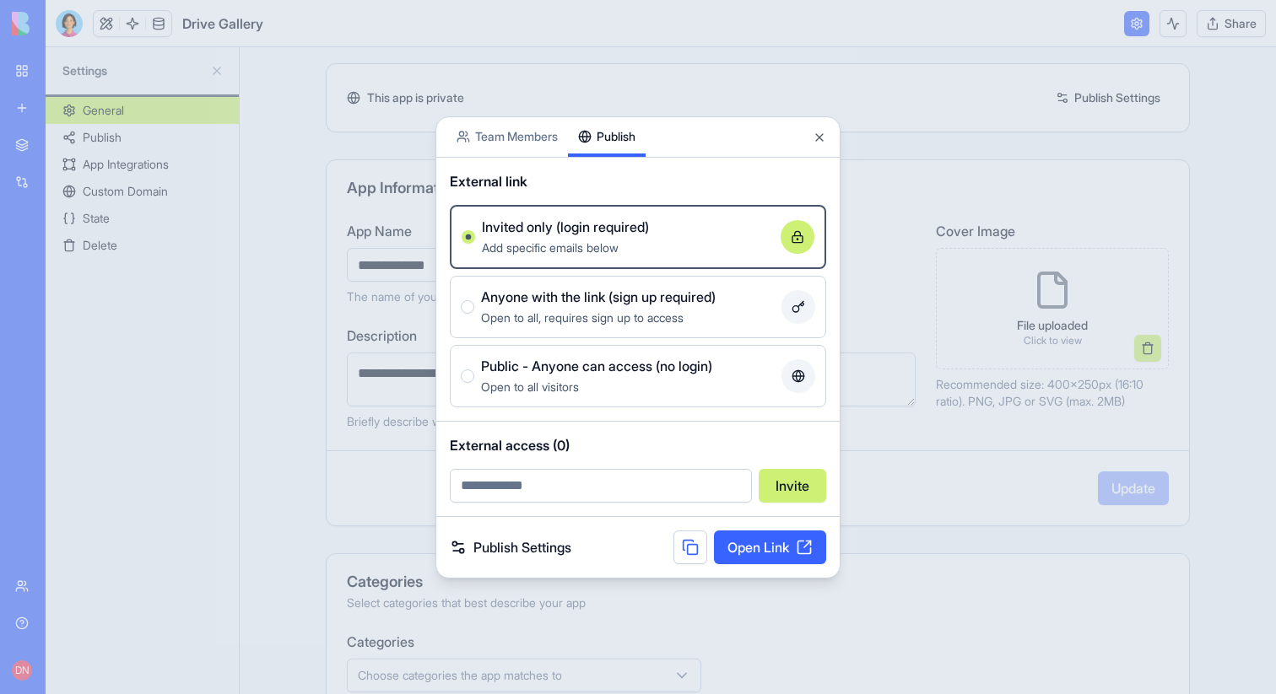
click at [628, 162] on div "Share App Team Members Publish External link Invited only (login required) Add …" at bounding box center [637, 347] width 405 height 462
click at [542, 137] on body "**********" at bounding box center [638, 347] width 1276 height 694
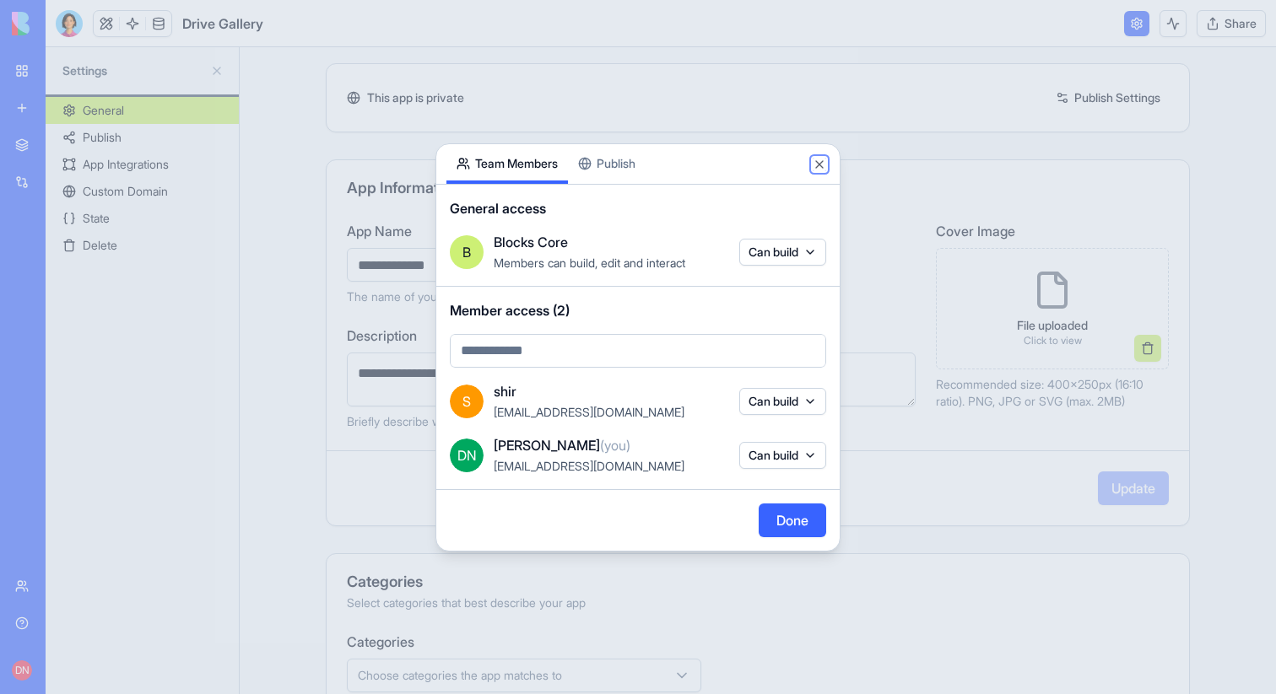
click at [817, 165] on button "Close" at bounding box center [819, 164] width 13 height 13
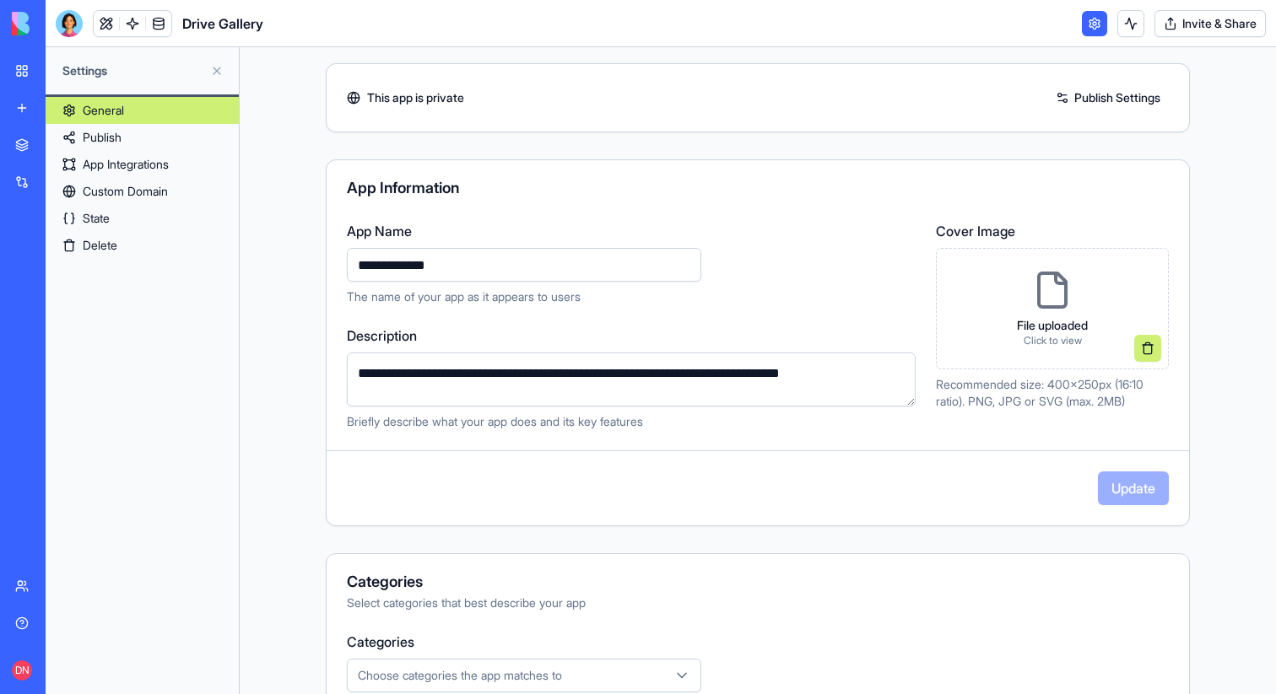
click at [1200, 20] on button "Invite & Share" at bounding box center [1209, 23] width 111 height 27
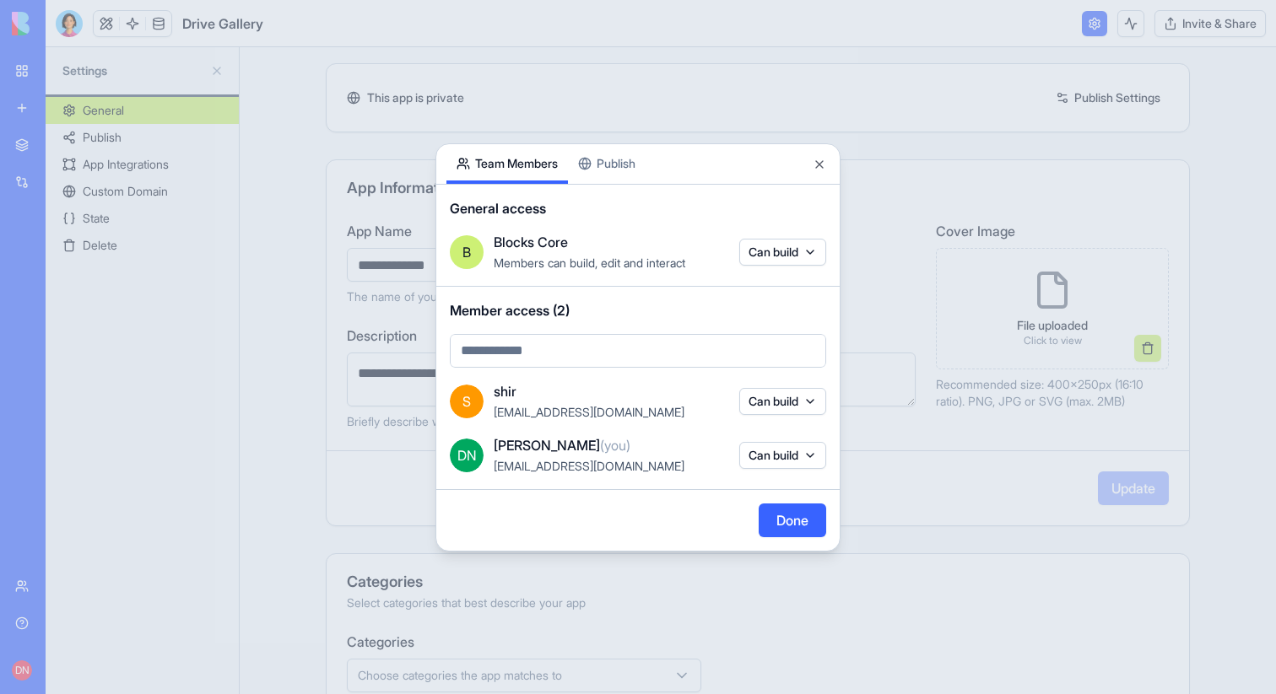
click at [607, 174] on div "Share App Team Members Publish General access B Blocks Core Members can build, …" at bounding box center [637, 347] width 405 height 408
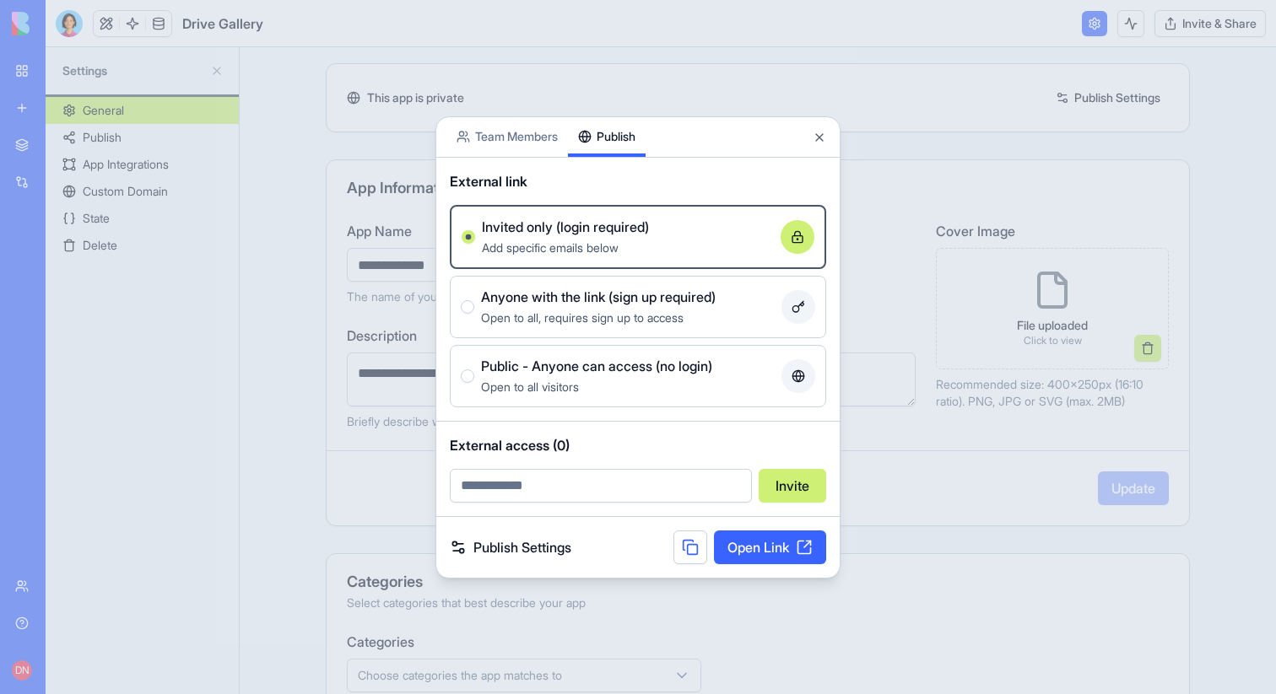
click at [570, 489] on input "email" at bounding box center [601, 486] width 302 height 34
type input "**********"
click at [759, 469] on button "Invite" at bounding box center [792, 486] width 67 height 34
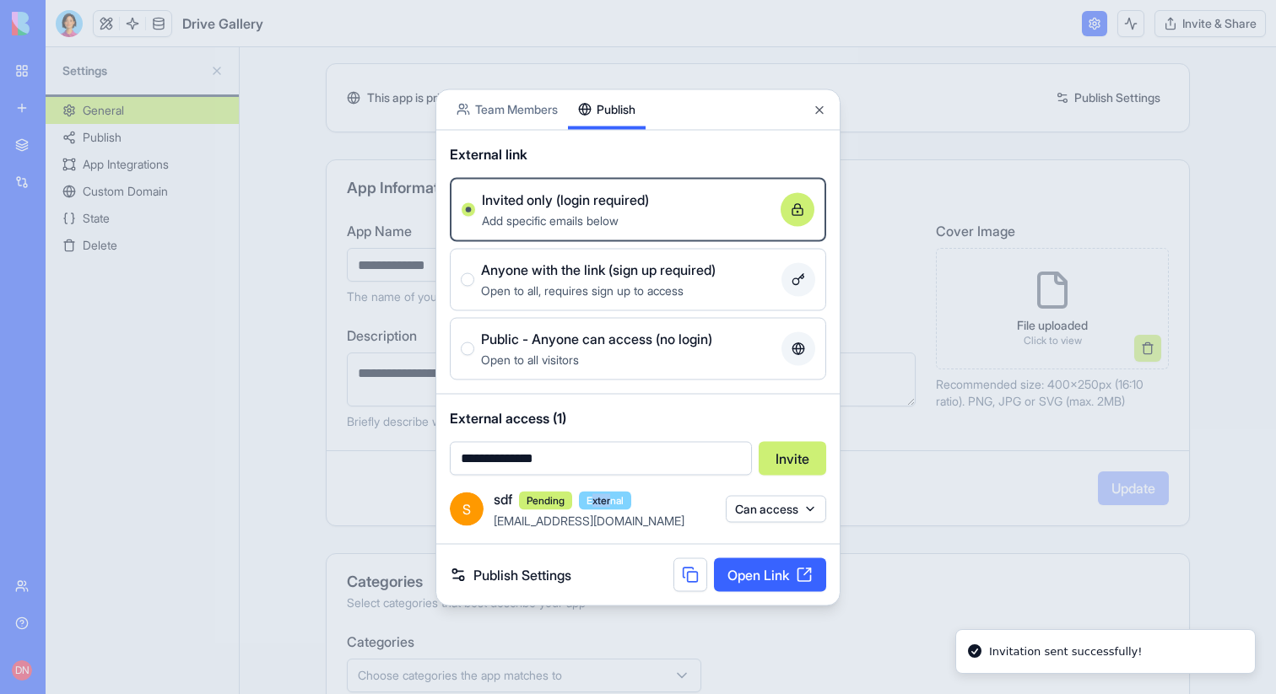
drag, startPoint x: 597, startPoint y: 503, endPoint x: 615, endPoint y: 503, distance: 17.7
click at [615, 503] on span "External" at bounding box center [605, 500] width 52 height 19
click at [611, 498] on span "External" at bounding box center [605, 500] width 52 height 19
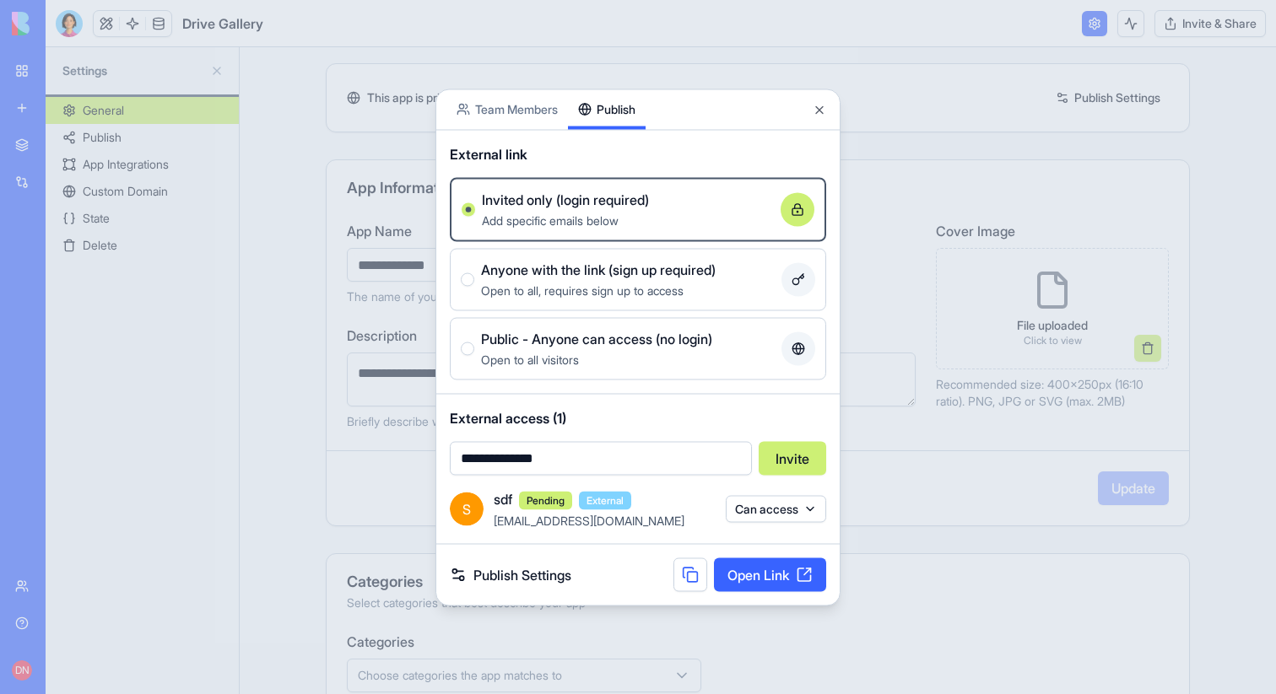
click at [540, 501] on span "Pending" at bounding box center [545, 500] width 53 height 19
drag, startPoint x: 562, startPoint y: 503, endPoint x: 515, endPoint y: 504, distance: 47.3
click at [513, 503] on div "sdf Pending External" at bounding box center [605, 499] width 222 height 21
click at [515, 504] on div "sdf Pending External" at bounding box center [605, 499] width 222 height 21
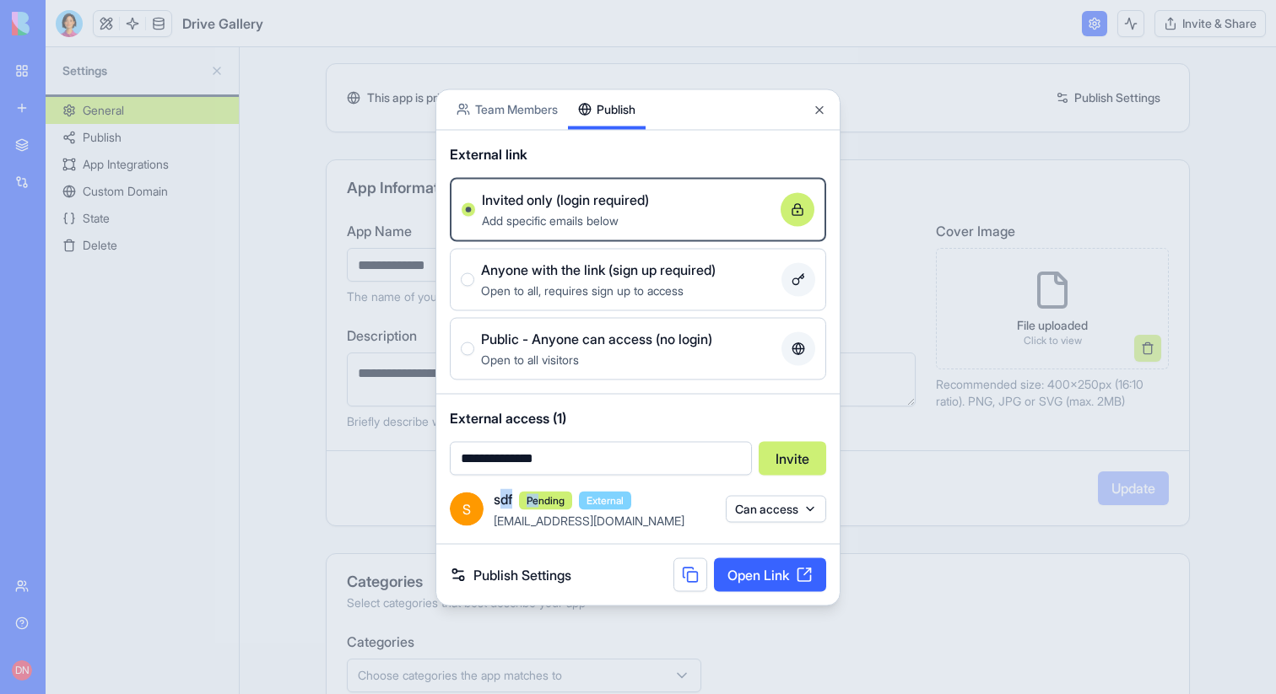
drag, startPoint x: 501, startPoint y: 503, endPoint x: 544, endPoint y: 497, distance: 43.4
click at [544, 497] on div "sdf Pending External" at bounding box center [605, 499] width 222 height 21
click at [544, 497] on span "Pending" at bounding box center [545, 500] width 53 height 19
click at [540, 101] on body "**********" at bounding box center [638, 347] width 1276 height 694
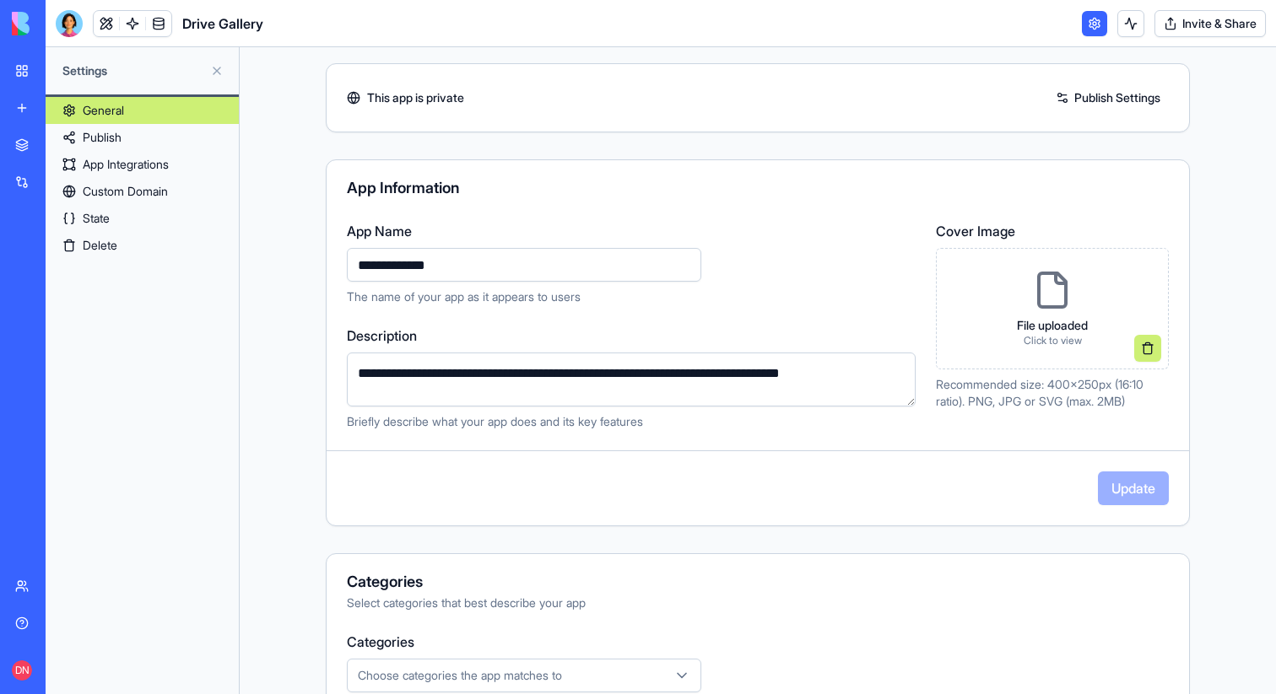
click at [1239, 21] on button "Invite & Share" at bounding box center [1209, 23] width 111 height 27
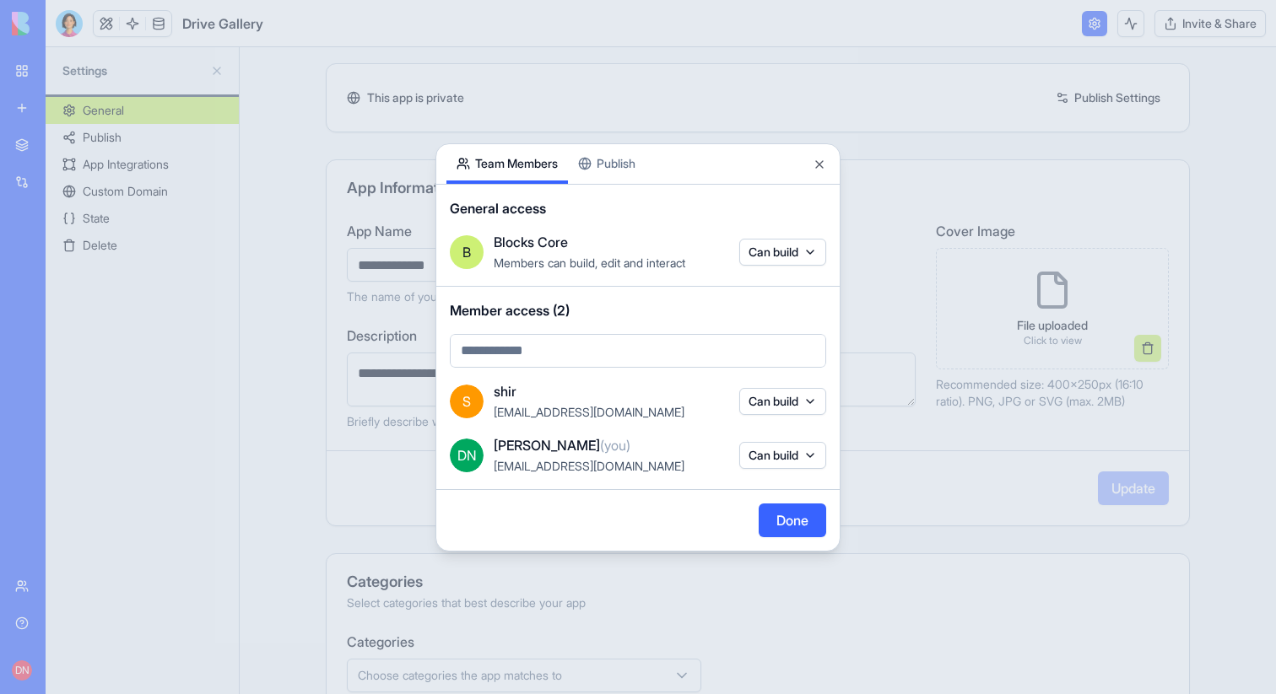
click at [628, 160] on div "Share App Team Members Publish General access B Blocks Core Members can build, …" at bounding box center [637, 347] width 405 height 408
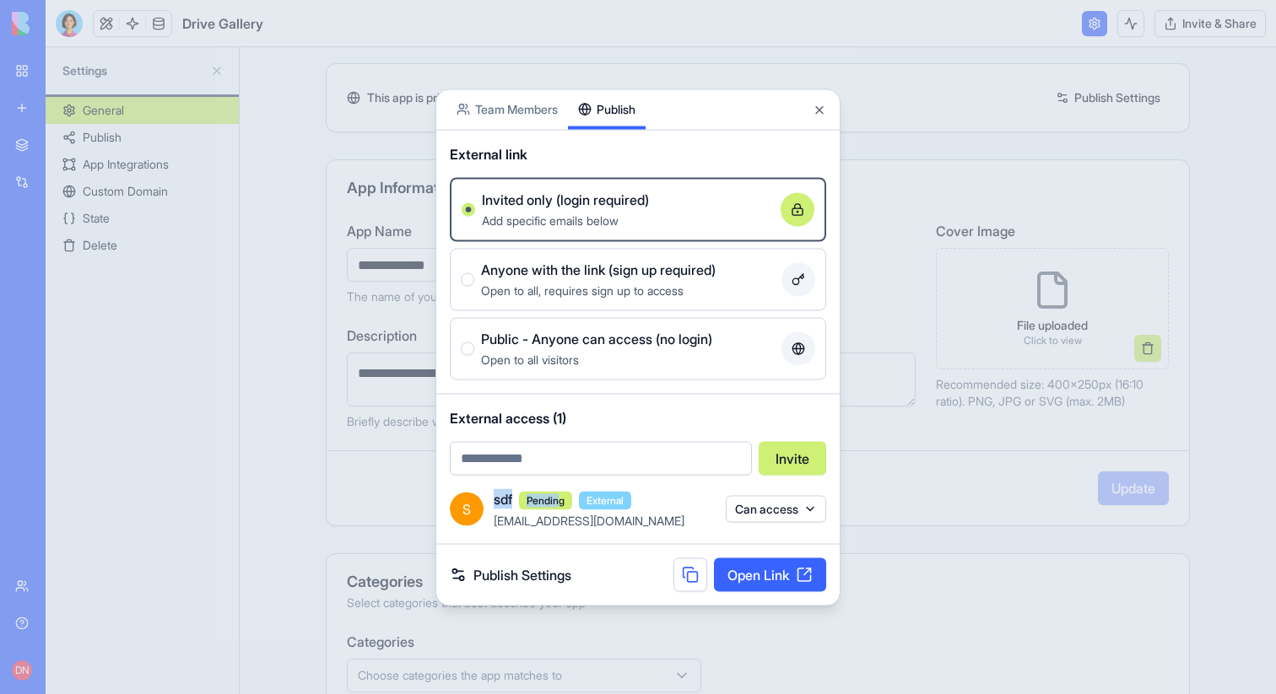
drag, startPoint x: 494, startPoint y: 505, endPoint x: 564, endPoint y: 506, distance: 70.0
click at [564, 505] on div "sdf Pending External" at bounding box center [605, 499] width 222 height 21
click at [564, 506] on span "Pending" at bounding box center [545, 500] width 53 height 19
click at [289, 294] on div at bounding box center [638, 347] width 1276 height 694
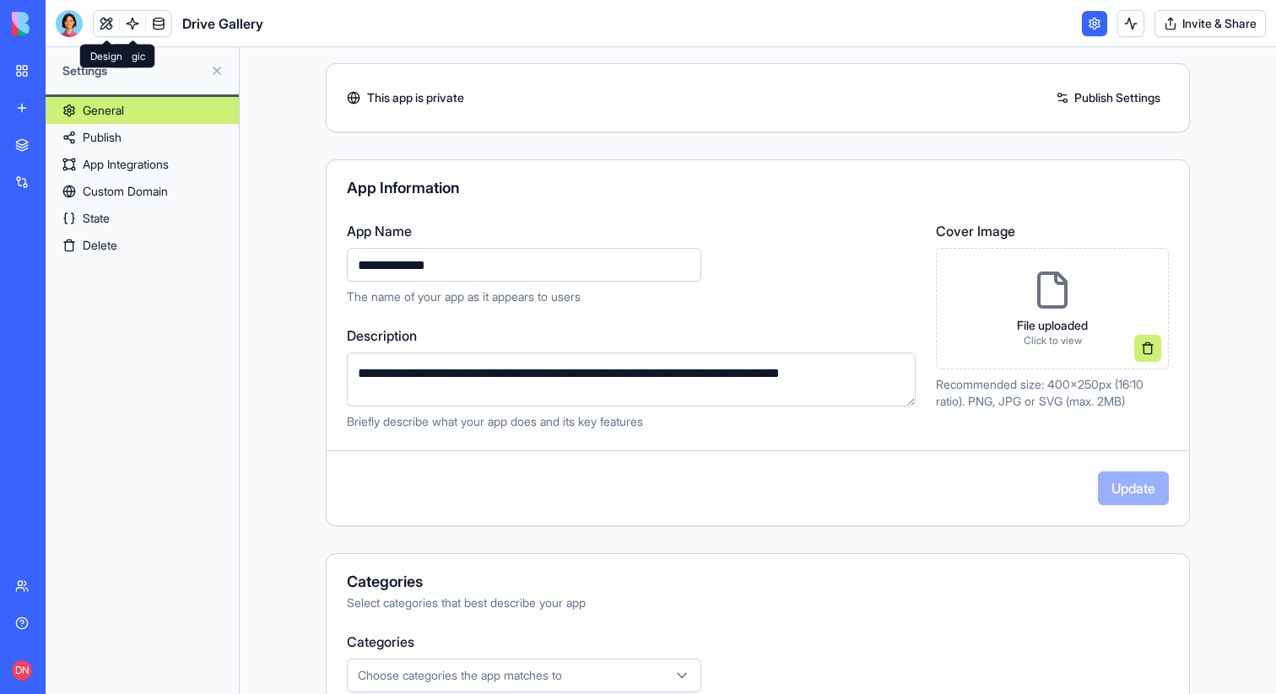
click at [104, 28] on link at bounding box center [106, 23] width 25 height 25
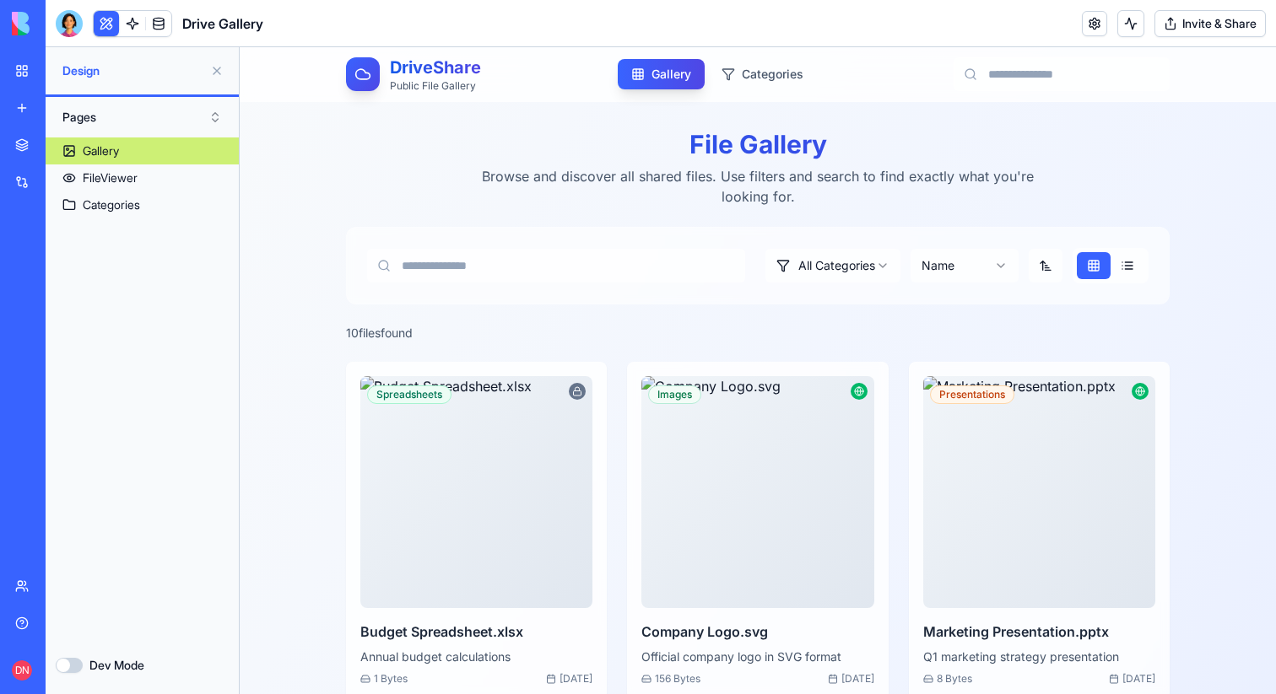
click at [1244, 14] on button "Invite & Share" at bounding box center [1209, 23] width 111 height 27
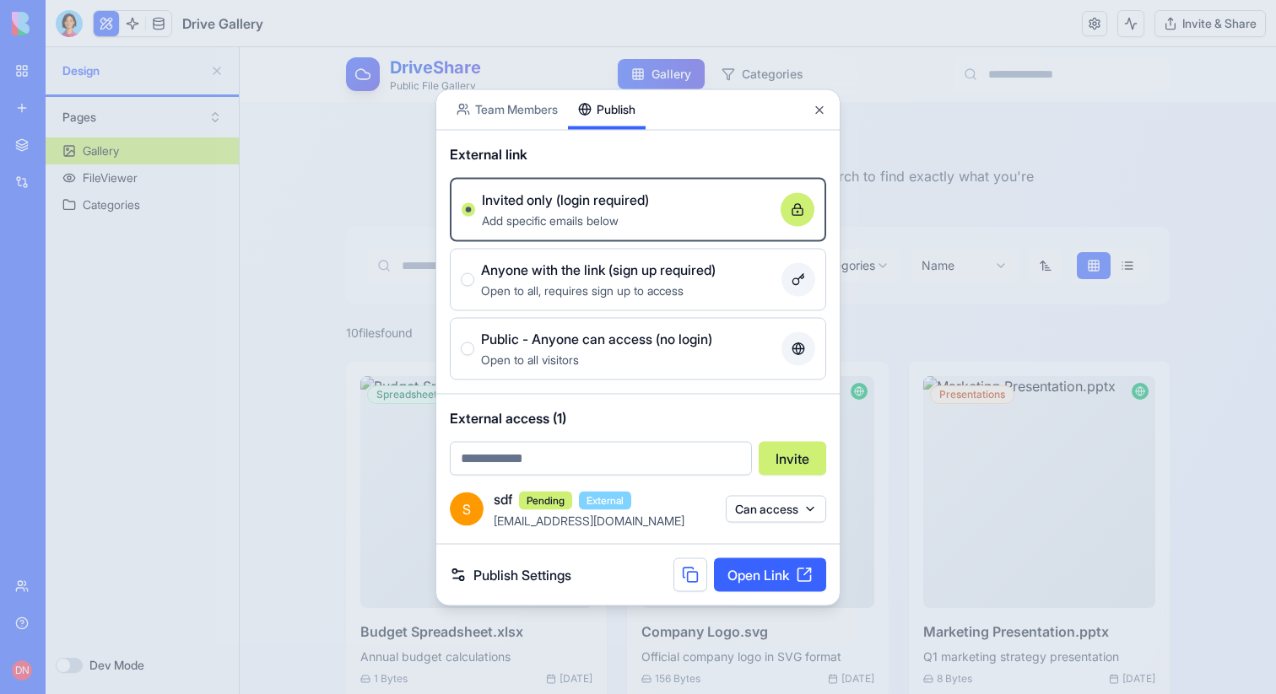
click at [1153, 100] on div at bounding box center [638, 347] width 1276 height 694
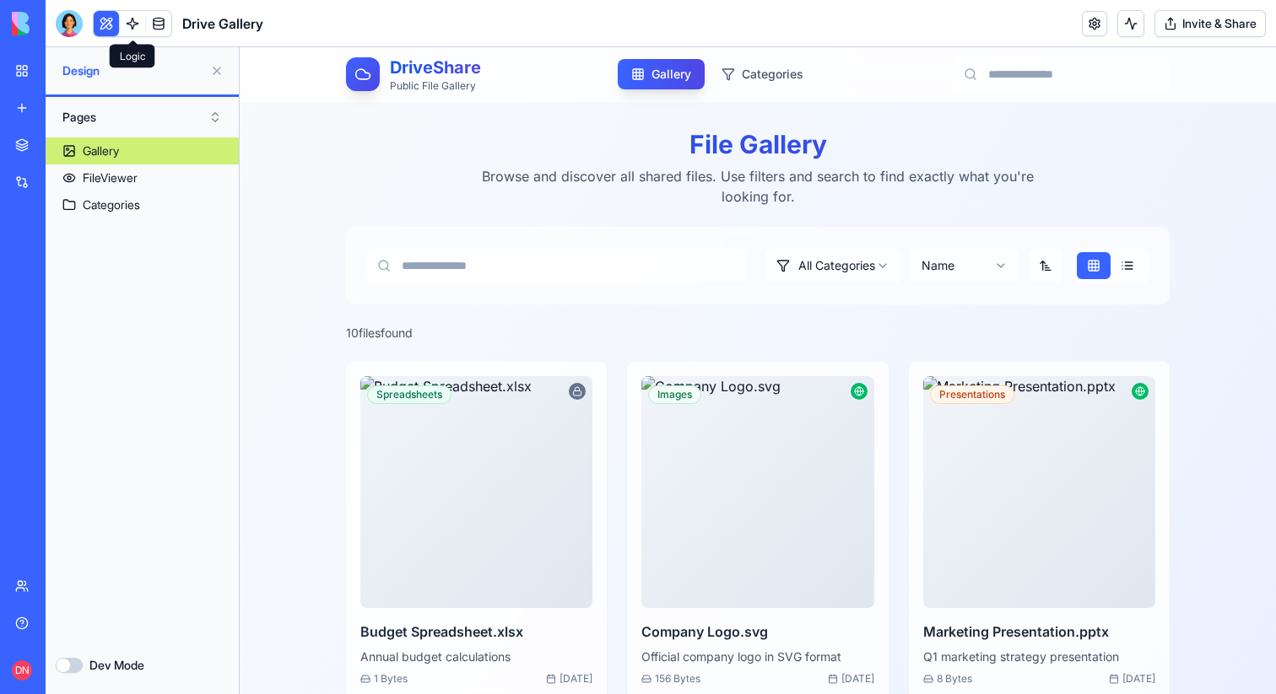
click at [137, 27] on link at bounding box center [132, 23] width 25 height 25
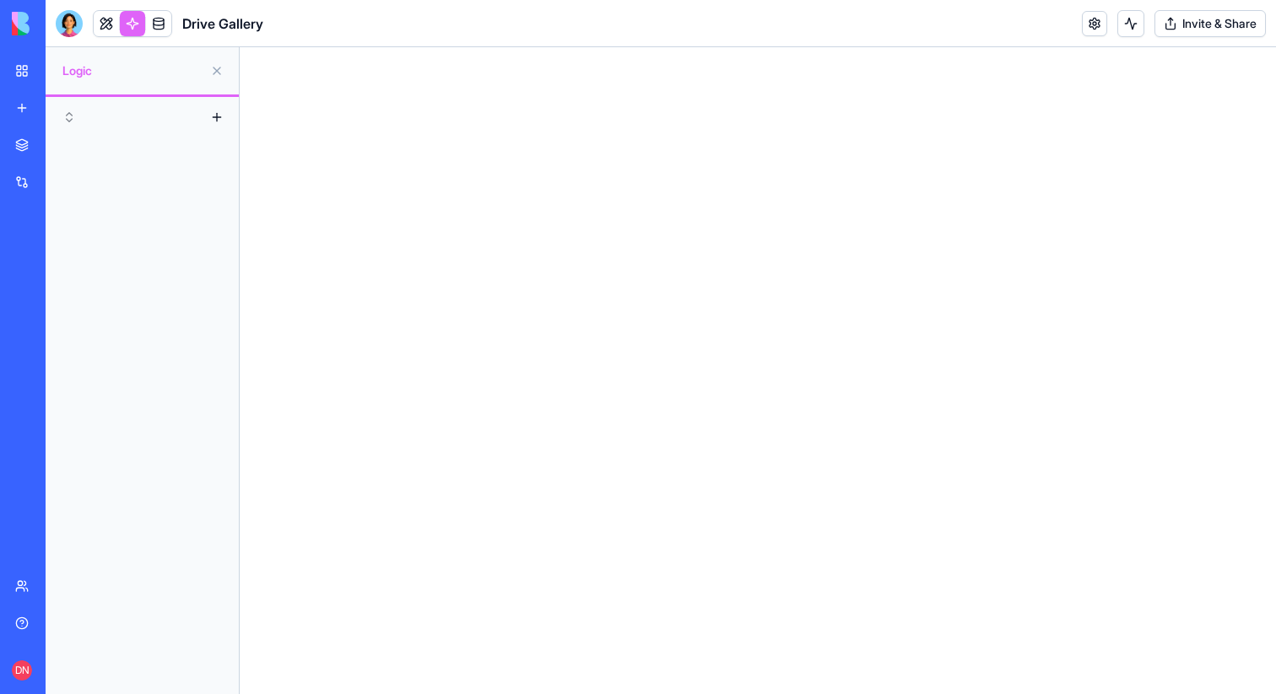
click at [159, 25] on link at bounding box center [158, 23] width 25 height 25
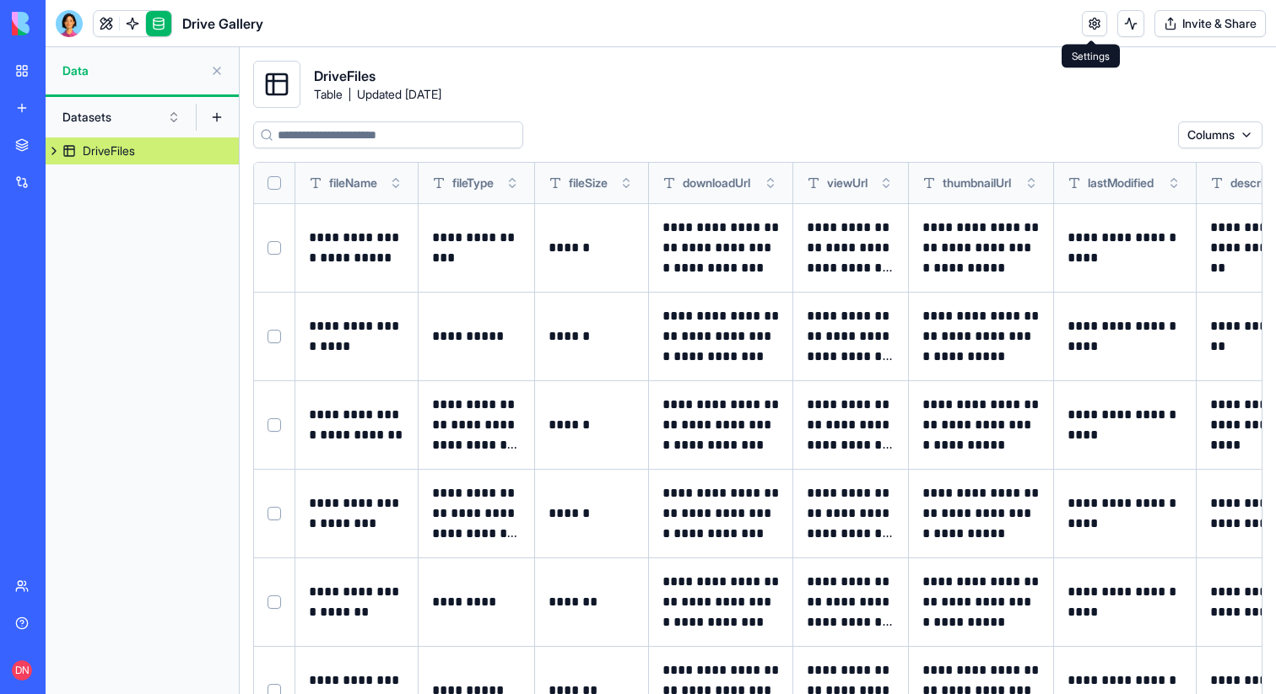
click at [1086, 29] on link at bounding box center [1094, 23] width 25 height 25
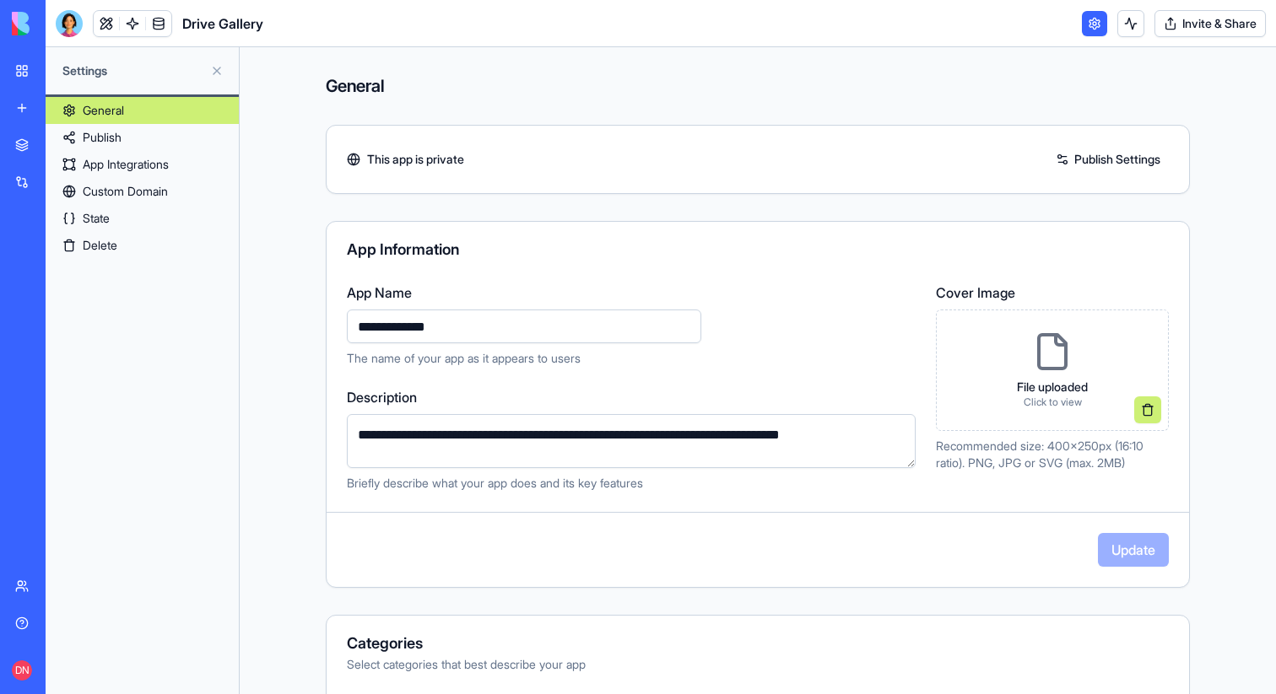
click at [1203, 24] on button "Invite & Share" at bounding box center [1209, 23] width 111 height 27
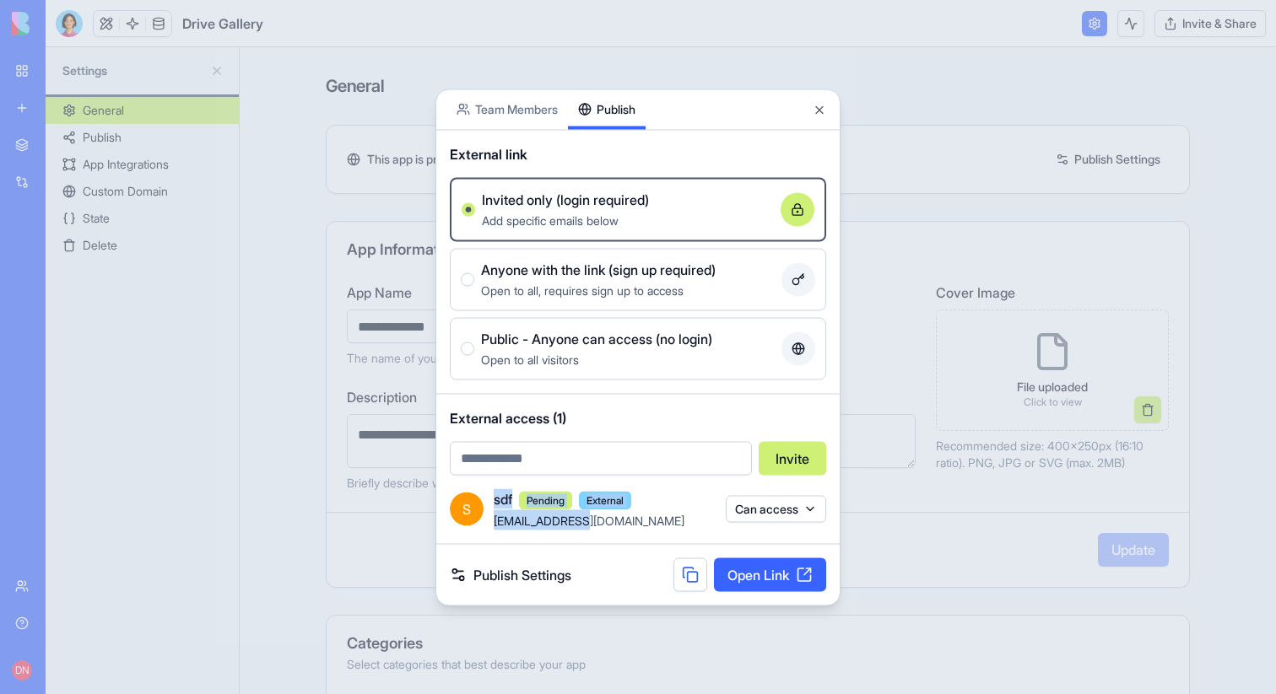
drag, startPoint x: 496, startPoint y: 501, endPoint x: 595, endPoint y: 517, distance: 100.0
click at [595, 517] on div "sdf Pending External sdf@asdfaf.com" at bounding box center [605, 509] width 222 height 41
click at [595, 517] on div "sdf@asdfaf.com" at bounding box center [605, 520] width 222 height 20
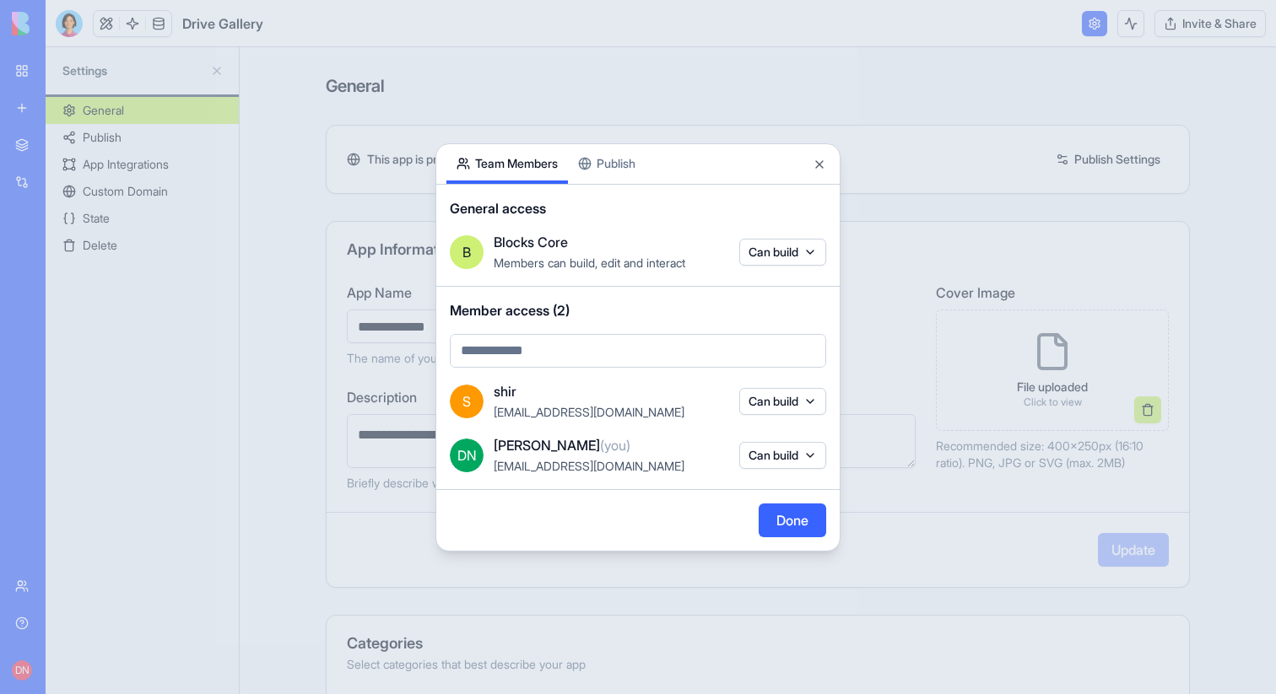
click at [532, 109] on body "**********" at bounding box center [638, 347] width 1276 height 694
click at [618, 166] on div "Share App Team Members Publish General access B Blocks Core Members can build, …" at bounding box center [637, 347] width 405 height 408
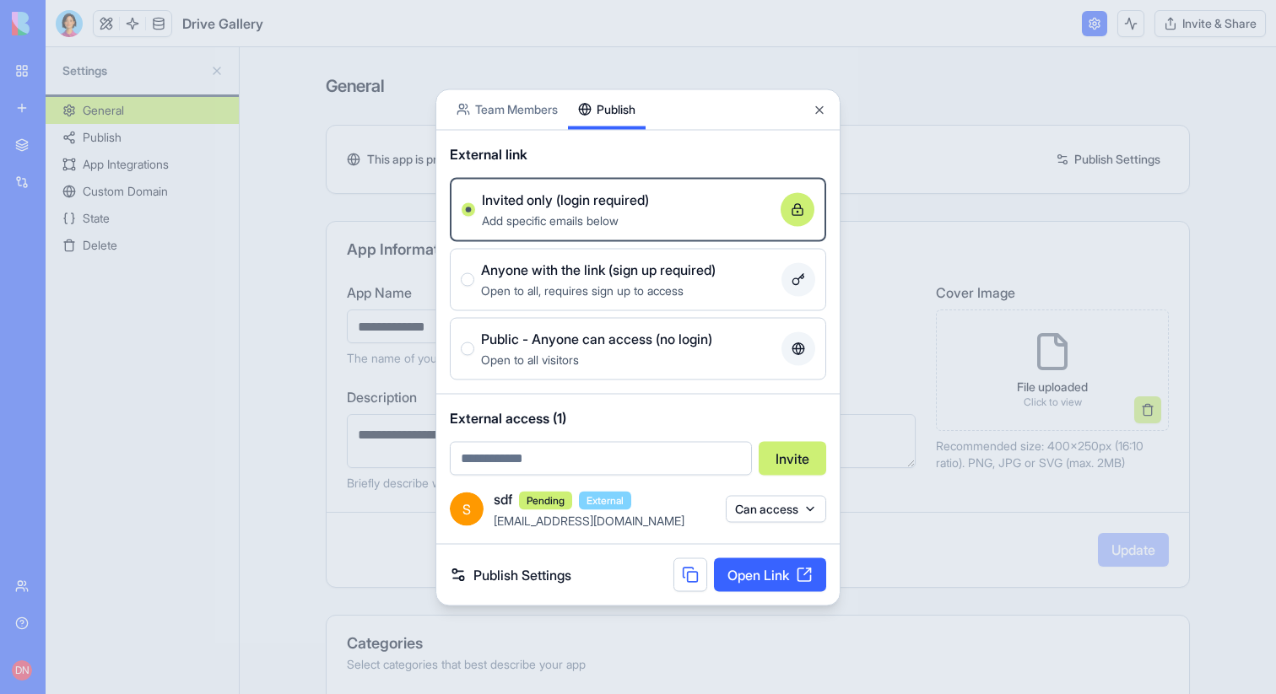
click at [771, 504] on button "Can access" at bounding box center [776, 509] width 100 height 27
click at [766, 546] on div "Remove access" at bounding box center [774, 544] width 127 height 27
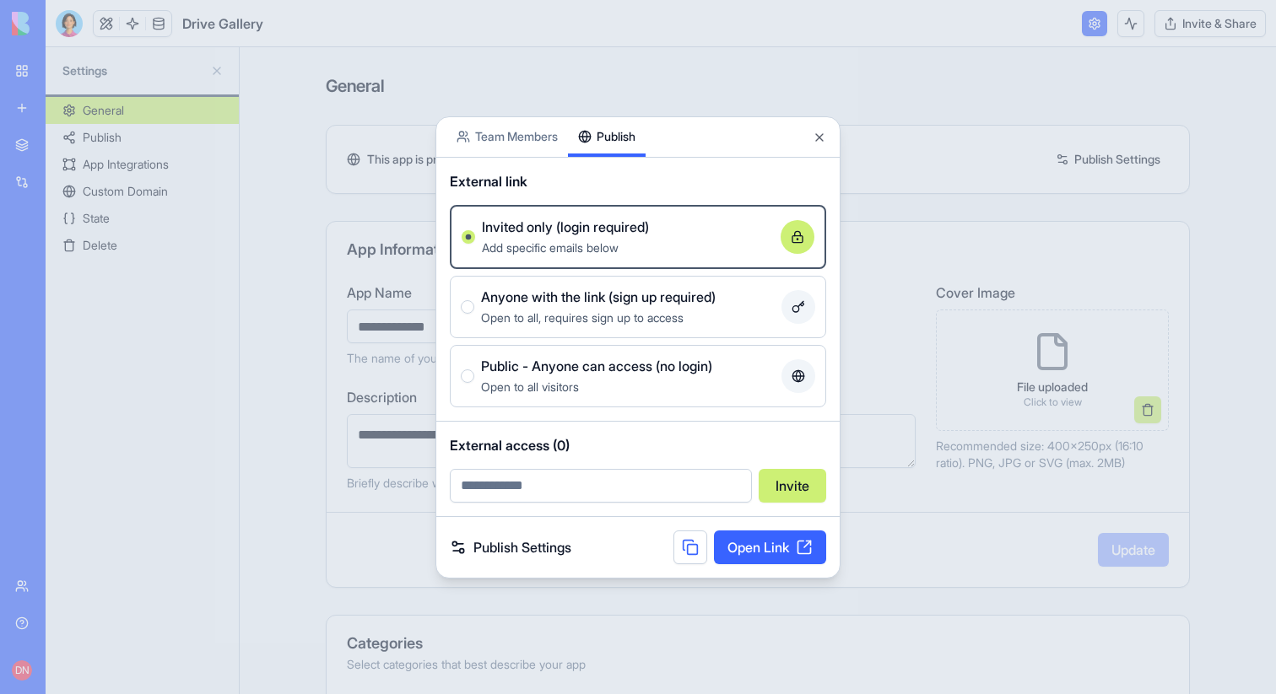
click at [528, 135] on body "**********" at bounding box center [638, 347] width 1276 height 694
click at [624, 162] on div "Share App Team Members Publish External link Invited only (login required) Add …" at bounding box center [637, 347] width 405 height 462
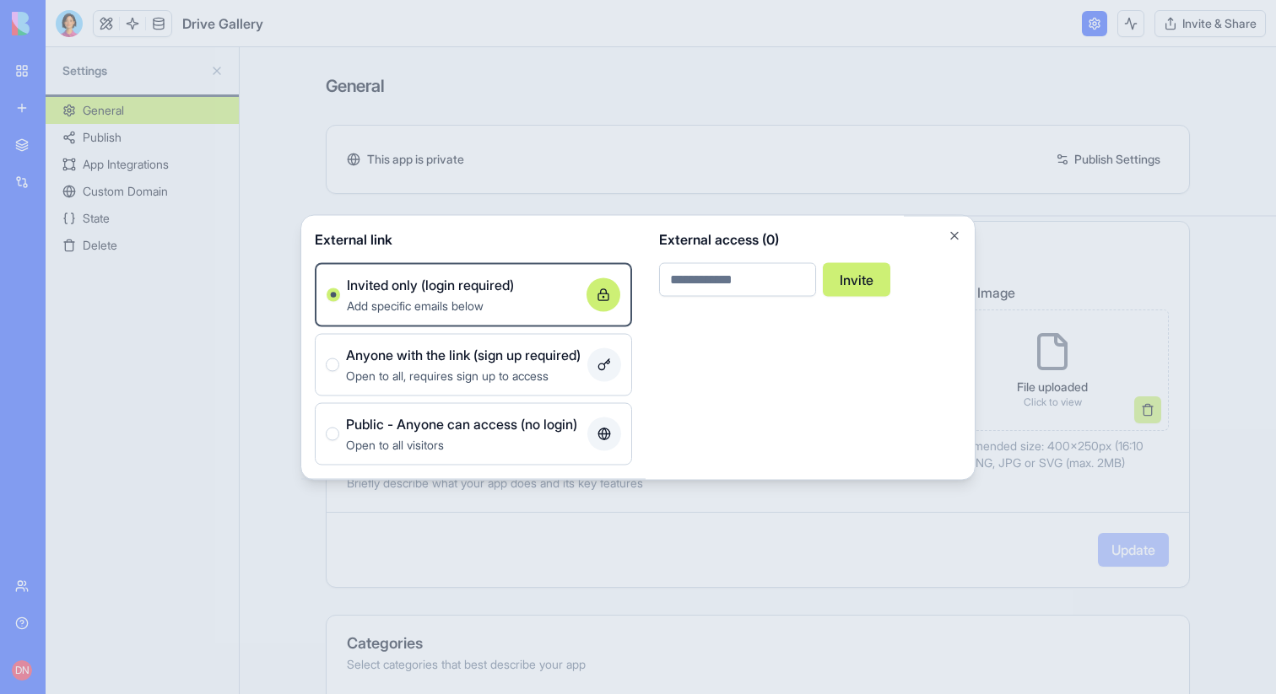
click at [729, 277] on input "email" at bounding box center [737, 279] width 157 height 34
type input "**********"
click at [823, 262] on button "Invite" at bounding box center [856, 279] width 67 height 34
click at [676, 163] on div at bounding box center [638, 347] width 1276 height 694
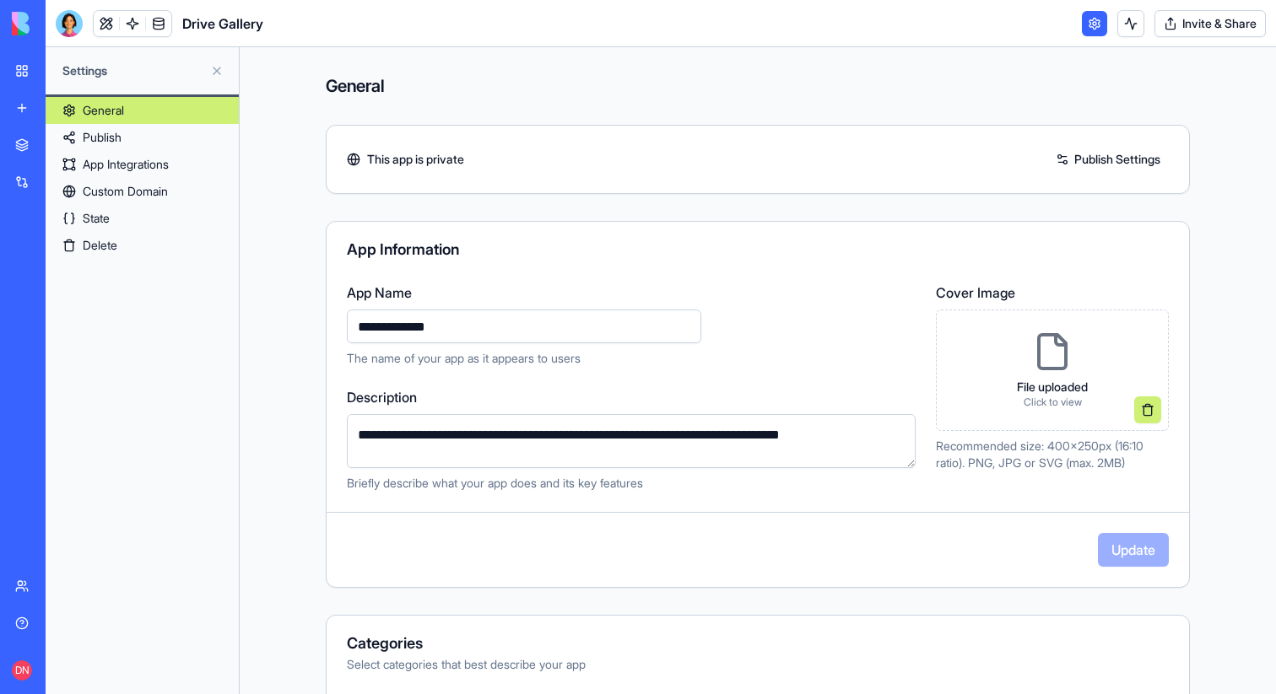
click at [1196, 23] on button "Invite & Share" at bounding box center [1209, 23] width 111 height 27
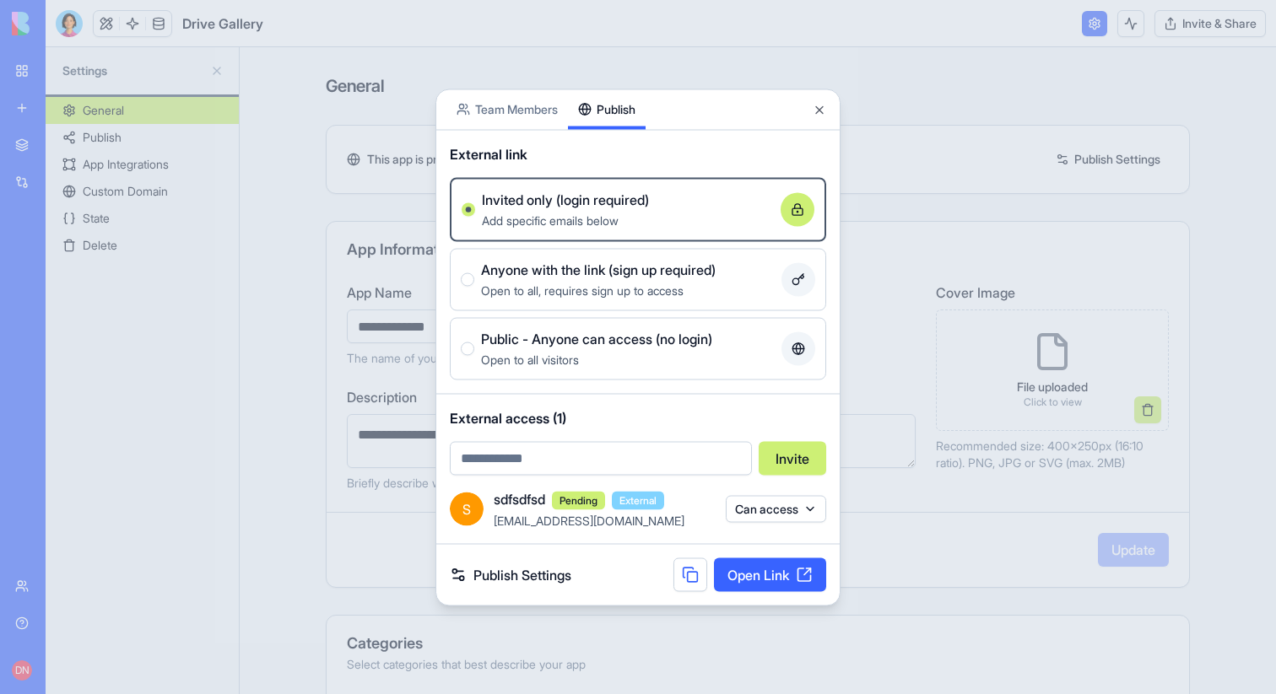
click at [525, 121] on body "**********" at bounding box center [638, 347] width 1276 height 694
click at [616, 171] on div "Share App Team Members Publish External link Invited only (login required) Add …" at bounding box center [637, 347] width 405 height 517
click at [567, 446] on input "email" at bounding box center [601, 458] width 302 height 34
type input "**********"
click at [759, 441] on button "Invite" at bounding box center [792, 458] width 67 height 34
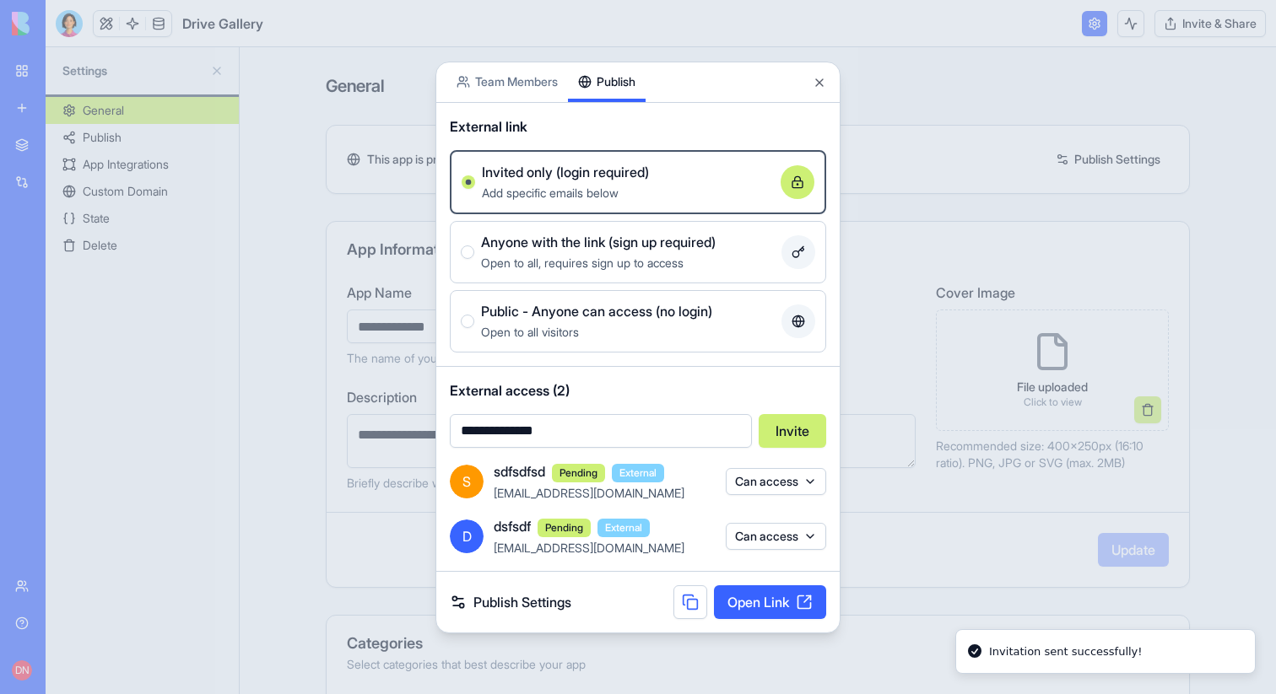
click at [513, 73] on body "**********" at bounding box center [638, 347] width 1276 height 694
click at [624, 165] on div "Share App Team Members Publish External link Invited only (login required) Add …" at bounding box center [637, 348] width 405 height 572
click at [519, 84] on body "**********" at bounding box center [638, 347] width 1276 height 694
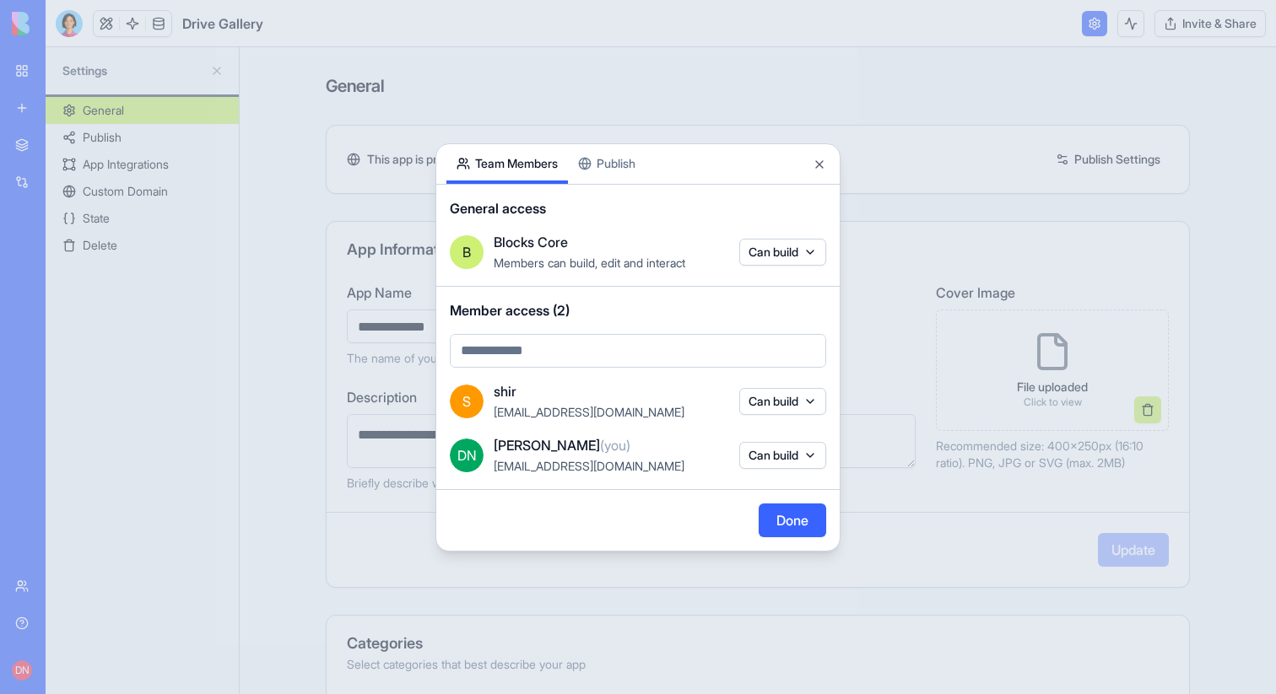
click at [612, 156] on div "Share App Team Members Publish General access B Blocks Core Members can build, …" at bounding box center [637, 347] width 405 height 408
click at [517, 89] on body "**********" at bounding box center [638, 347] width 1276 height 694
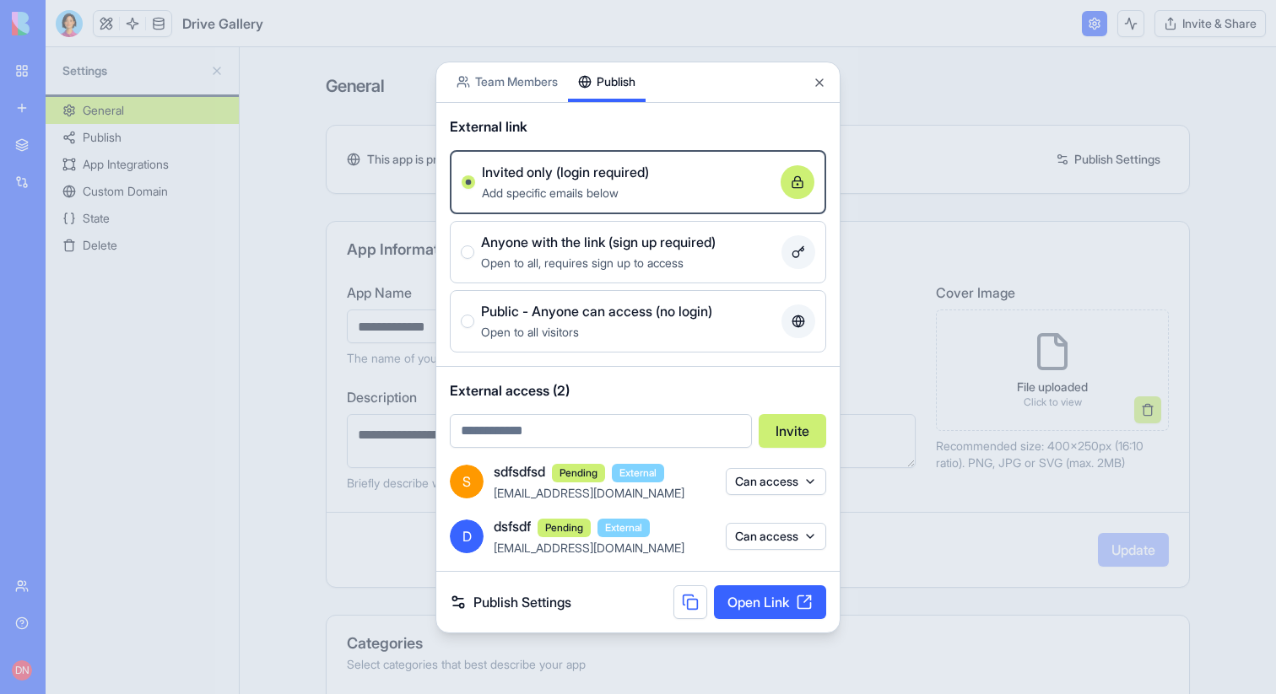
click at [602, 172] on div "Share App Team Members Publish External link Invited only (login required) Add …" at bounding box center [637, 348] width 405 height 572
drag, startPoint x: 458, startPoint y: 393, endPoint x: 575, endPoint y: 392, distance: 117.3
click at [575, 392] on span "External access (2)" at bounding box center [638, 391] width 376 height 20
click at [567, 392] on span "External access (2)" at bounding box center [638, 391] width 376 height 20
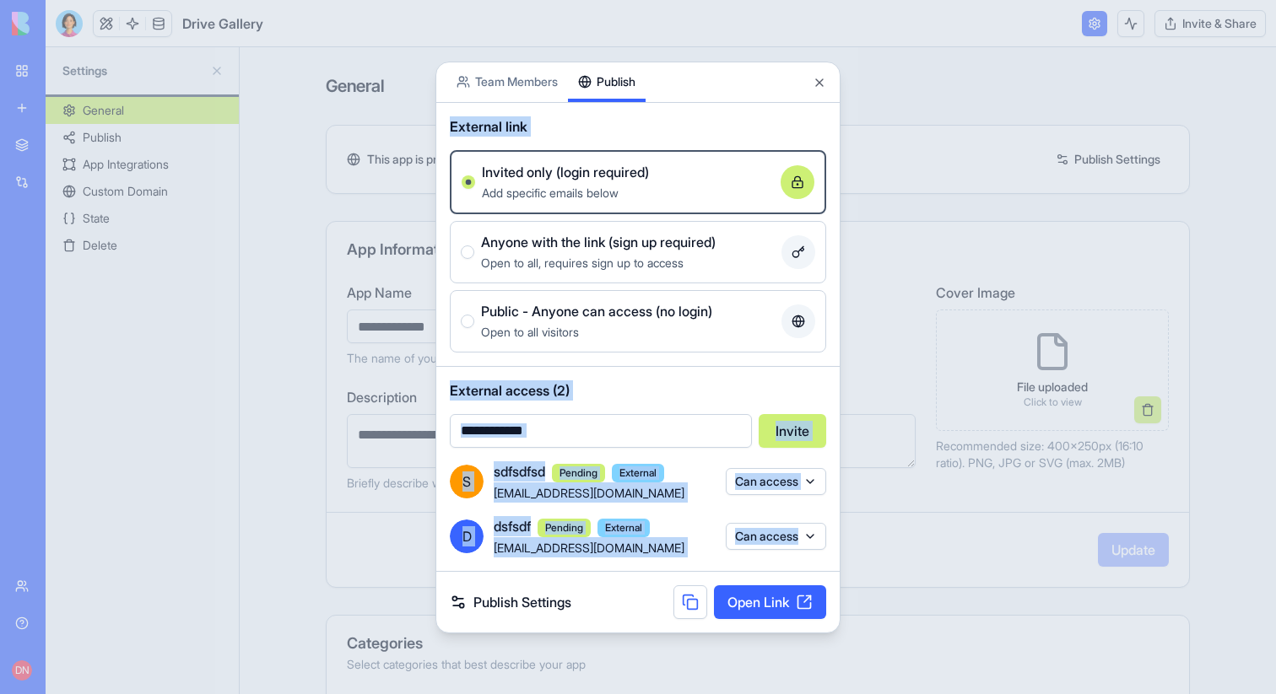
drag, startPoint x: 442, startPoint y: 109, endPoint x: 821, endPoint y: 553, distance: 583.5
click at [821, 553] on div "Share App Team Members Publish External link Invited only (login required) Add …" at bounding box center [637, 348] width 405 height 572
click at [824, 85] on button "Close" at bounding box center [819, 82] width 13 height 13
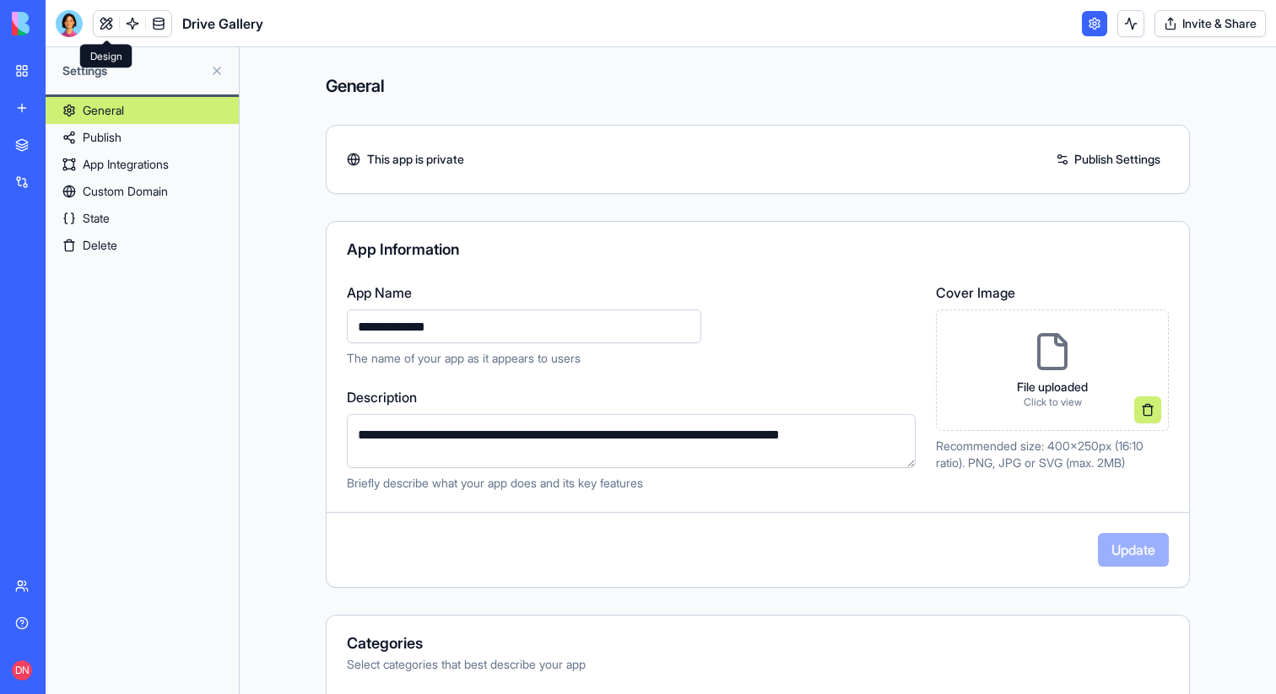
click at [105, 16] on link at bounding box center [106, 23] width 25 height 25
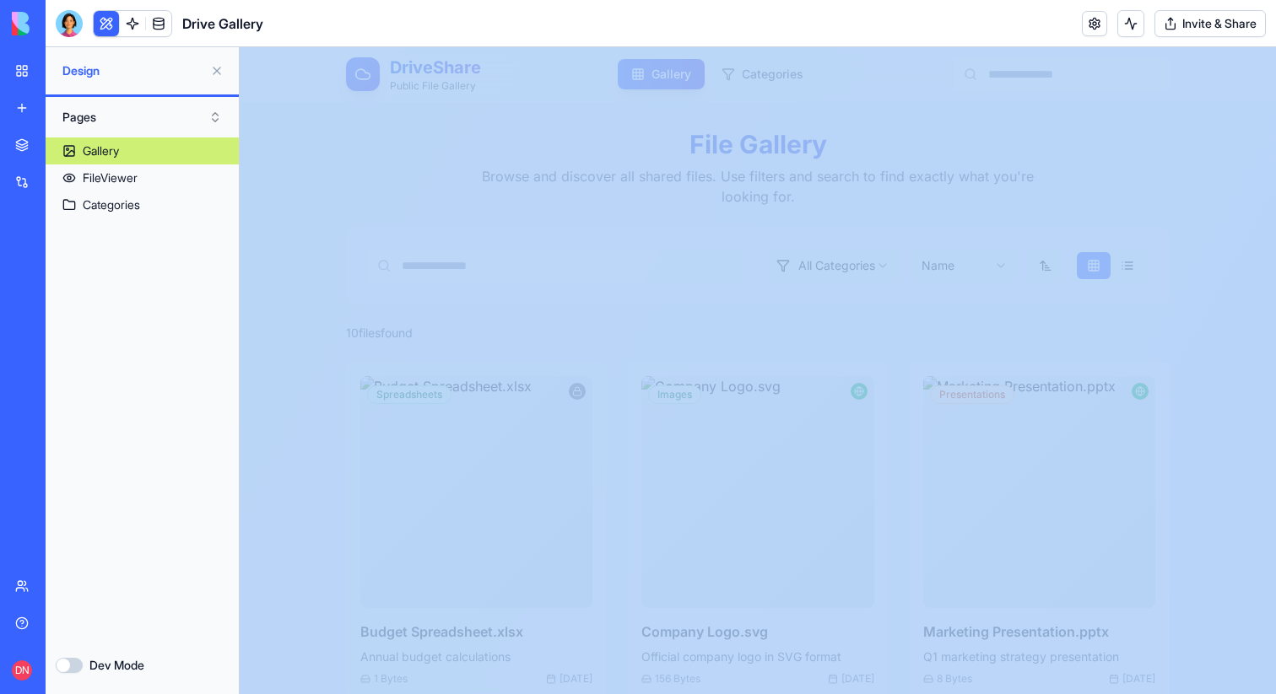
drag, startPoint x: 54, startPoint y: 621, endPoint x: 127, endPoint y: 642, distance: 75.6
click at [150, 639] on div "Pages Gallery FileViewer Categories Dev Mode" at bounding box center [142, 395] width 193 height 597
click at [71, 664] on button "Dev Mode" at bounding box center [69, 665] width 27 height 15
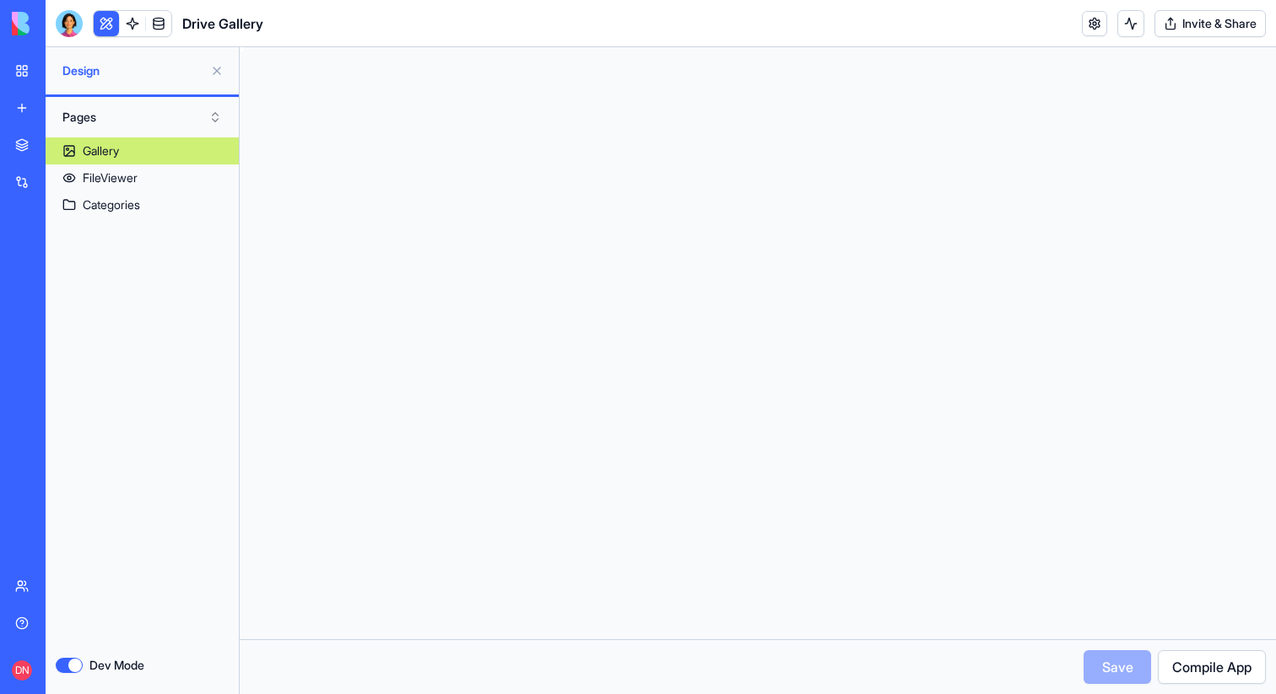
scroll to position [121, 0]
click at [71, 664] on button "Dev Mode" at bounding box center [69, 665] width 27 height 15
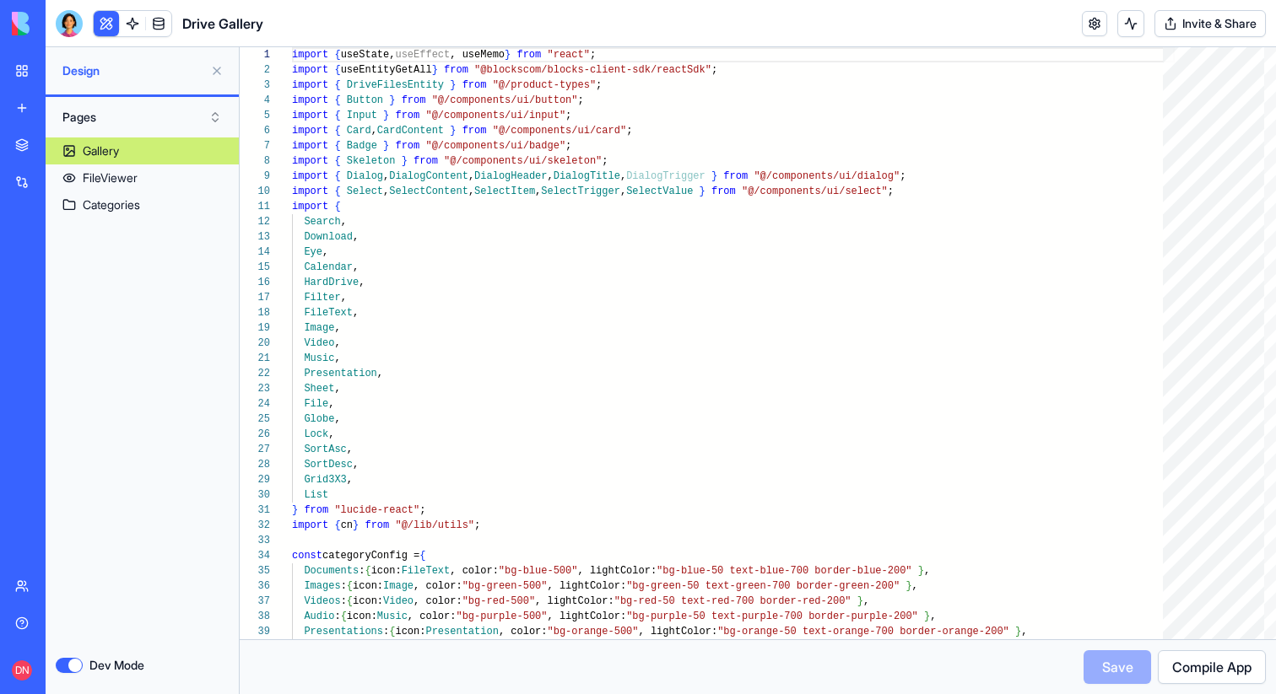
click at [103, 24] on button at bounding box center [106, 23] width 25 height 25
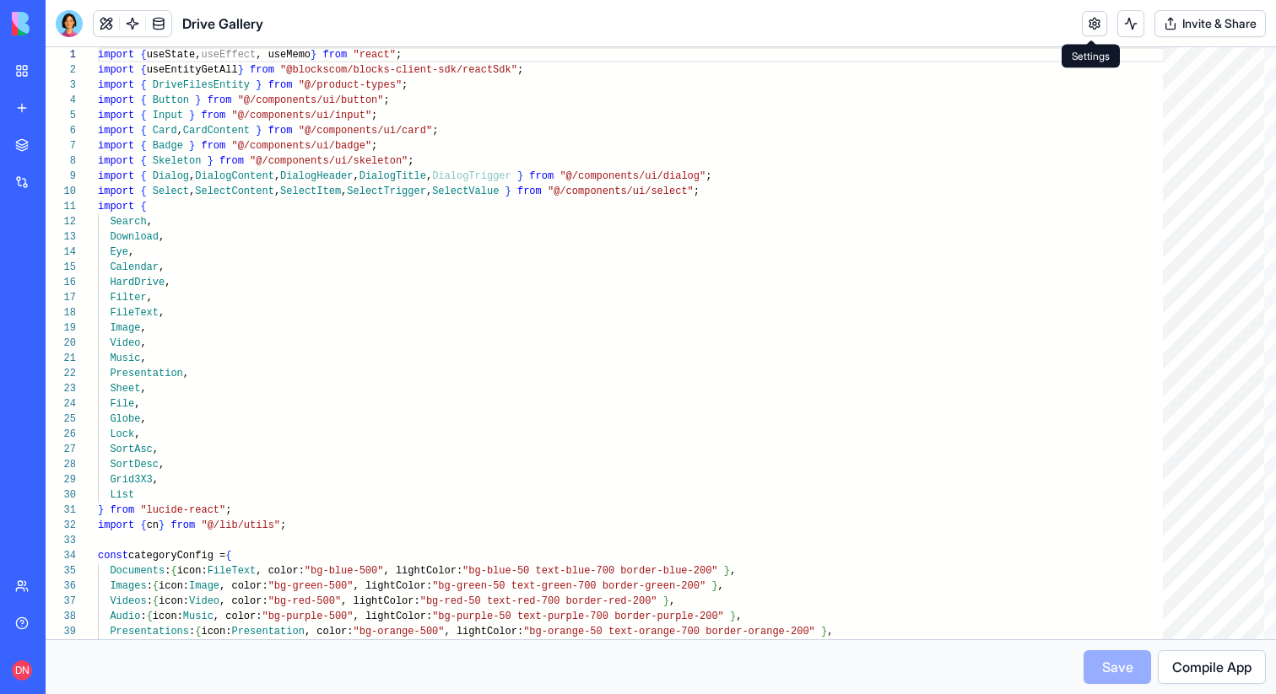
click at [1082, 24] on link at bounding box center [1094, 23] width 25 height 25
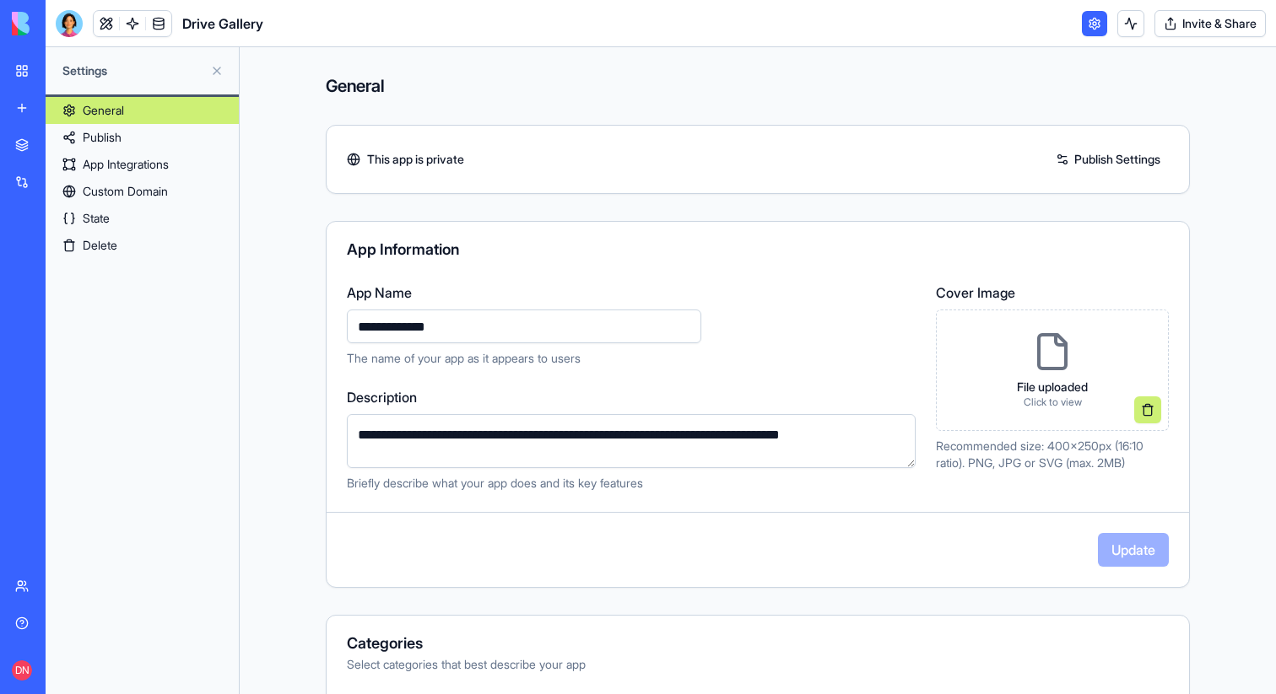
click at [119, 138] on link "Publish" at bounding box center [142, 137] width 193 height 27
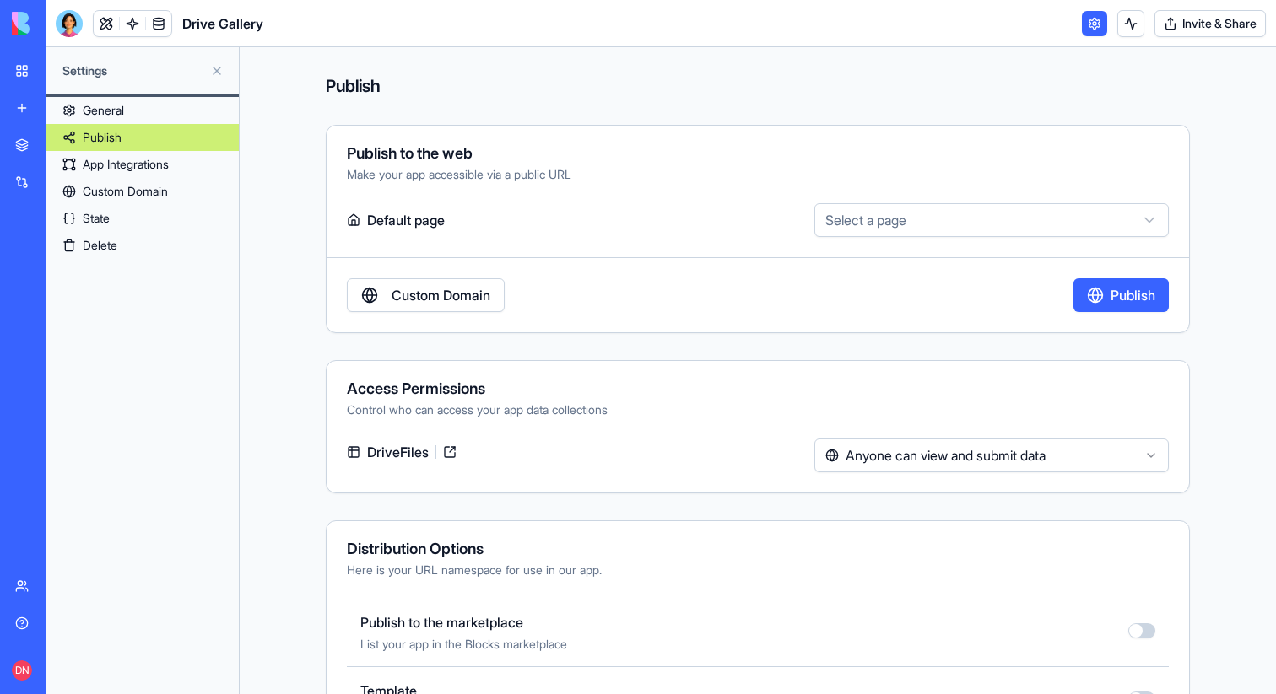
click at [119, 167] on link "App Integrations" at bounding box center [142, 164] width 193 height 27
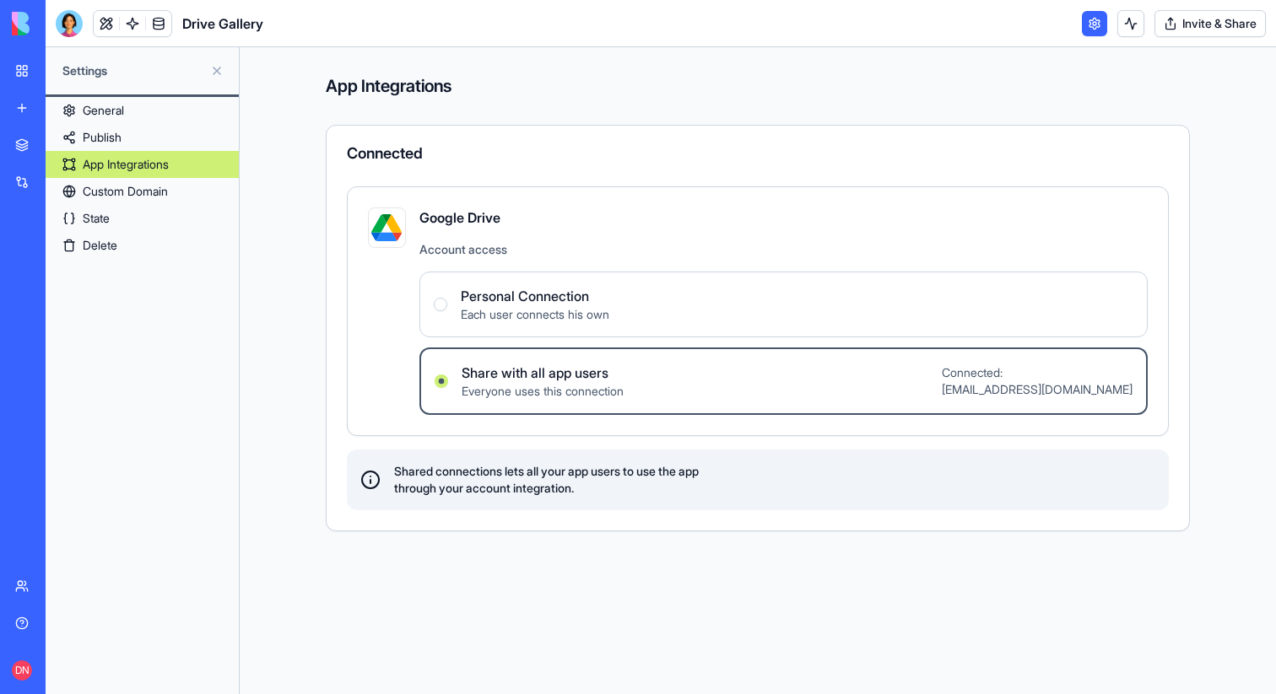
click at [119, 187] on link "Custom Domain" at bounding box center [142, 191] width 193 height 27
click at [131, 203] on link "Custom Domain" at bounding box center [142, 191] width 193 height 27
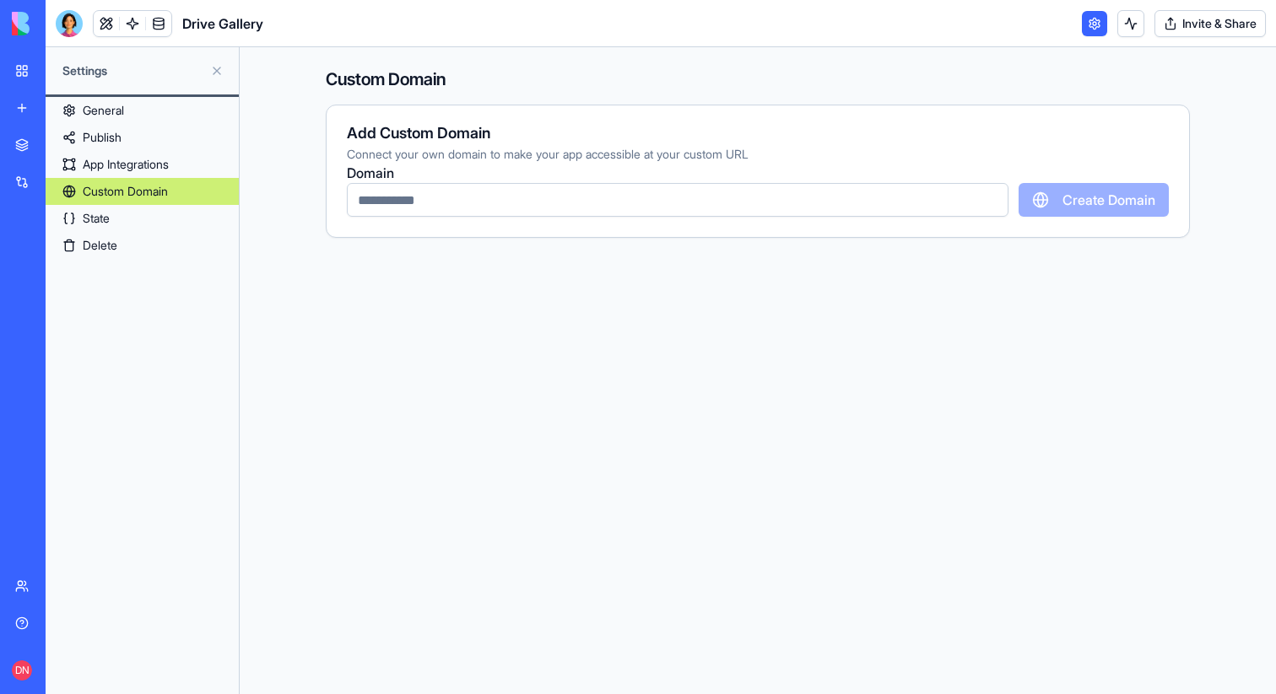
click at [126, 249] on link "Delete" at bounding box center [142, 245] width 193 height 27
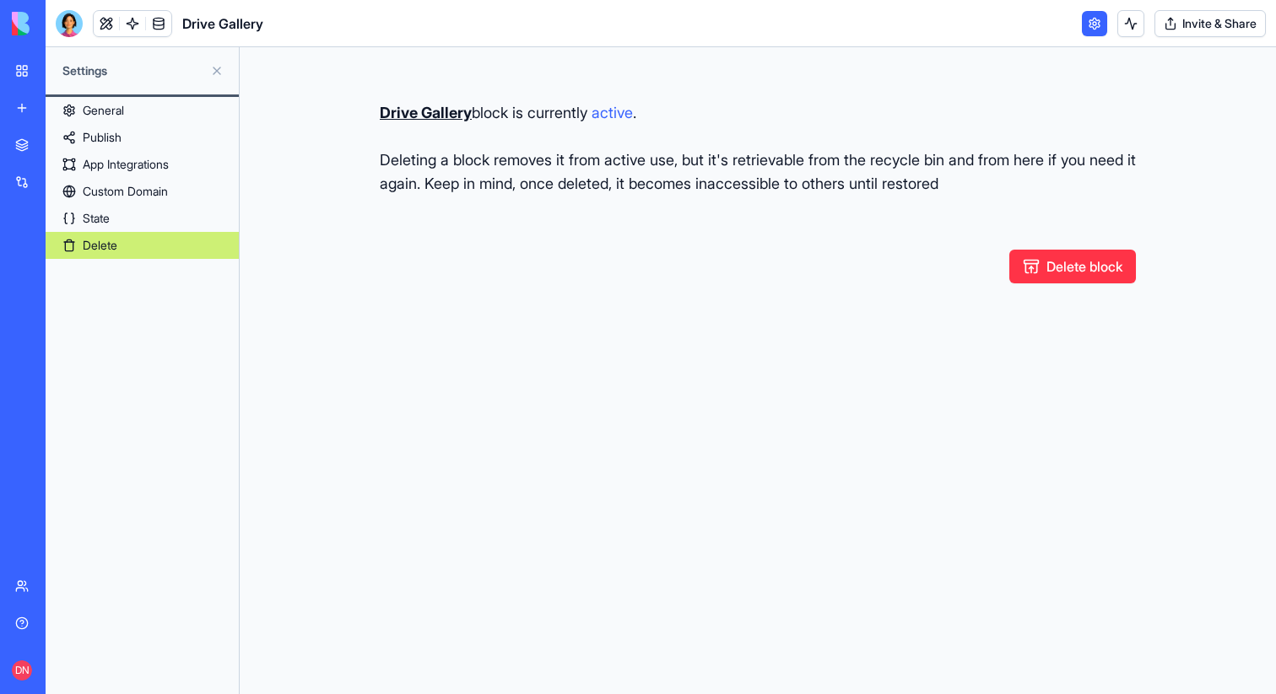
click at [131, 229] on link "State" at bounding box center [142, 218] width 193 height 27
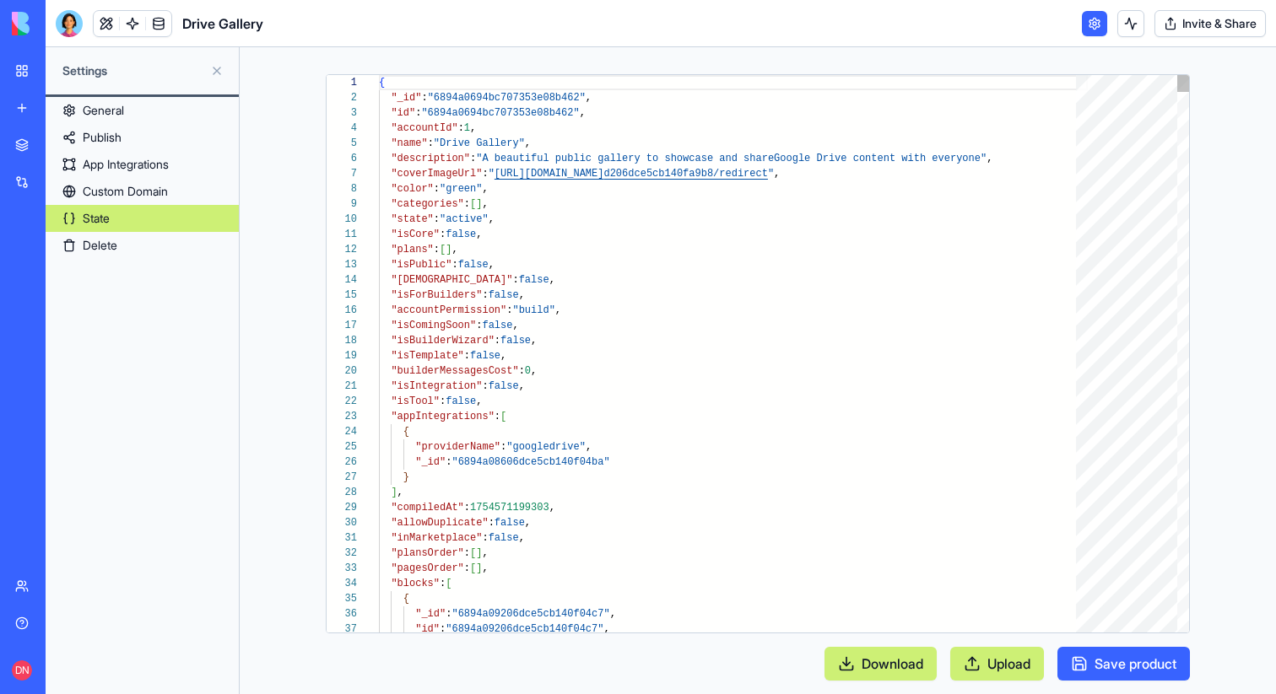
scroll to position [152, 0]
click at [131, 183] on link "Custom Domain" at bounding box center [142, 191] width 193 height 27
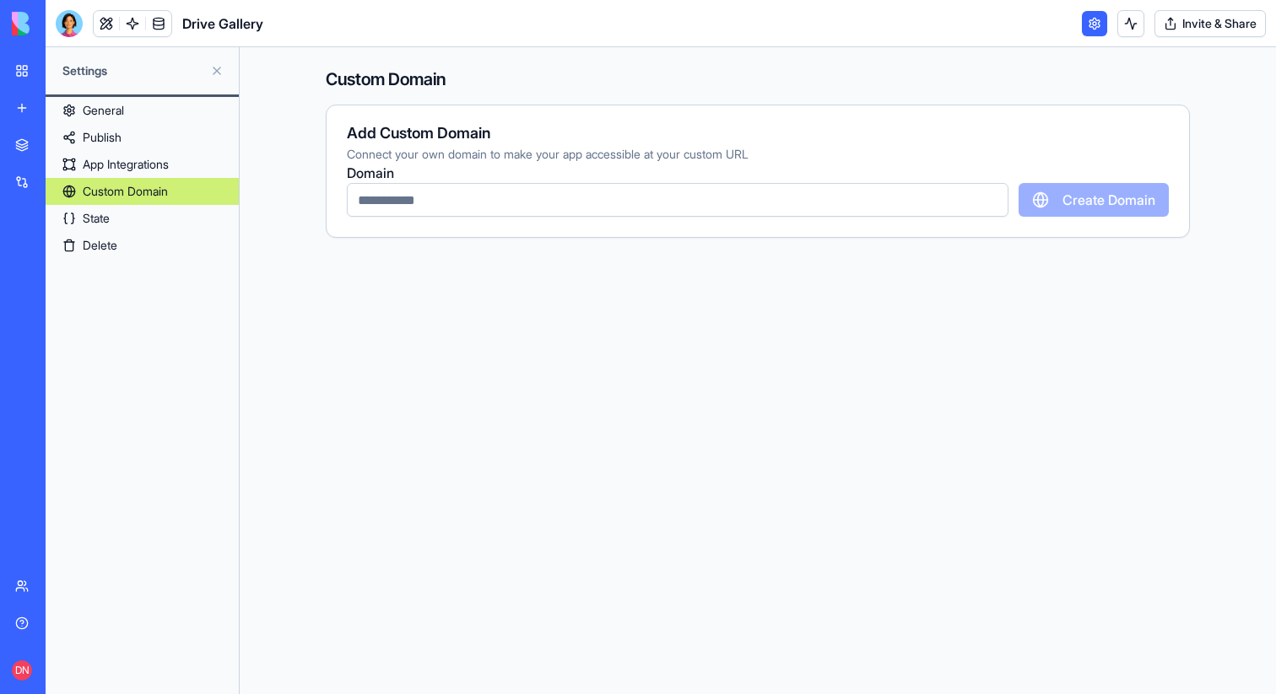
click at [148, 159] on link "App Integrations" at bounding box center [142, 164] width 193 height 27
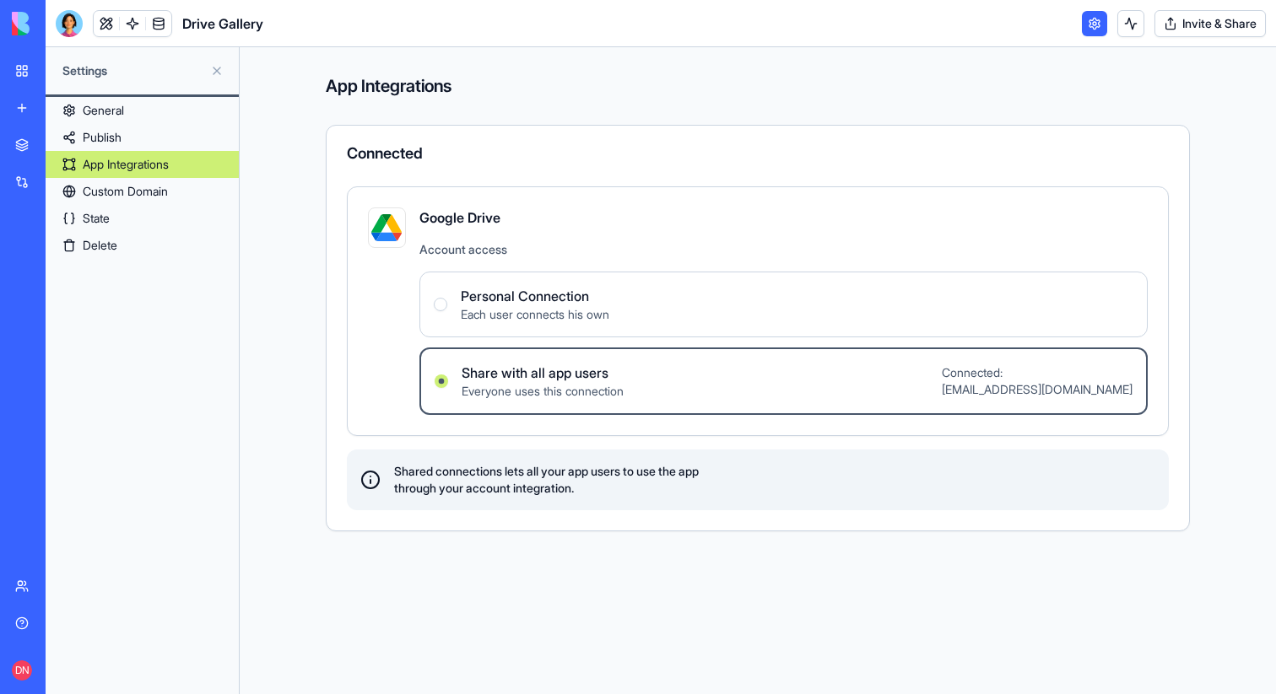
click at [635, 295] on label "Personal Connection Each user connects his own" at bounding box center [783, 305] width 728 height 66
click at [447, 298] on Connection "Personal Connection Each user connects his own" at bounding box center [440, 304] width 13 height 13
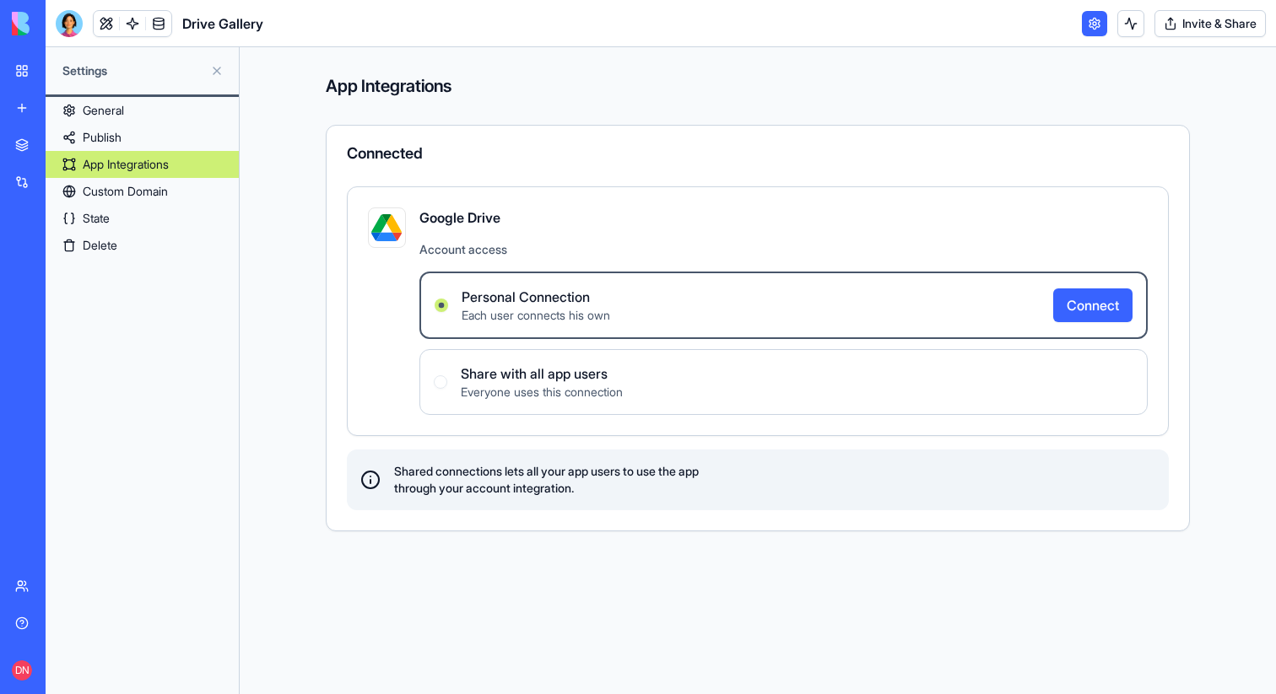
click at [473, 397] on span "Everyone uses this connection" at bounding box center [542, 392] width 162 height 17
click at [1088, 300] on button "Connect" at bounding box center [1092, 306] width 79 height 34
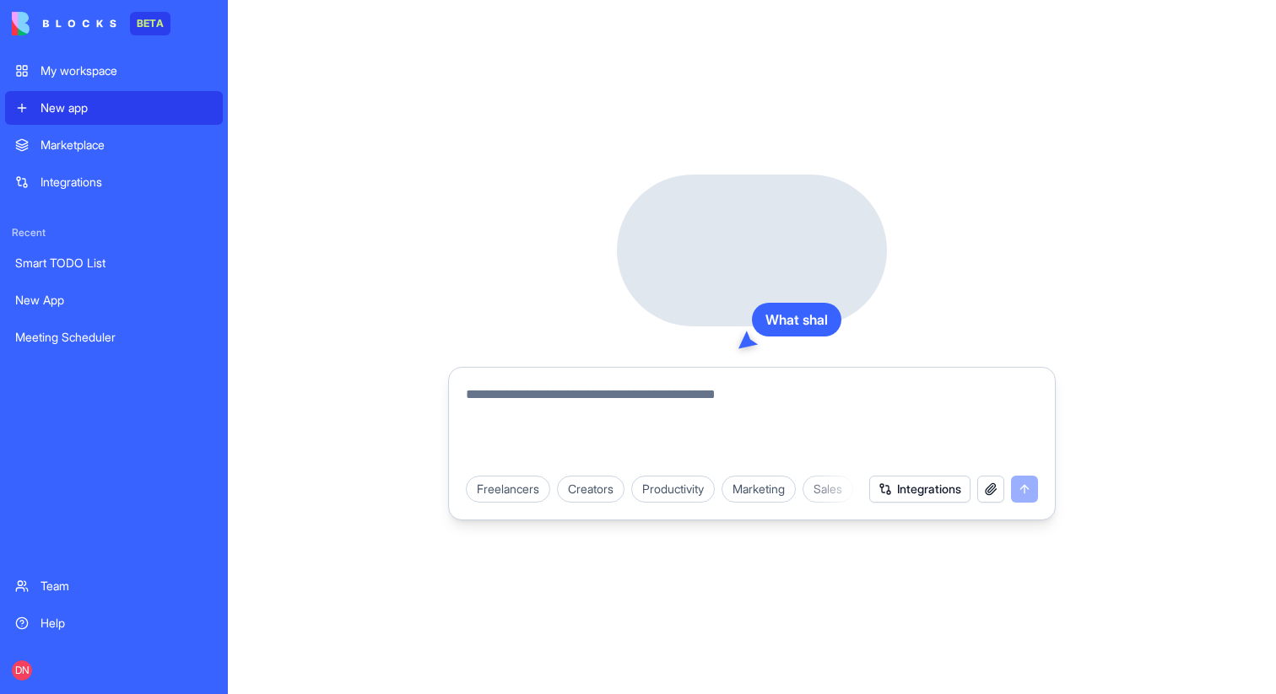
click at [623, 422] on textarea at bounding box center [752, 425] width 572 height 81
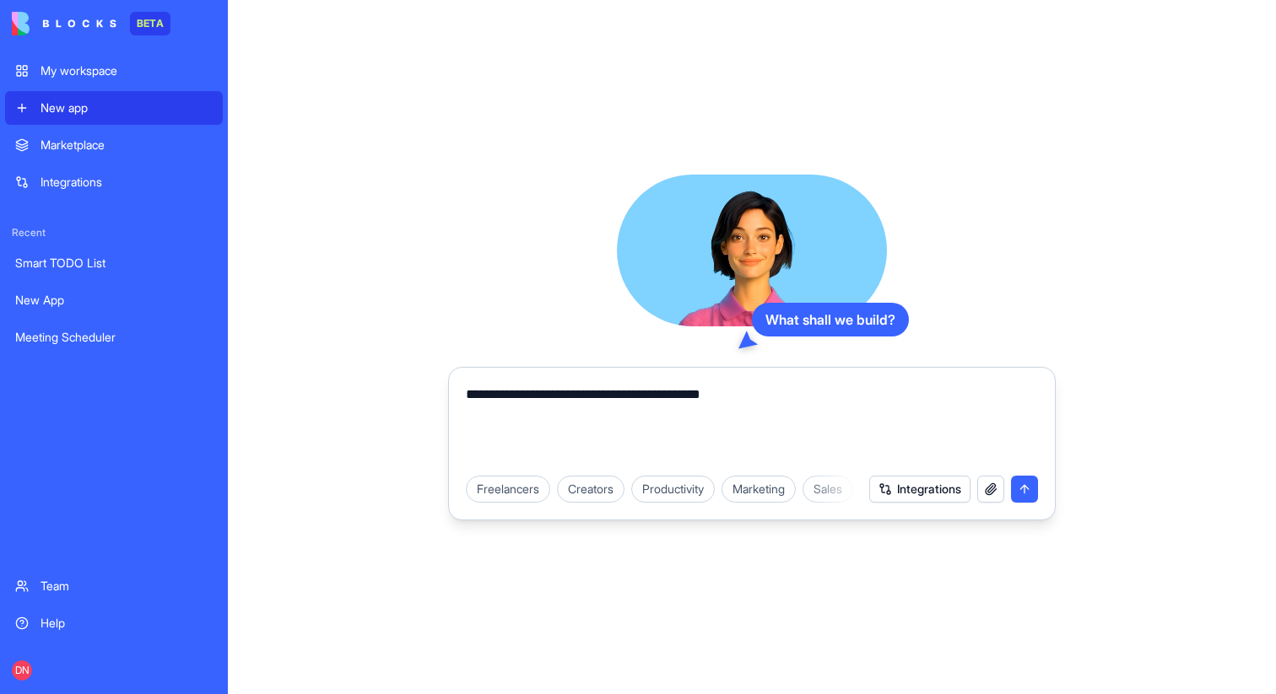
type textarea "**********"
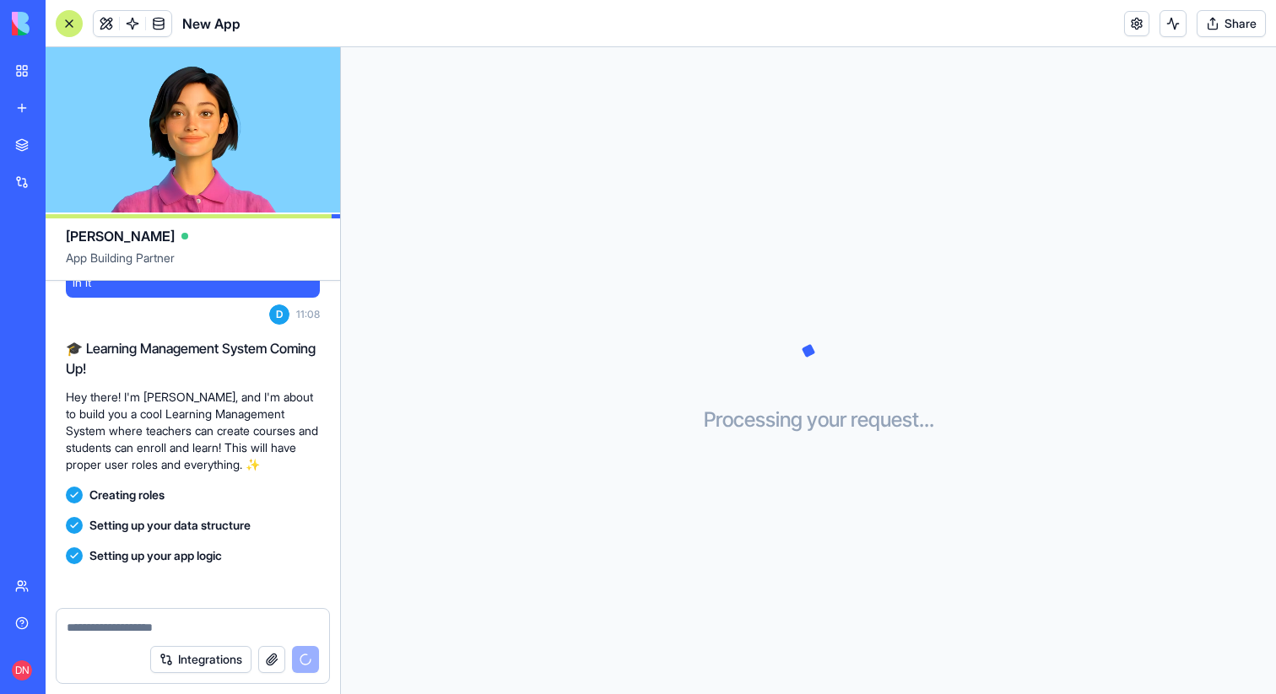
scroll to position [71, 0]
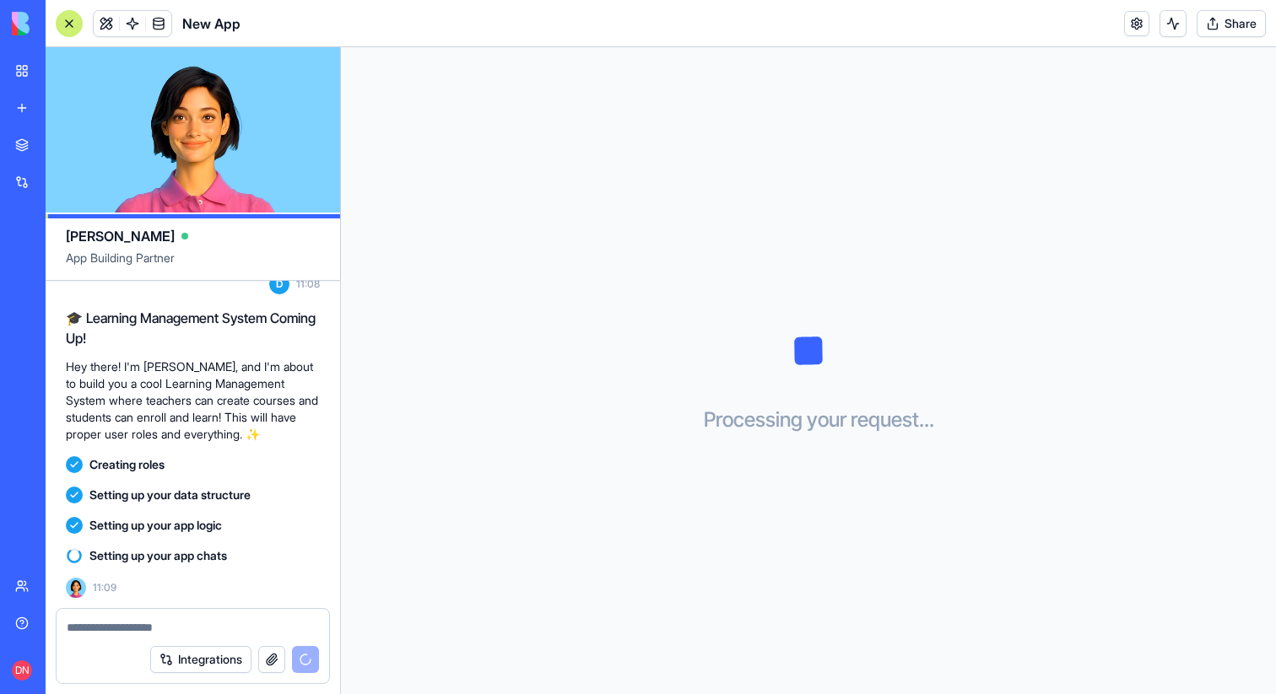
click at [1217, 30] on button "Share" at bounding box center [1230, 23] width 69 height 27
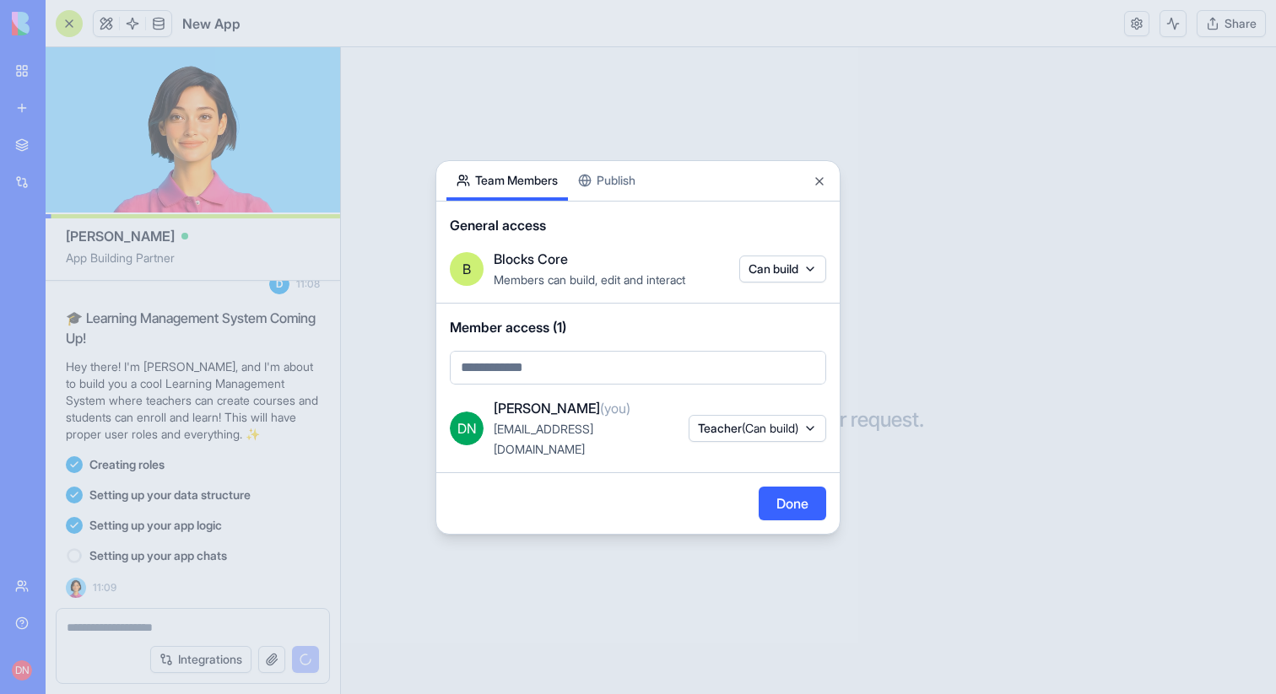
click at [616, 199] on div "Share App Team Members Publish General access B Blocks Core Members can build, …" at bounding box center [637, 347] width 405 height 375
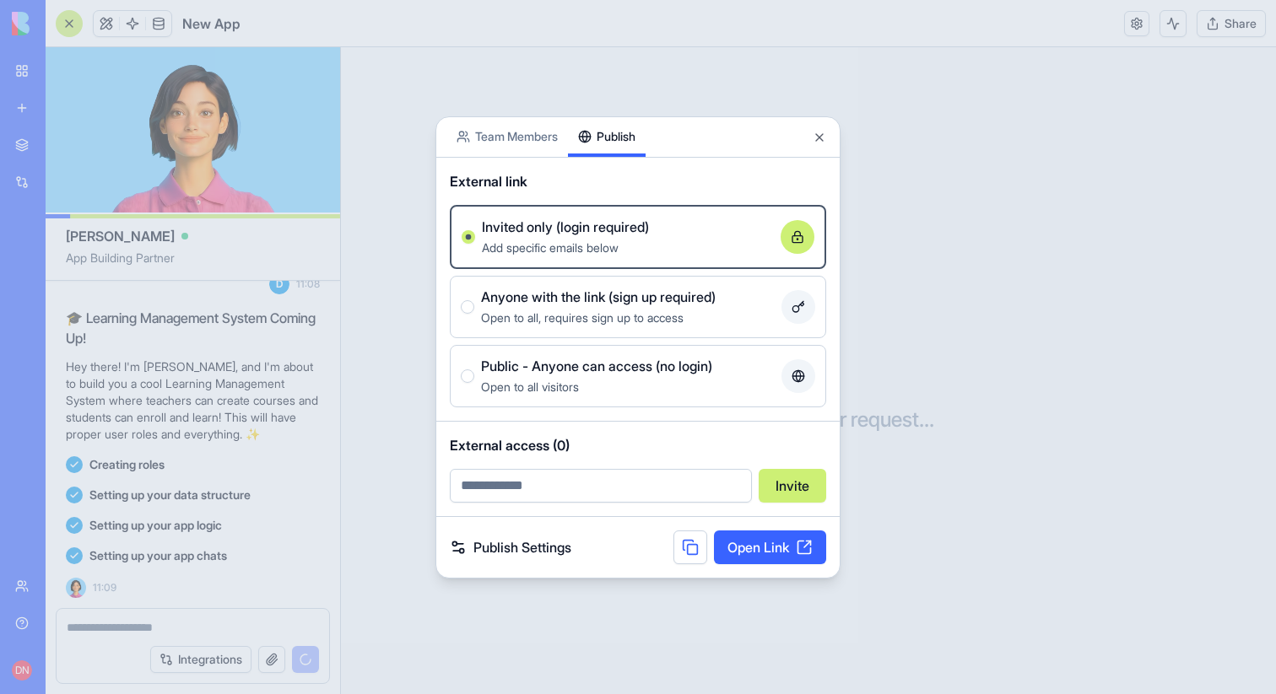
click at [516, 493] on input "email" at bounding box center [601, 486] width 302 height 34
type input "*"
type input "**********"
click at [804, 495] on button "Invite" at bounding box center [792, 486] width 67 height 34
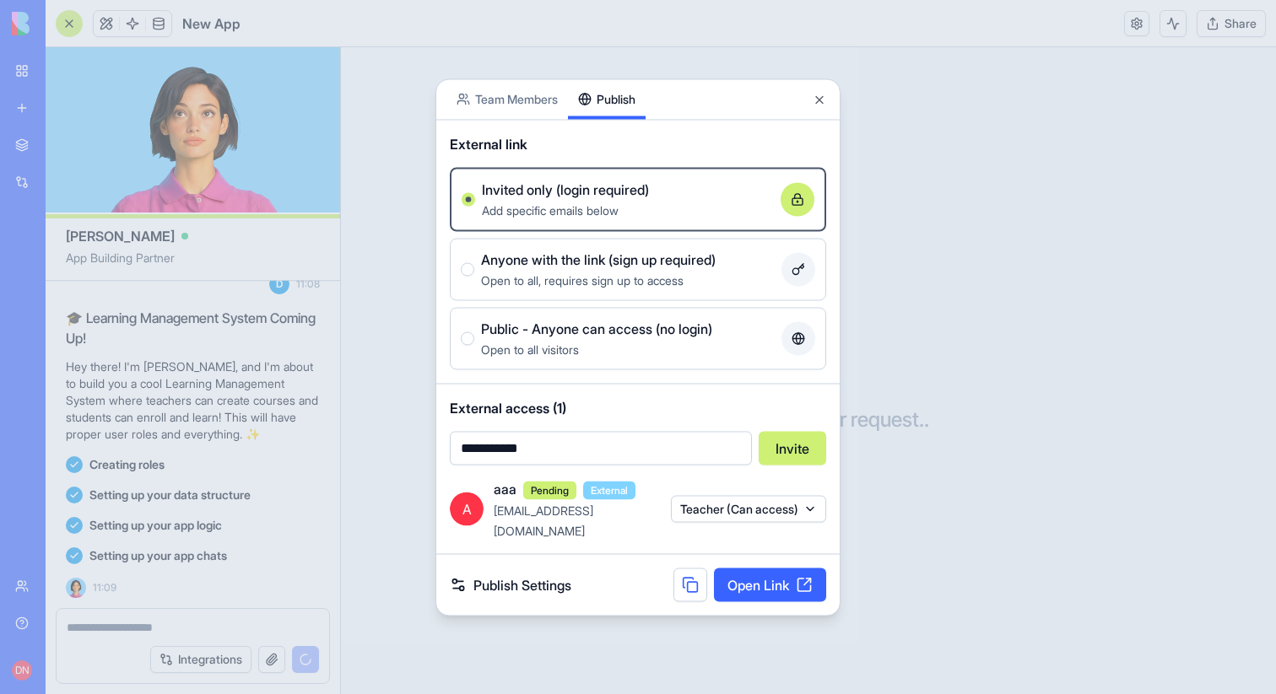
scroll to position [101, 0]
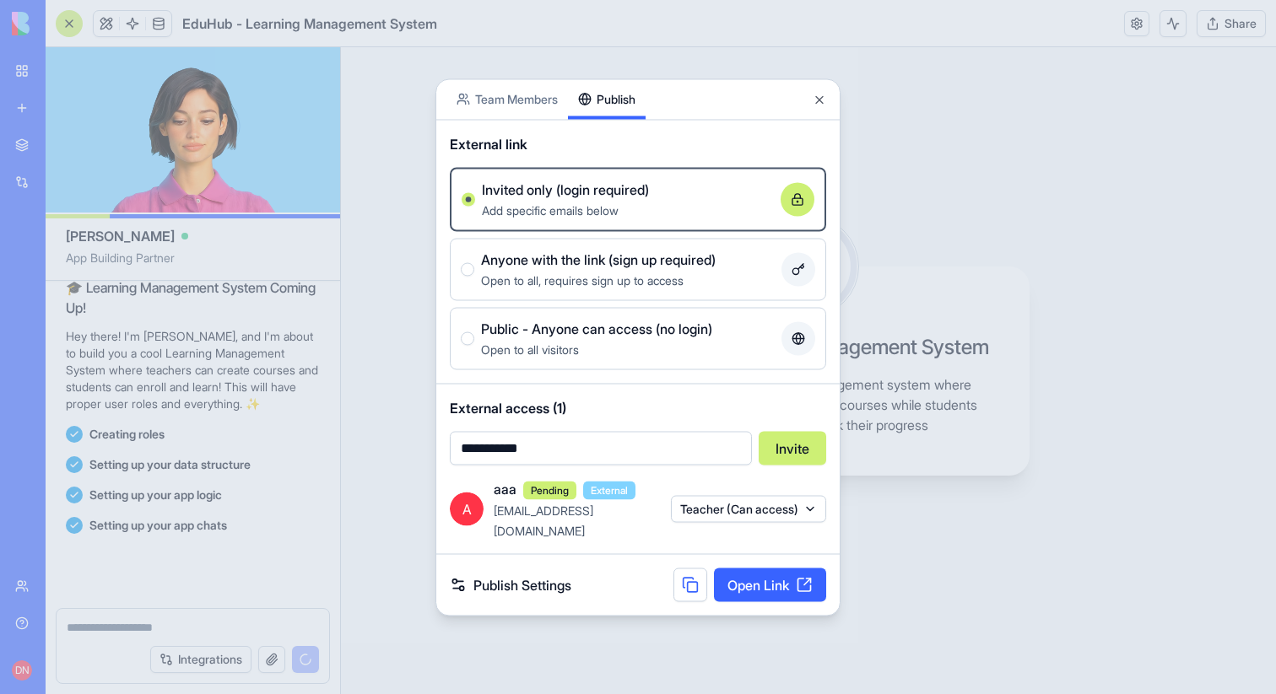
click at [510, 117] on body "BETA My workspace New app Marketplace Integrations Recent New App Meeting Sched…" at bounding box center [638, 347] width 1276 height 694
click at [612, 199] on div "Share App Team Members Publish External link Invited only (login required) Add …" at bounding box center [637, 346] width 405 height 537
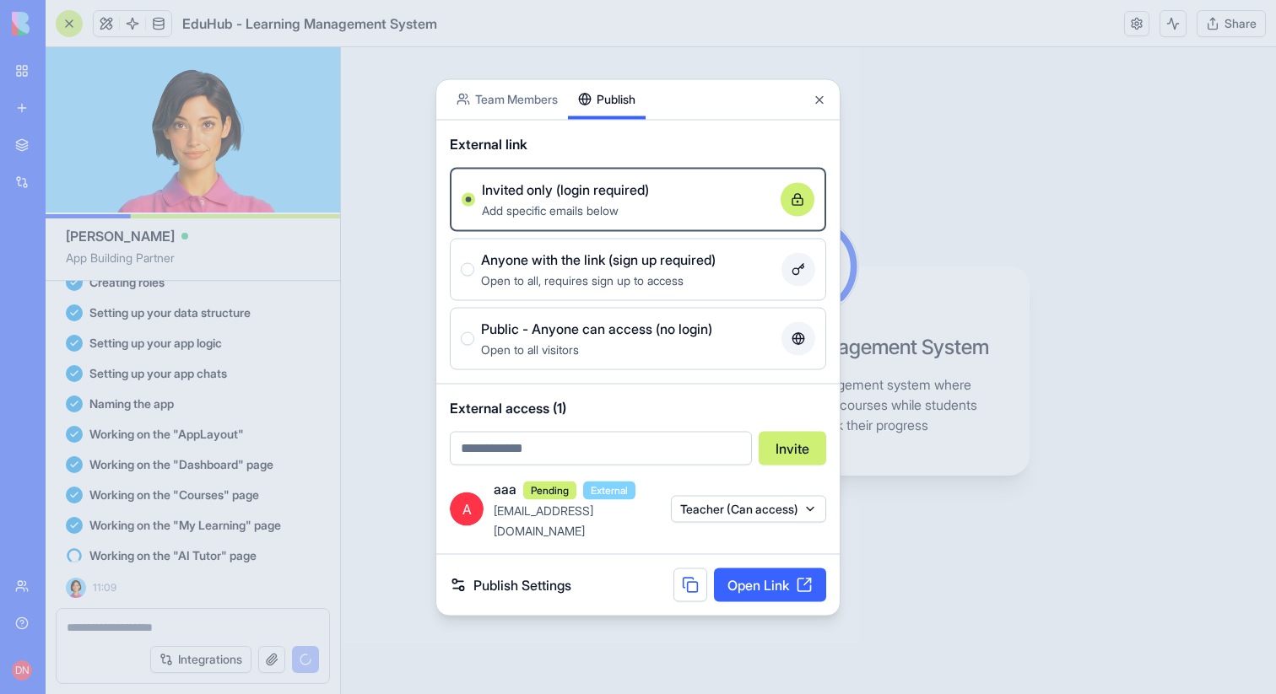
click at [745, 512] on button "Teacher (Can access)" at bounding box center [748, 509] width 155 height 27
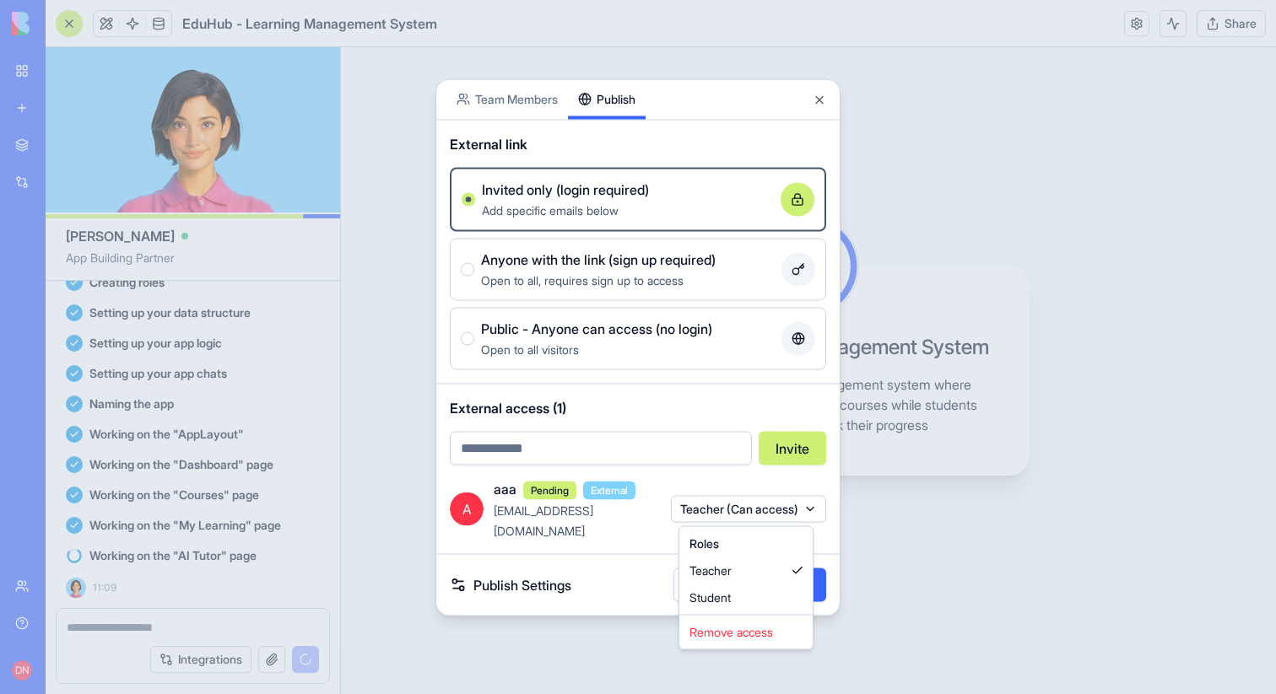
click at [696, 488] on div at bounding box center [638, 347] width 1276 height 694
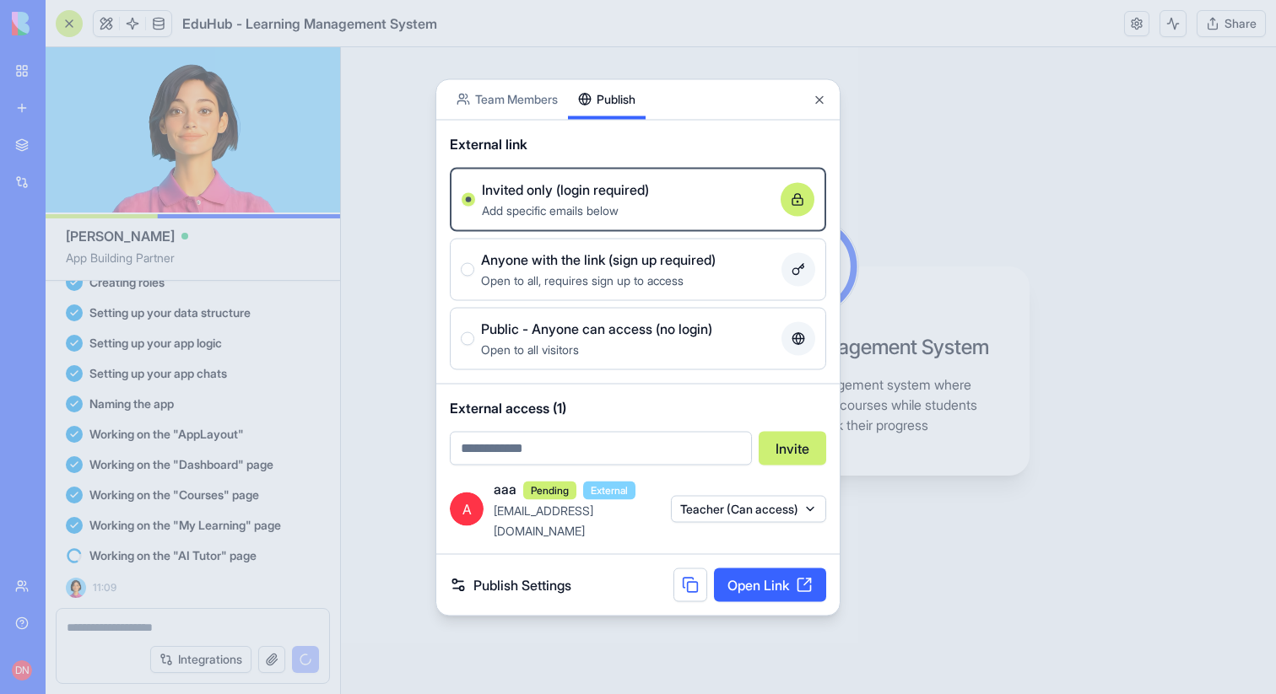
click at [715, 505] on button "Teacher (Can access)" at bounding box center [748, 509] width 155 height 27
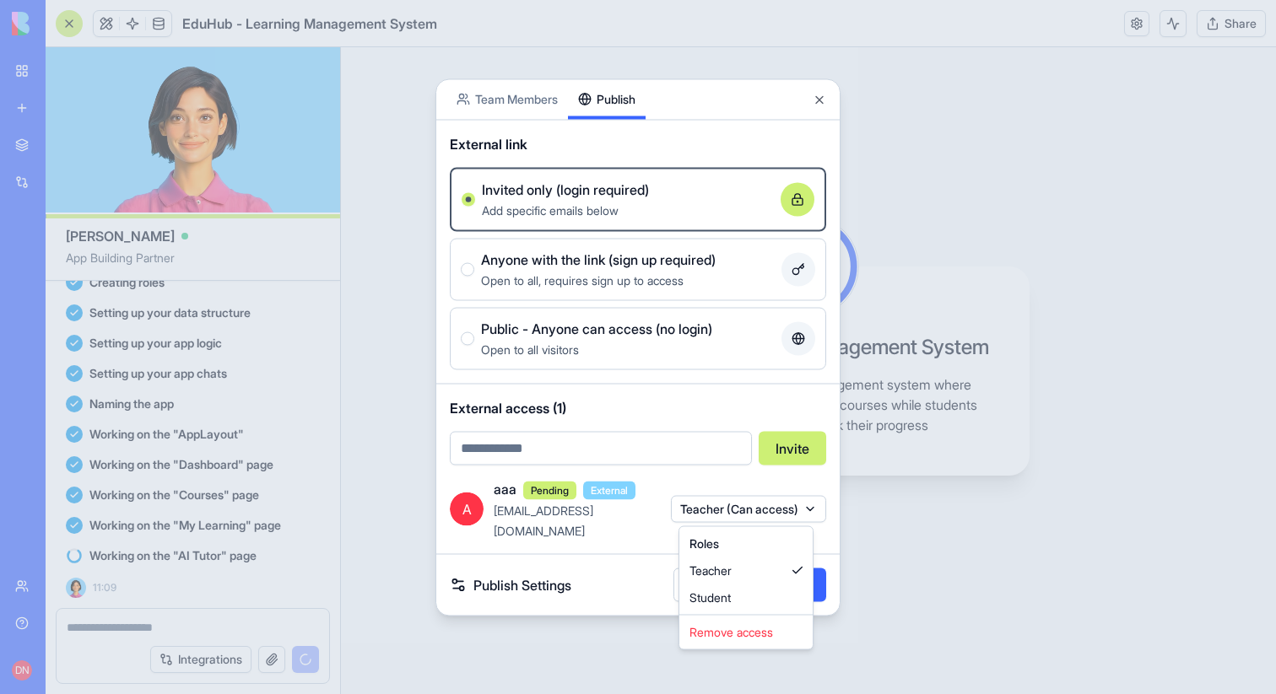
click at [715, 479] on body "BETA My workspace New app Marketplace Integrations Recent New App Meeting Sched…" at bounding box center [638, 347] width 1276 height 694
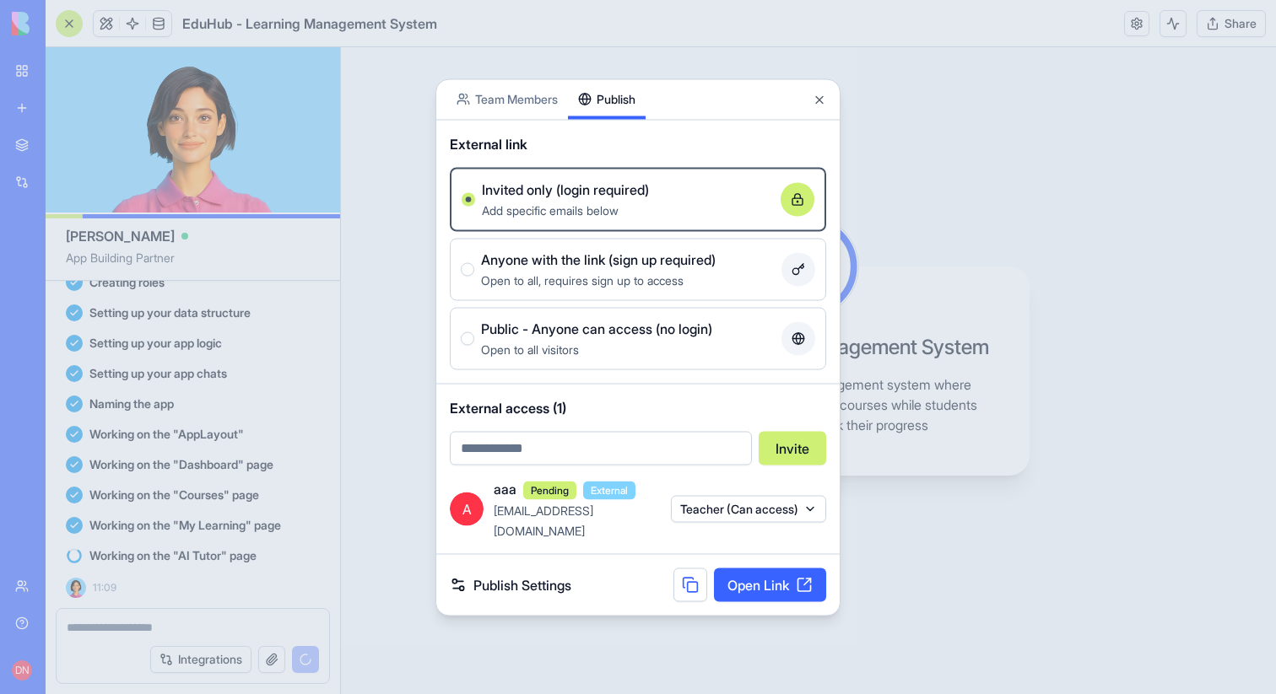
click at [737, 515] on button "Teacher (Can access)" at bounding box center [748, 509] width 155 height 27
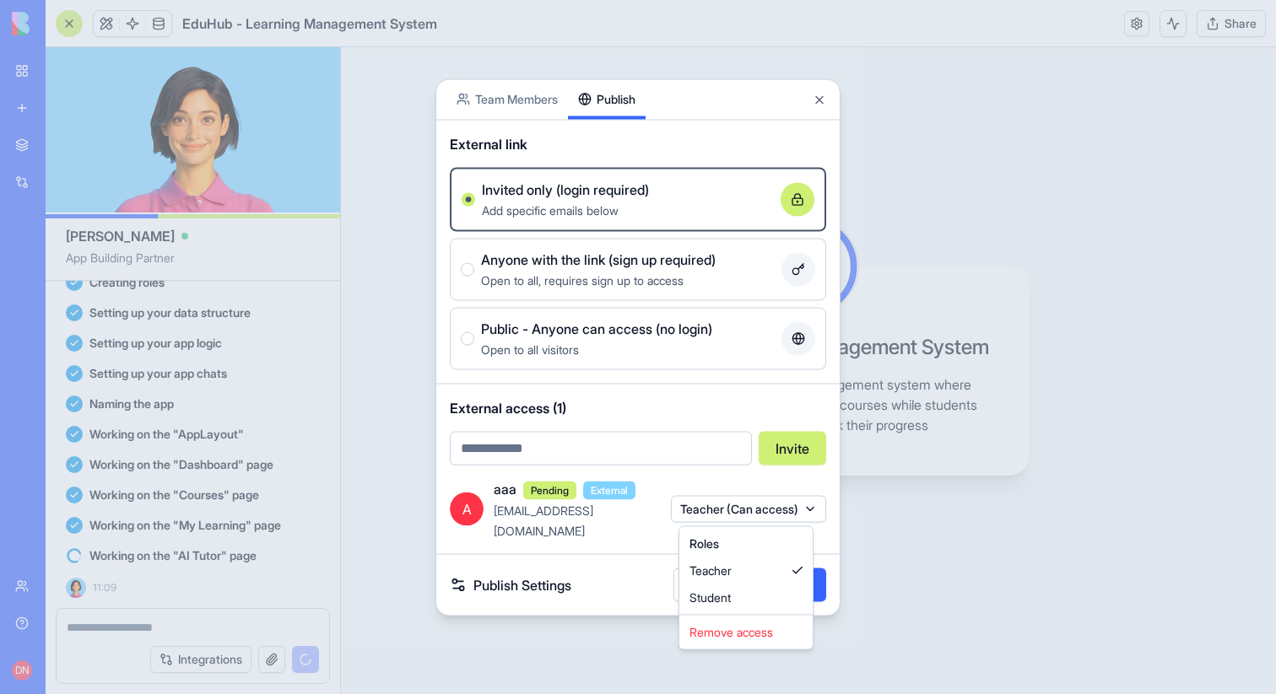
click at [737, 483] on div at bounding box center [638, 347] width 1276 height 694
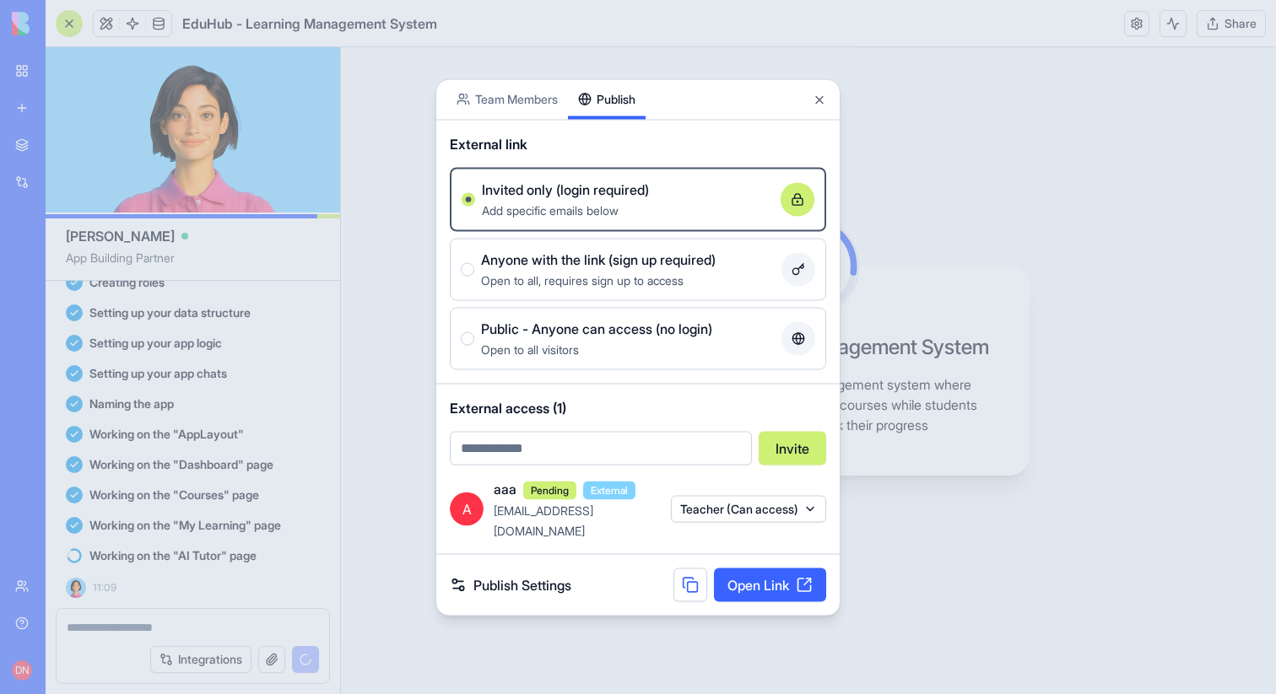
click at [537, 578] on link "Publish Settings" at bounding box center [510, 585] width 121 height 20
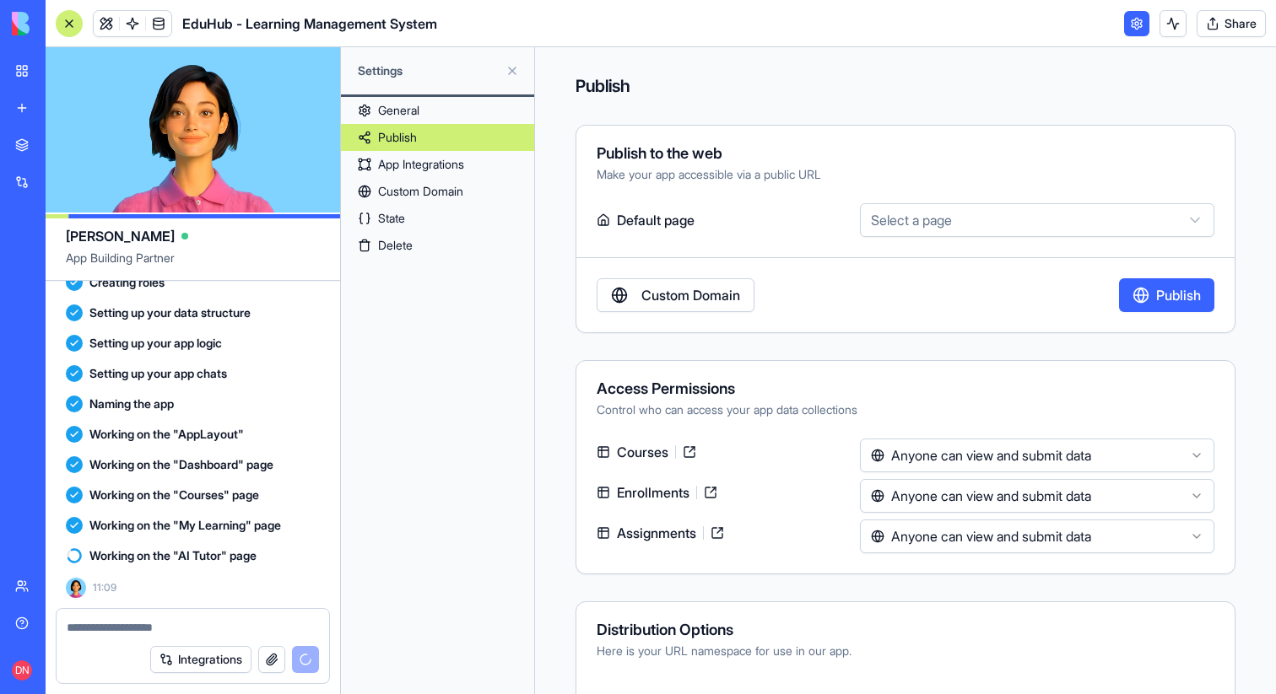
click at [433, 164] on link "App Integrations" at bounding box center [437, 164] width 193 height 27
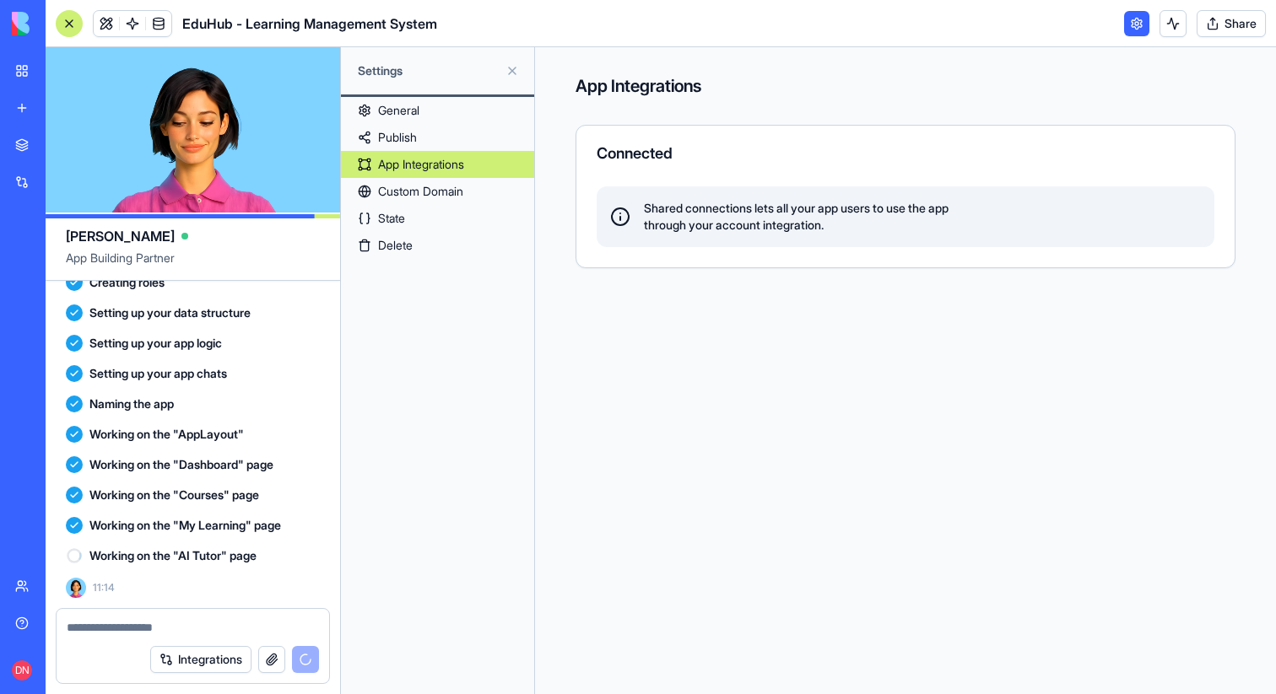
scroll to position [283, 0]
